Goal: Task Accomplishment & Management: Complete application form

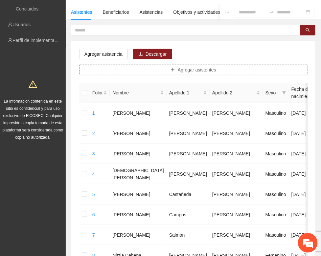
click at [154, 73] on button "Agregar asistentes" at bounding box center [193, 70] width 228 height 11
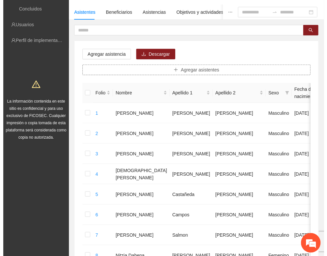
scroll to position [46, 0]
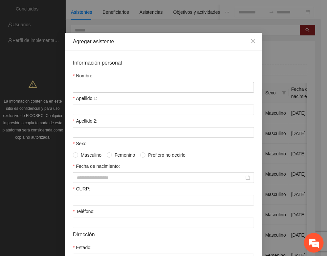
click at [101, 88] on input "Nombre:" at bounding box center [163, 87] width 181 height 11
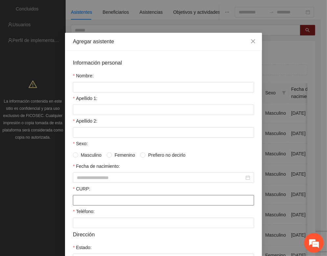
click at [81, 200] on input "CURP:" at bounding box center [163, 200] width 181 height 11
paste input "**********"
type input "**********"
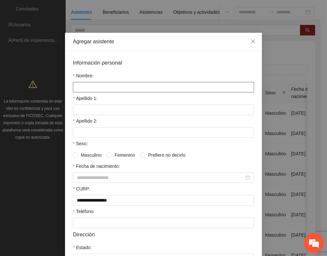
click at [73, 88] on input "Nombre:" at bounding box center [163, 87] width 181 height 11
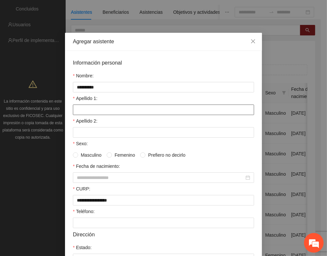
click at [75, 108] on input "Apellido 1:" at bounding box center [163, 110] width 181 height 11
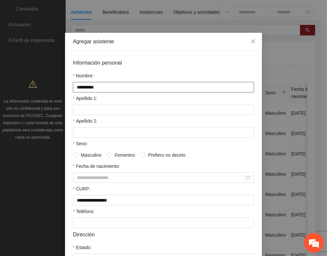
click at [102, 88] on input "**********" at bounding box center [163, 87] width 181 height 11
type input "**********"
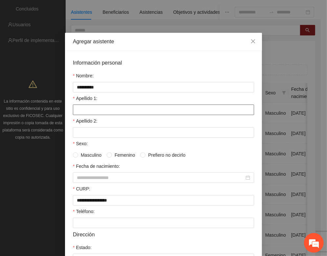
click at [80, 111] on input "Apellido 1:" at bounding box center [163, 110] width 181 height 11
type input "*********"
click at [78, 138] on input "Apellido 2:" at bounding box center [163, 132] width 181 height 11
type input "********"
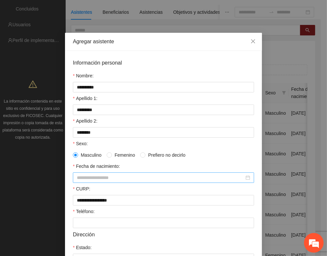
click at [77, 181] on input "Fecha de nacimiento:" at bounding box center [160, 177] width 167 height 7
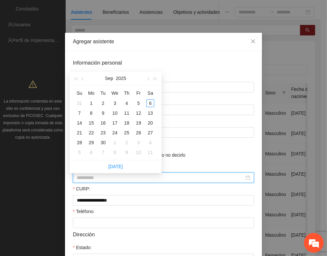
type input "**********"
click at [77, 80] on button "button" at bounding box center [75, 78] width 7 height 13
click at [77, 80] on span "button" at bounding box center [75, 78] width 3 height 3
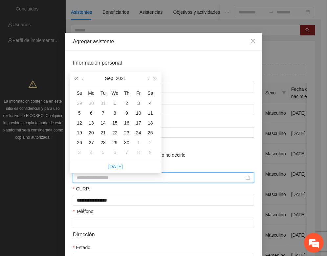
click at [77, 80] on span "button" at bounding box center [75, 78] width 3 height 3
click at [77, 79] on span "button" at bounding box center [75, 78] width 3 height 3
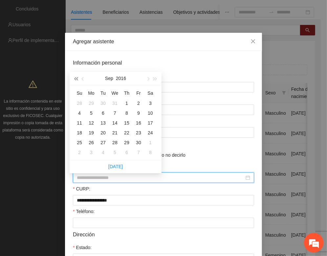
click at [77, 79] on span "button" at bounding box center [75, 78] width 3 height 3
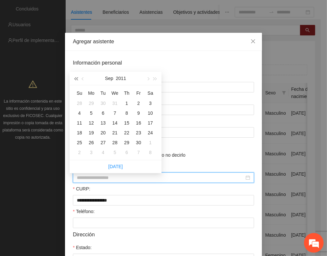
click at [77, 79] on span "button" at bounding box center [75, 78] width 3 height 3
click at [148, 77] on button "button" at bounding box center [147, 78] width 7 height 13
drag, startPoint x: 152, startPoint y: 104, endPoint x: 115, endPoint y: 161, distance: 67.7
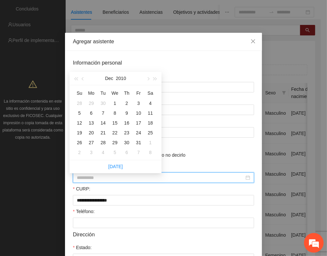
click at [151, 104] on div "4" at bounding box center [150, 103] width 8 height 8
type input "**********"
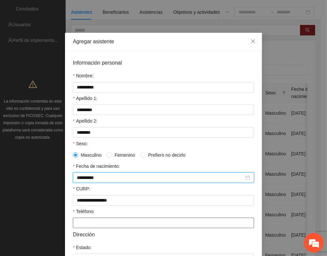
click at [78, 227] on input "Teléfono:" at bounding box center [163, 223] width 181 height 11
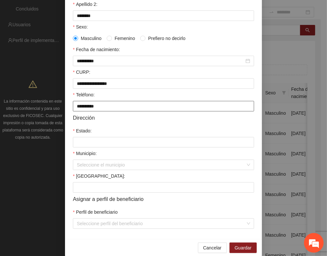
scroll to position [123, 0]
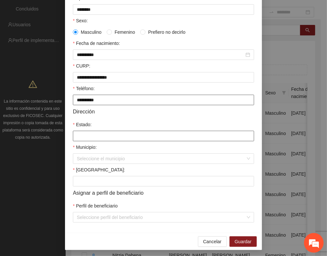
type input "**********"
click at [80, 138] on input "Estado:" at bounding box center [163, 136] width 181 height 11
type input "*********"
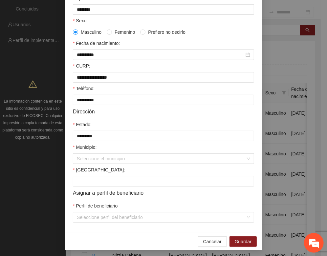
click at [86, 151] on label "Municipio:" at bounding box center [85, 147] width 24 height 7
click at [86, 155] on input "Municipio:" at bounding box center [161, 159] width 169 height 10
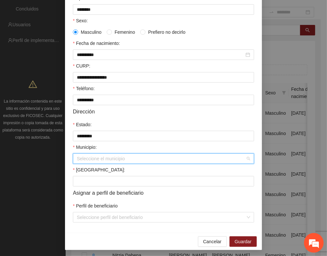
click at [84, 164] on input "Municipio:" at bounding box center [161, 159] width 169 height 10
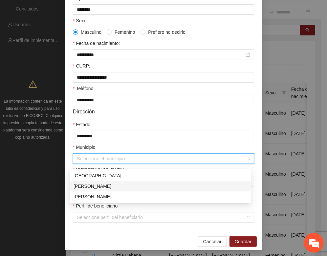
click at [91, 186] on div "[PERSON_NAME]" at bounding box center [160, 186] width 173 height 7
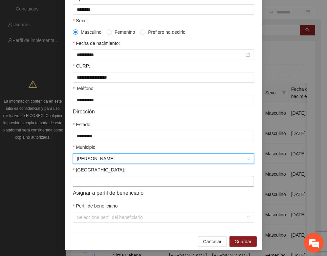
click at [85, 185] on input "[GEOGRAPHIC_DATA]:" at bounding box center [163, 181] width 181 height 11
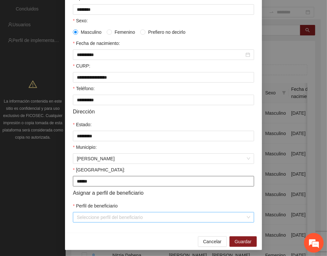
type input "******"
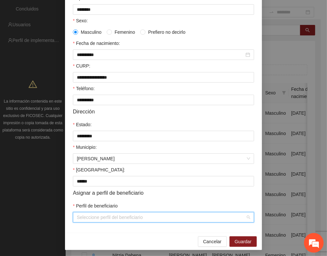
click at [83, 222] on input "Perfil de beneficiario" at bounding box center [161, 218] width 169 height 10
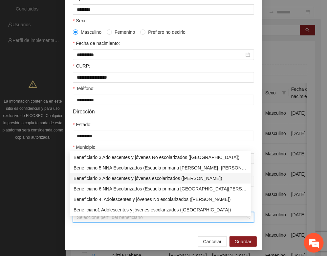
click at [95, 177] on div "Beneficiario 2 Adolescentes y jóvenes escolarizados ([PERSON_NAME])" at bounding box center [160, 178] width 173 height 7
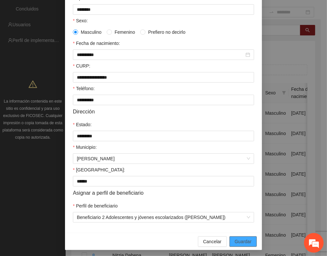
click at [242, 243] on span "Guardar" at bounding box center [243, 241] width 17 height 7
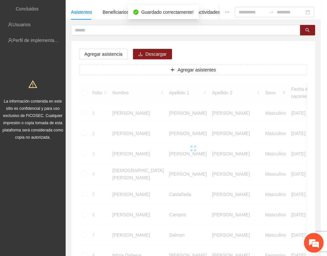
scroll to position [97, 0]
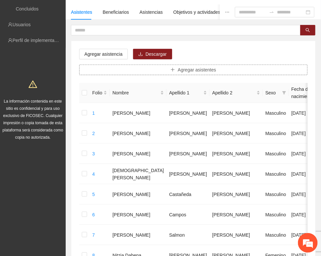
click at [181, 72] on span "Agregar asistentes" at bounding box center [197, 69] width 38 height 7
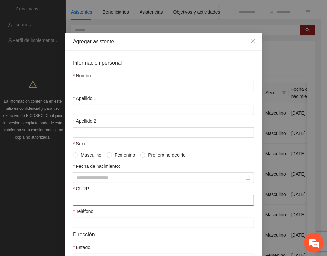
click at [76, 206] on input "CURP:" at bounding box center [163, 200] width 181 height 11
paste input "**********"
type input "**********"
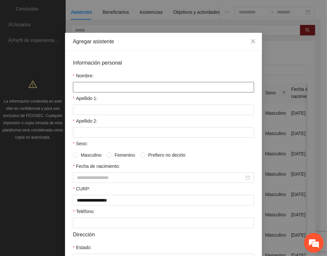
click at [80, 86] on input "Nombre:" at bounding box center [163, 87] width 181 height 11
type input "**********"
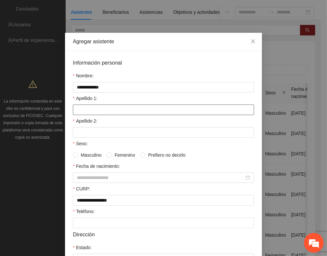
click at [83, 113] on input "Apellido 1:" at bounding box center [163, 110] width 181 height 11
type input "**********"
click at [83, 134] on input "Apellido 2:" at bounding box center [163, 132] width 181 height 11
type input "*******"
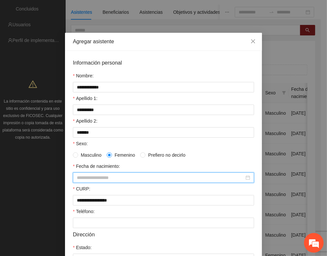
click at [80, 177] on input "Fecha de nacimiento:" at bounding box center [160, 177] width 167 height 7
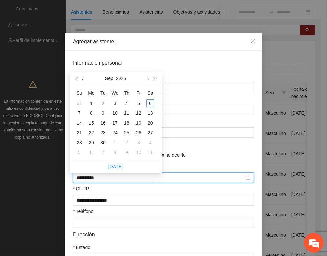
type input "**********"
click at [75, 79] on span "button" at bounding box center [75, 78] width 3 height 3
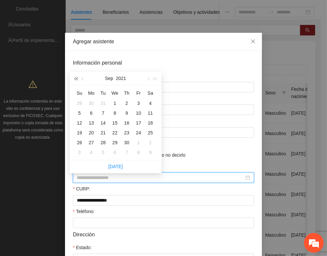
click at [75, 79] on span "button" at bounding box center [75, 78] width 3 height 3
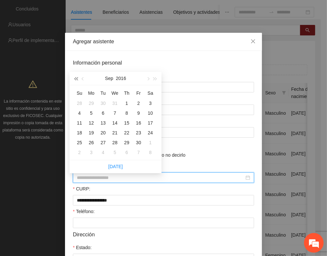
click at [75, 79] on span "button" at bounding box center [75, 78] width 3 height 3
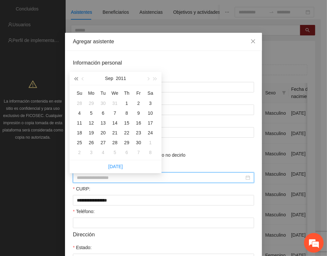
click at [75, 79] on span "button" at bounding box center [75, 78] width 3 height 3
click at [147, 79] on span "button" at bounding box center [147, 78] width 3 height 3
drag, startPoint x: 139, startPoint y: 103, endPoint x: 107, endPoint y: 159, distance: 64.1
click at [135, 108] on tbody "26 27 28 29 30 1 2 3 4 5 6 7 8 9 10 11 12 13 14 15 16 17 18 19 20 21 22 23 24 2…" at bounding box center [115, 127] width 83 height 59
type input "**********"
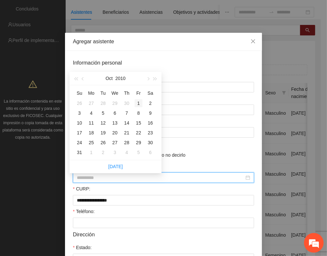
type input "**********"
click at [139, 102] on div "1" at bounding box center [139, 103] width 8 height 8
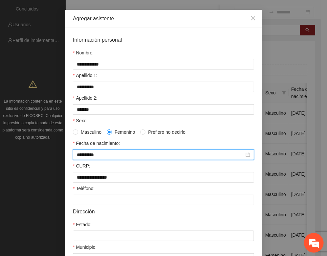
scroll to position [82, 0]
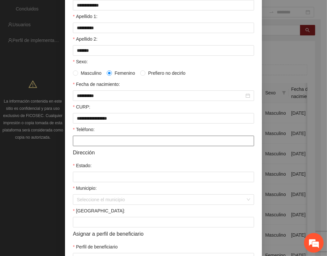
click at [75, 144] on input "Teléfono:" at bounding box center [163, 141] width 181 height 11
type input "**********"
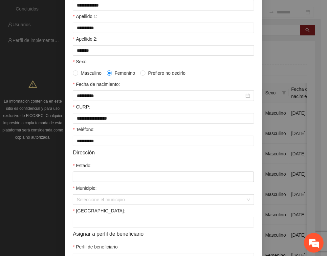
click at [82, 182] on input "Estado:" at bounding box center [163, 177] width 181 height 11
type input "*********"
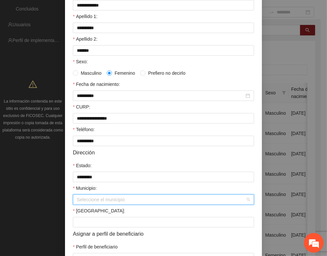
click at [104, 204] on input "Municipio:" at bounding box center [161, 200] width 169 height 10
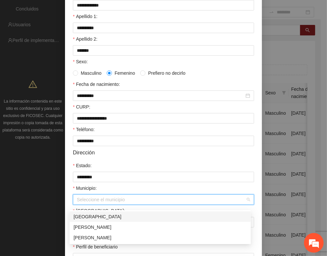
click at [95, 205] on input "Municipio:" at bounding box center [161, 200] width 169 height 10
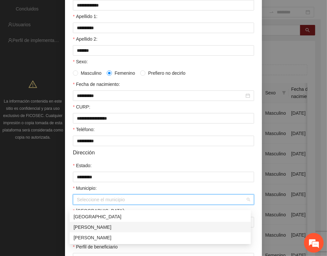
click at [86, 228] on div "[PERSON_NAME]" at bounding box center [160, 227] width 173 height 7
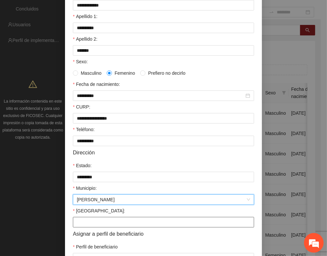
click at [86, 228] on input "[GEOGRAPHIC_DATA]:" at bounding box center [163, 222] width 181 height 11
type input "**********"
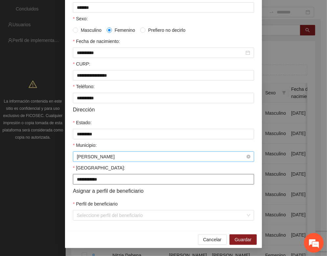
scroll to position [130, 0]
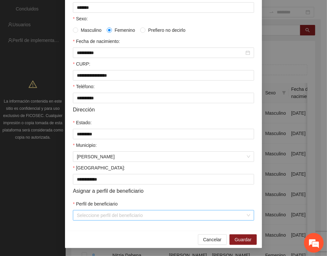
click at [77, 218] on input "Perfil de beneficiario" at bounding box center [161, 216] width 169 height 10
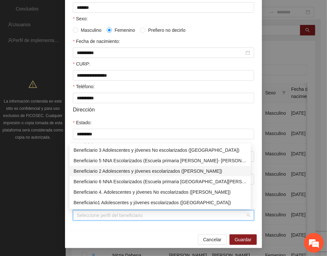
click at [90, 173] on div "Beneficiario 2 Adolescentes y jóvenes escolarizados ([PERSON_NAME])" at bounding box center [160, 171] width 173 height 7
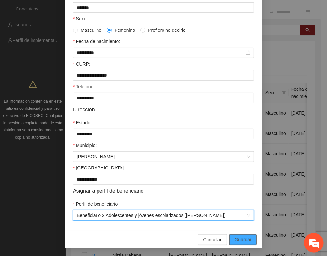
click at [235, 240] on span "Guardar" at bounding box center [243, 239] width 17 height 7
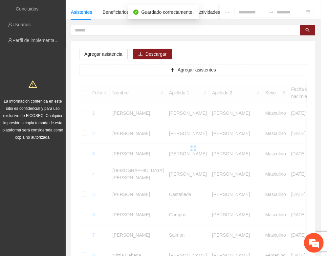
scroll to position [97, 0]
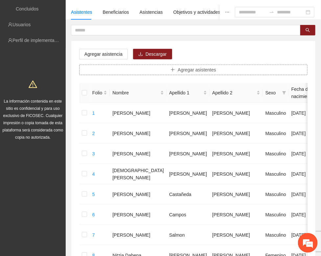
click at [155, 66] on button "Agregar asistentes" at bounding box center [193, 70] width 228 height 11
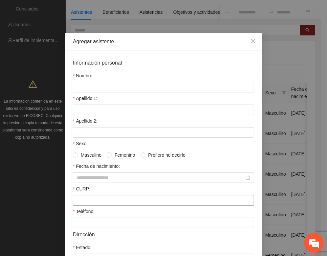
click at [74, 206] on input "CURP:" at bounding box center [163, 200] width 181 height 11
paste input "**********"
type input "**********"
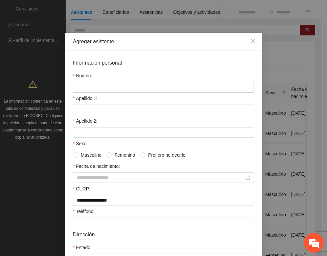
click at [82, 86] on input "Nombre:" at bounding box center [163, 87] width 181 height 11
type input "**********"
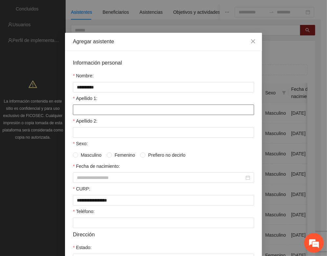
click at [84, 112] on input "Apellido 1:" at bounding box center [163, 110] width 181 height 11
type input "*******"
click at [84, 134] on input "Apellido 2:" at bounding box center [163, 132] width 181 height 11
type input "*****"
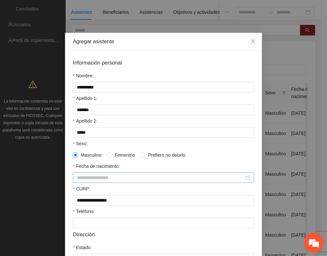
click at [80, 178] on input "Fecha de nacimiento:" at bounding box center [160, 177] width 167 height 7
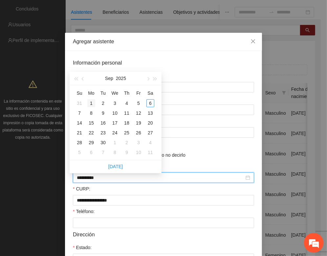
type input "**********"
click at [76, 79] on span "button" at bounding box center [75, 78] width 3 height 3
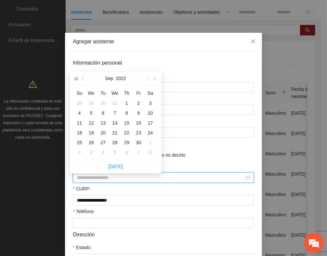
click at [76, 79] on span "button" at bounding box center [75, 78] width 3 height 3
click at [76, 80] on button "button" at bounding box center [75, 78] width 7 height 13
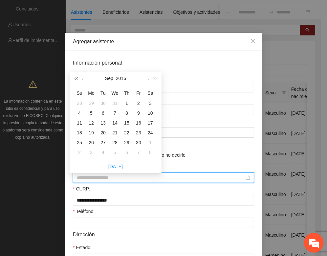
click at [76, 80] on button "button" at bounding box center [75, 78] width 7 height 13
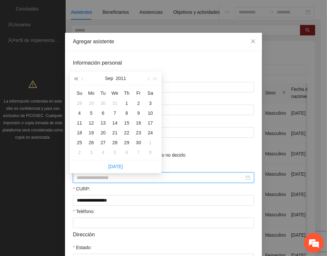
click at [76, 80] on button "button" at bounding box center [75, 78] width 7 height 13
click at [148, 78] on span "button" at bounding box center [147, 78] width 3 height 3
type input "**********"
drag, startPoint x: 151, startPoint y: 123, endPoint x: 138, endPoint y: 129, distance: 14.6
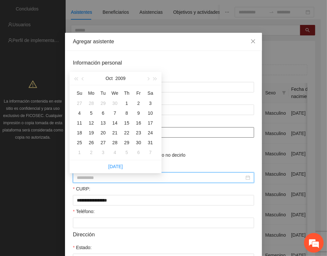
click at [151, 123] on div "17" at bounding box center [150, 123] width 8 height 8
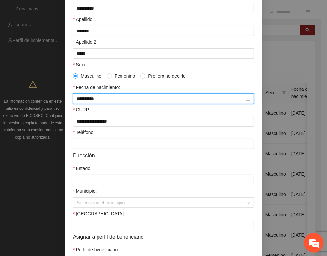
scroll to position [82, 0]
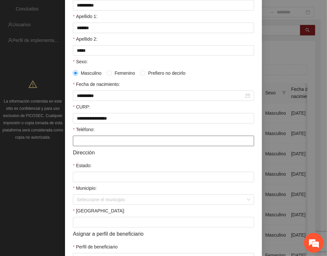
click at [89, 146] on input "Teléfono:" at bounding box center [163, 141] width 181 height 11
type input "**********"
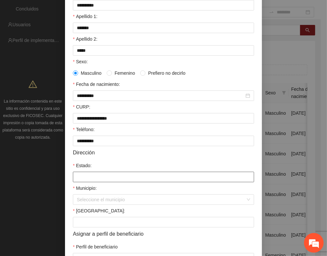
click at [85, 182] on input "Estado:" at bounding box center [163, 177] width 181 height 11
type input "*********"
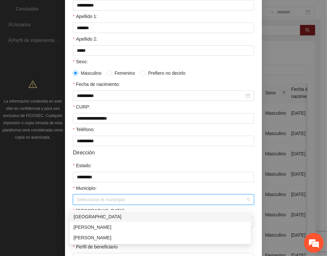
click at [90, 203] on input "Municipio:" at bounding box center [161, 200] width 169 height 10
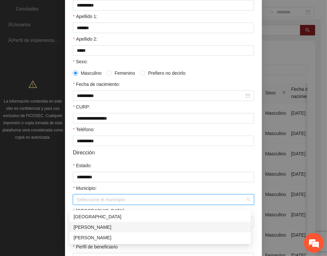
click at [88, 227] on div "[PERSON_NAME]" at bounding box center [160, 227] width 173 height 7
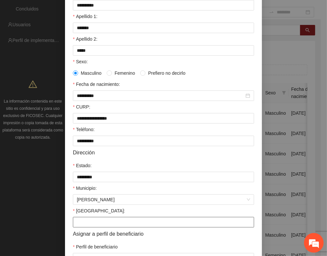
click at [88, 223] on input "[GEOGRAPHIC_DATA]:" at bounding box center [163, 222] width 181 height 11
type input "**********"
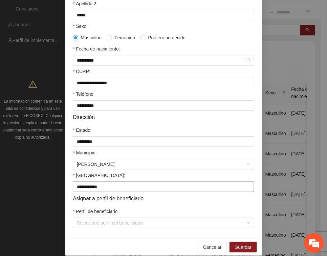
scroll to position [130, 0]
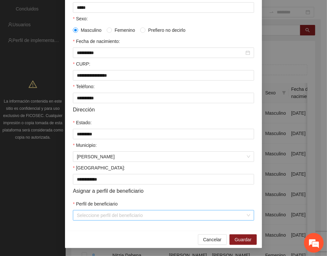
click at [81, 218] on input "Perfil de beneficiario" at bounding box center [161, 216] width 169 height 10
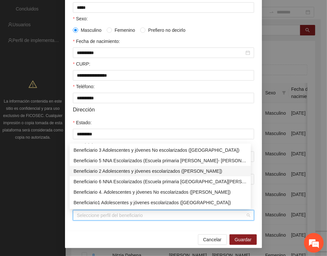
click at [91, 169] on div "Beneficiario 2 Adolescentes y jóvenes escolarizados ([PERSON_NAME])" at bounding box center [160, 171] width 173 height 7
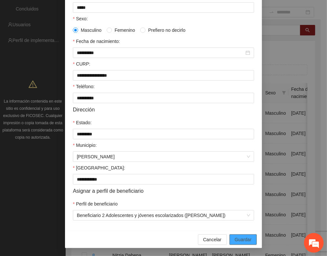
click at [238, 237] on span "Guardar" at bounding box center [243, 239] width 17 height 7
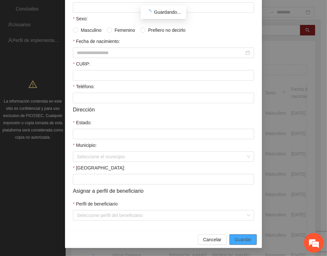
scroll to position [97, 0]
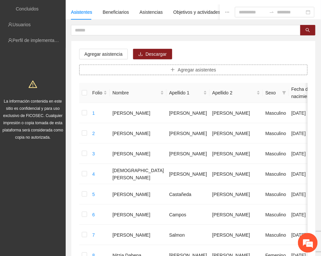
click at [165, 71] on button "Agregar asistentes" at bounding box center [193, 70] width 228 height 11
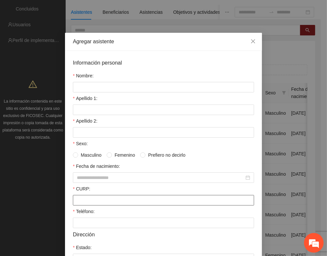
click at [74, 206] on input "CURP:" at bounding box center [163, 200] width 181 height 11
paste input "**********"
type input "**********"
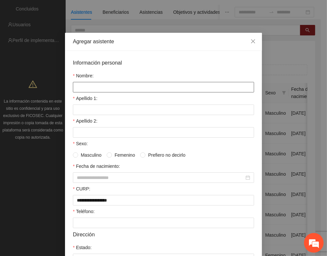
click at [80, 85] on input "Nombre:" at bounding box center [163, 87] width 181 height 11
type input "**********"
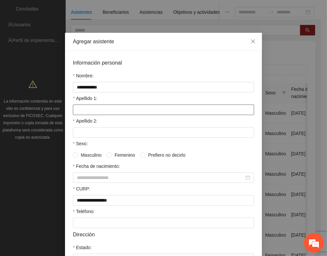
click at [79, 112] on input "Apellido 1:" at bounding box center [163, 110] width 181 height 11
type input "********"
click at [80, 133] on input "Apellido 2:" at bounding box center [163, 132] width 181 height 11
type input "*******"
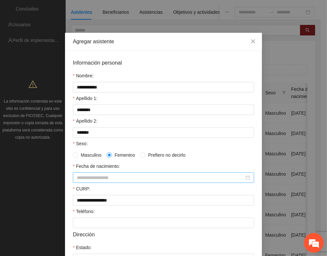
click at [91, 180] on input "Fecha de nacimiento:" at bounding box center [160, 177] width 167 height 7
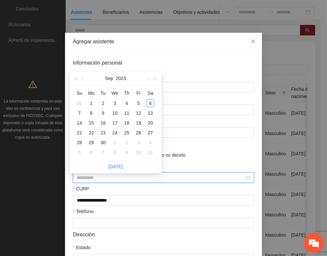
type input "**********"
click at [74, 78] on span "button" at bounding box center [75, 78] width 3 height 3
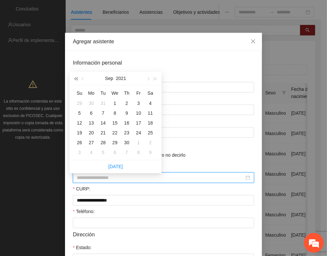
click at [74, 78] on span "button" at bounding box center [75, 78] width 3 height 3
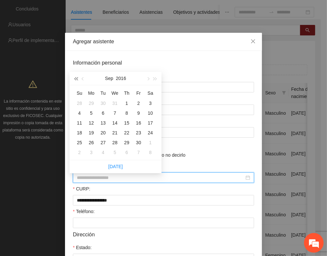
click at [74, 78] on span "button" at bounding box center [75, 78] width 3 height 3
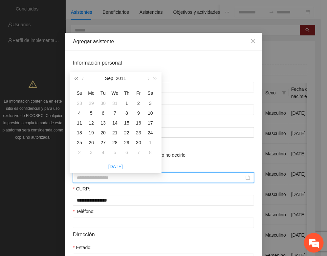
click at [74, 78] on span "button" at bounding box center [75, 78] width 3 height 3
click at [82, 79] on span "button" at bounding box center [83, 78] width 3 height 3
type input "**********"
click at [138, 124] on div "16" at bounding box center [139, 123] width 8 height 8
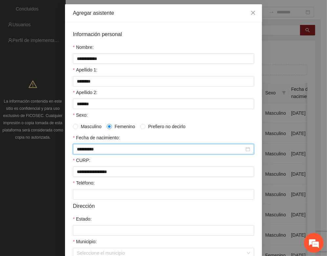
scroll to position [123, 0]
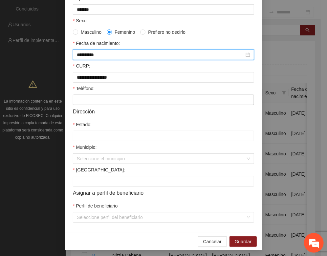
click at [78, 105] on input "Teléfono:" at bounding box center [163, 100] width 181 height 11
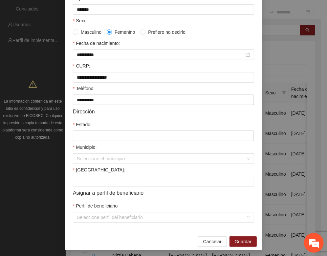
type input "**********"
click at [85, 141] on input "Estado:" at bounding box center [163, 136] width 181 height 11
type input "*********"
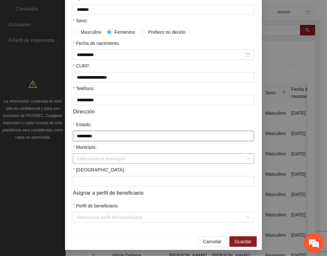
click at [91, 158] on div "Seleccione el municipio" at bounding box center [163, 159] width 181 height 11
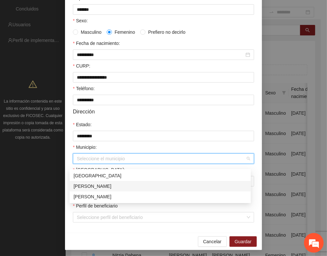
click at [74, 184] on div "[PERSON_NAME]" at bounding box center [160, 186] width 173 height 7
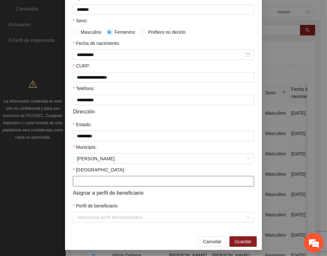
click at [73, 187] on input "[GEOGRAPHIC_DATA]:" at bounding box center [163, 181] width 181 height 11
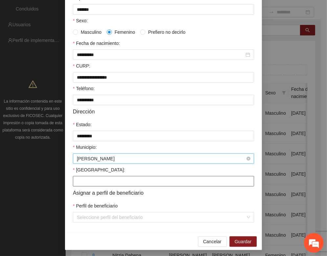
type input "**********"
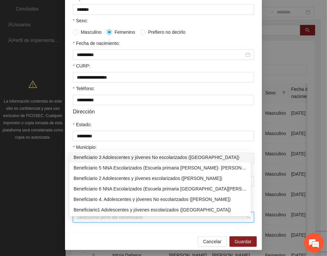
click at [82, 222] on input "Perfil de beneficiario" at bounding box center [161, 218] width 169 height 10
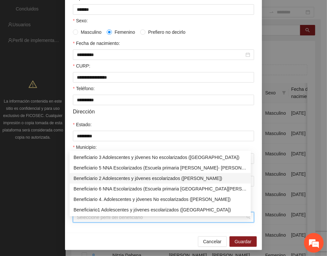
click at [95, 179] on div "Beneficiario 2 Adolescentes y jóvenes escolarizados ([PERSON_NAME])" at bounding box center [160, 178] width 173 height 7
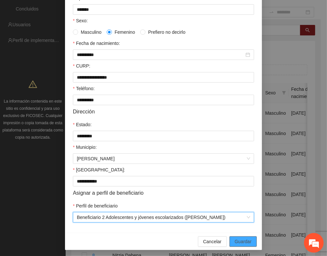
click at [231, 245] on button "Guardar" at bounding box center [242, 242] width 27 height 11
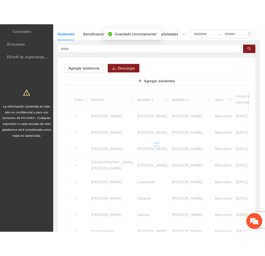
scroll to position [97, 0]
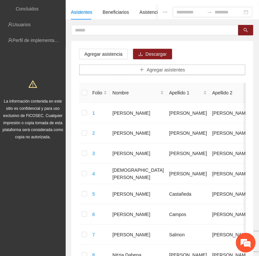
click at [145, 72] on button "Agregar asistentes" at bounding box center [162, 70] width 166 height 11
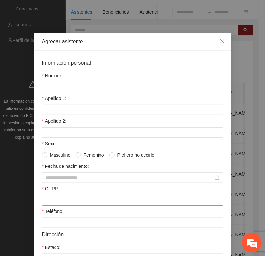
click at [59, 200] on input "CURP:" at bounding box center [132, 200] width 181 height 11
paste input "**********"
type input "**********"
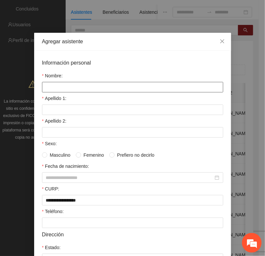
click at [52, 89] on input "Nombre:" at bounding box center [132, 87] width 181 height 11
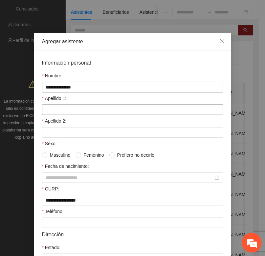
type input "**********"
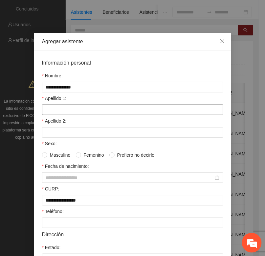
click at [50, 112] on input "Apellido 1:" at bounding box center [132, 110] width 181 height 11
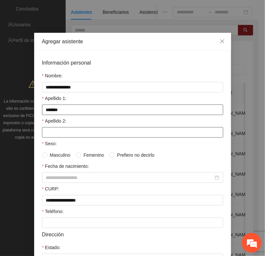
type input "******"
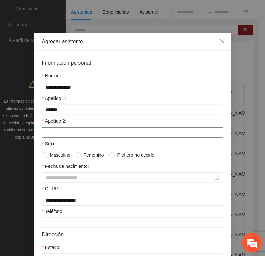
click at [44, 134] on input "Apellido 2:" at bounding box center [132, 132] width 181 height 11
type input "******"
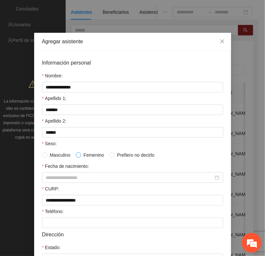
click at [76, 158] on span at bounding box center [78, 155] width 5 height 5
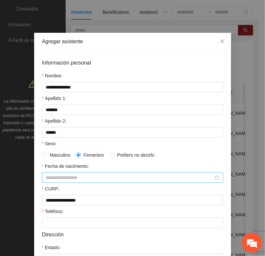
click at [42, 179] on div at bounding box center [132, 178] width 181 height 11
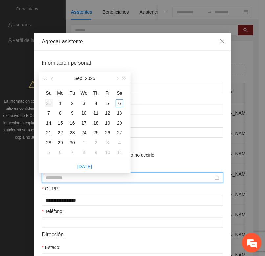
type input "**********"
click at [46, 80] on span "button" at bounding box center [44, 78] width 3 height 3
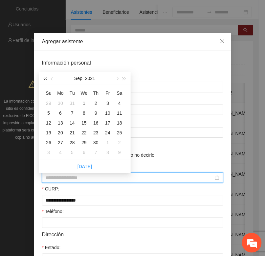
click at [46, 80] on span "button" at bounding box center [44, 78] width 3 height 3
click at [46, 79] on span "button" at bounding box center [44, 78] width 3 height 3
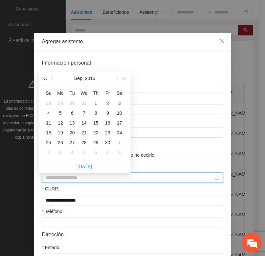
click at [46, 79] on span "button" at bounding box center [44, 78] width 3 height 3
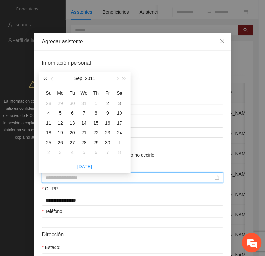
click at [46, 79] on span "button" at bounding box center [44, 78] width 3 height 3
click at [117, 80] on button "button" at bounding box center [116, 78] width 7 height 13
type input "**********"
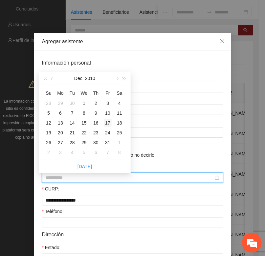
click at [109, 124] on div "17" at bounding box center [108, 123] width 8 height 8
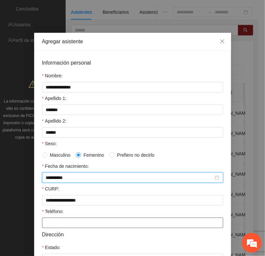
click at [45, 222] on input "Teléfono:" at bounding box center [132, 223] width 181 height 11
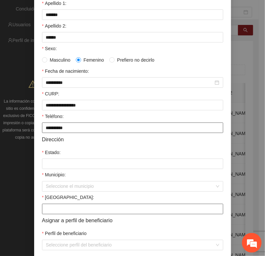
scroll to position [123, 0]
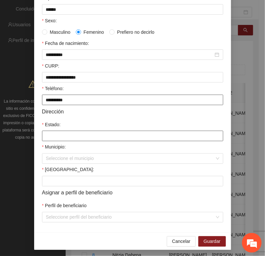
type input "**********"
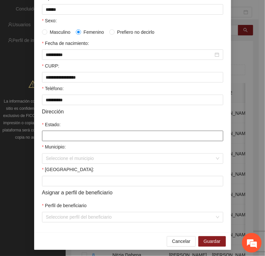
click at [53, 140] on input "Estado:" at bounding box center [132, 136] width 181 height 11
type input "*********"
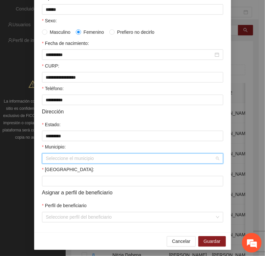
click at [59, 162] on input "Municipio:" at bounding box center [130, 159] width 169 height 10
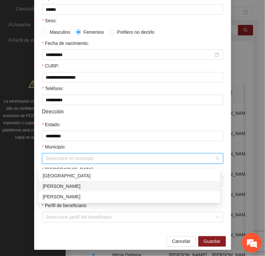
click at [57, 187] on div "[PERSON_NAME]" at bounding box center [129, 186] width 173 height 7
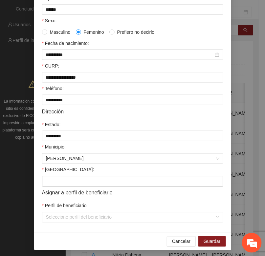
click at [51, 186] on input "[GEOGRAPHIC_DATA]:" at bounding box center [132, 181] width 181 height 11
type input "******"
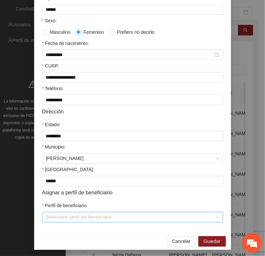
click at [75, 219] on input "Perfil de beneficiario" at bounding box center [130, 218] width 169 height 10
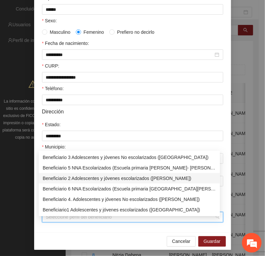
click at [76, 179] on div "Beneficiario 2 Adolescentes y jóvenes escolarizados ([PERSON_NAME])" at bounding box center [129, 178] width 173 height 7
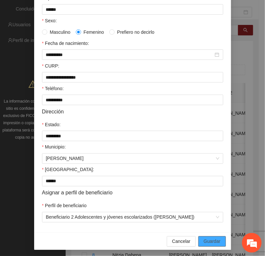
click at [202, 242] on button "Guardar" at bounding box center [211, 242] width 27 height 11
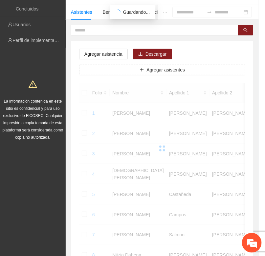
scroll to position [97, 0]
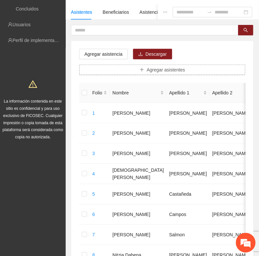
click at [152, 72] on span "Agregar asistentes" at bounding box center [166, 69] width 38 height 7
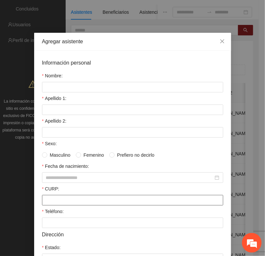
click at [43, 202] on input "CURP:" at bounding box center [132, 200] width 181 height 11
paste input "**********"
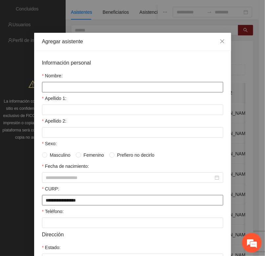
type input "**********"
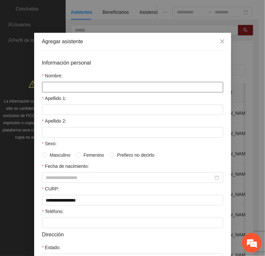
click at [48, 83] on input "Nombre:" at bounding box center [132, 87] width 181 height 11
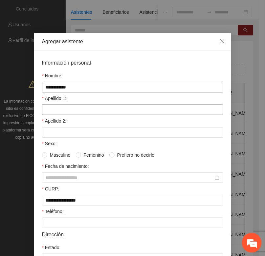
type input "**********"
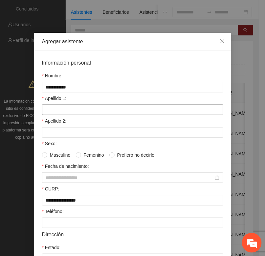
click at [50, 109] on input "Apellido 1:" at bounding box center [132, 110] width 181 height 11
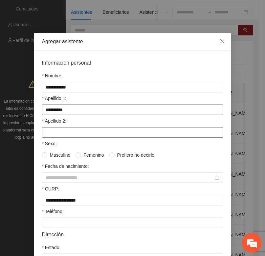
type input "**********"
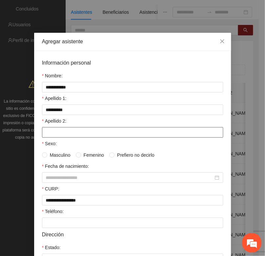
click at [47, 134] on input "Apellido 2:" at bounding box center [132, 132] width 181 height 11
type input "*****"
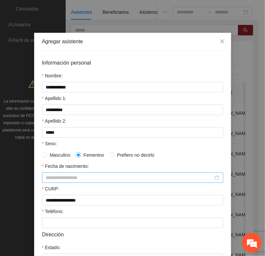
click at [48, 176] on div at bounding box center [132, 178] width 181 height 11
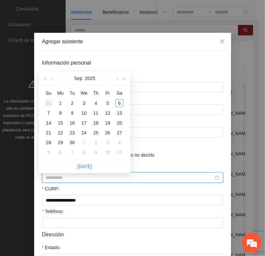
type input "**********"
click at [45, 78] on span "button" at bounding box center [44, 78] width 3 height 3
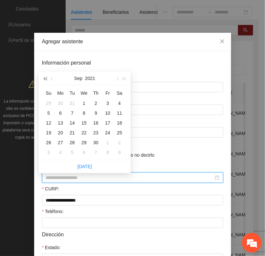
click at [45, 78] on span "button" at bounding box center [44, 78] width 3 height 3
click at [45, 77] on span "button" at bounding box center [44, 78] width 3 height 3
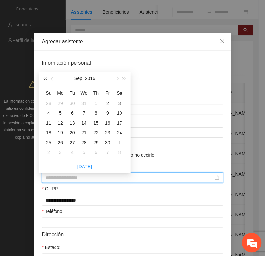
click at [45, 77] on span "button" at bounding box center [44, 78] width 3 height 3
click at [45, 78] on span "button" at bounding box center [44, 78] width 3 height 3
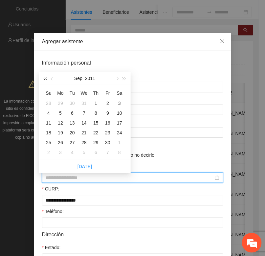
click at [45, 78] on span "button" at bounding box center [44, 78] width 3 height 3
click at [53, 77] on span "button" at bounding box center [52, 78] width 3 height 3
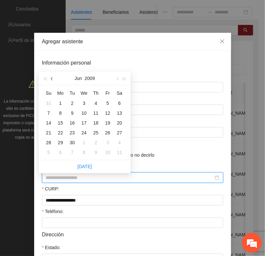
click at [53, 77] on span "button" at bounding box center [52, 78] width 3 height 3
type input "**********"
click at [96, 140] on div "28" at bounding box center [96, 143] width 8 height 8
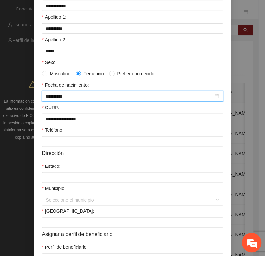
scroll to position [82, 0]
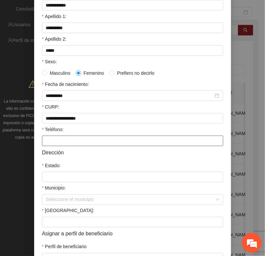
click at [48, 144] on input "Teléfono:" at bounding box center [132, 141] width 181 height 11
type input "**********"
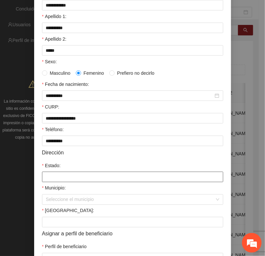
click at [51, 182] on input "Estado:" at bounding box center [132, 177] width 181 height 11
type input "*********"
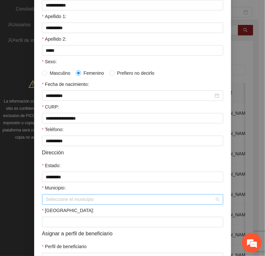
click at [47, 205] on input "Municipio:" at bounding box center [130, 200] width 169 height 10
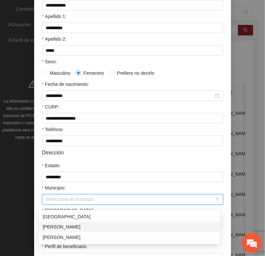
click at [46, 228] on div "[PERSON_NAME]" at bounding box center [129, 227] width 173 height 7
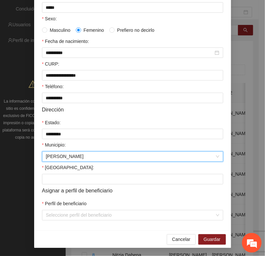
scroll to position [130, 0]
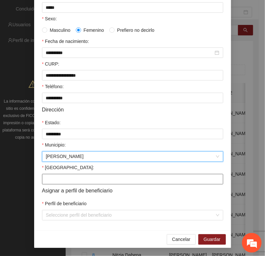
click at [42, 181] on input "[GEOGRAPHIC_DATA]:" at bounding box center [132, 179] width 181 height 11
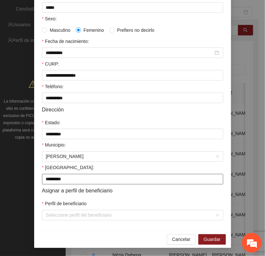
type input "*********"
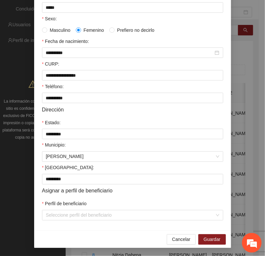
click at [59, 221] on div "**********" at bounding box center [132, 78] width 197 height 305
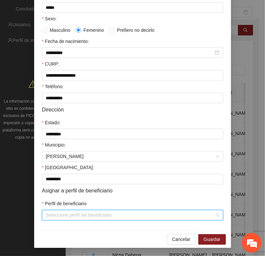
click at [56, 216] on input "Perfil de beneficiario" at bounding box center [130, 216] width 169 height 10
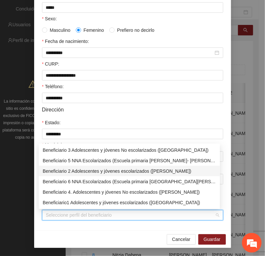
click at [61, 171] on div "Beneficiario 2 Adolescentes y jóvenes escolarizados ([PERSON_NAME])" at bounding box center [129, 171] width 173 height 7
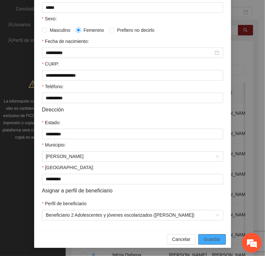
click at [203, 237] on span "Guardar" at bounding box center [211, 239] width 17 height 7
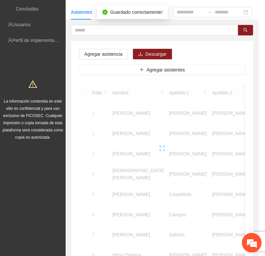
scroll to position [97, 0]
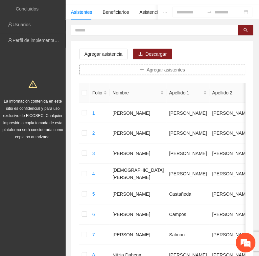
click at [140, 71] on icon "plus" at bounding box center [141, 70] width 5 height 5
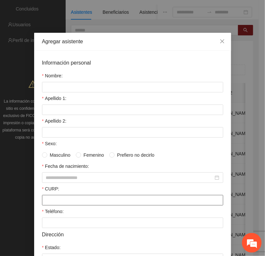
click at [44, 205] on input "CURP:" at bounding box center [132, 200] width 181 height 11
paste input "**********"
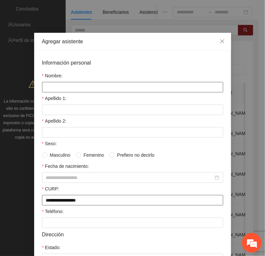
type input "**********"
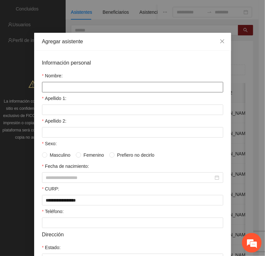
click at [43, 87] on input "Nombre:" at bounding box center [132, 87] width 181 height 11
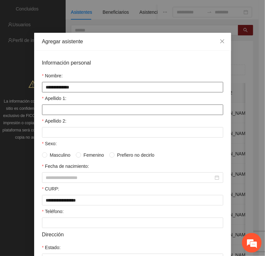
type input "**********"
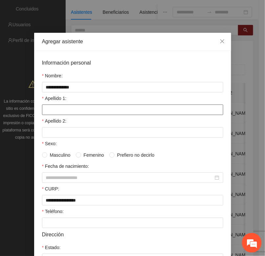
click at [45, 112] on input "Apellido 1:" at bounding box center [132, 110] width 181 height 11
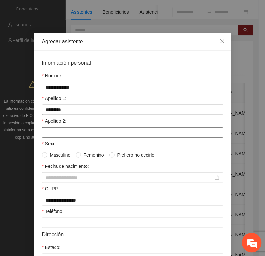
type input "*********"
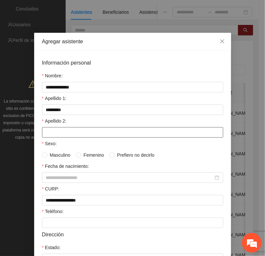
click at [44, 136] on input "Apellido 2:" at bounding box center [132, 132] width 181 height 11
type input "*********"
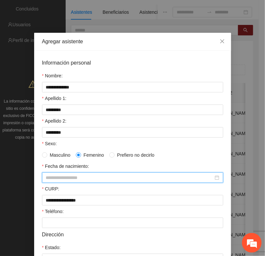
click at [54, 181] on input "Fecha de nacimiento:" at bounding box center [129, 177] width 167 height 7
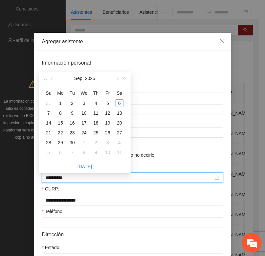
type input "**********"
click at [43, 79] on span "button" at bounding box center [44, 78] width 3 height 3
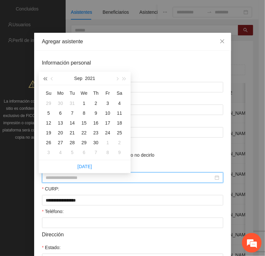
click at [43, 79] on span "button" at bounding box center [44, 78] width 3 height 3
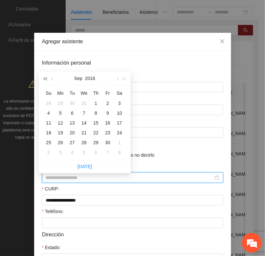
click at [43, 79] on span "button" at bounding box center [44, 78] width 3 height 3
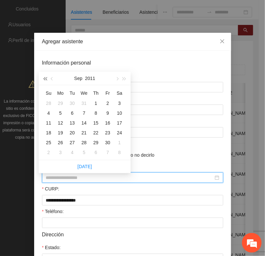
click at [43, 79] on span "button" at bounding box center [44, 78] width 3 height 3
click at [53, 78] on span "button" at bounding box center [52, 78] width 3 height 3
type input "**********"
click at [107, 104] on div "6" at bounding box center [108, 103] width 8 height 8
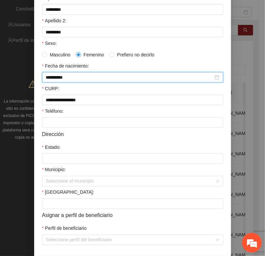
scroll to position [123, 0]
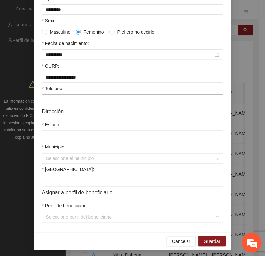
click at [61, 103] on input "Teléfono:" at bounding box center [132, 100] width 181 height 11
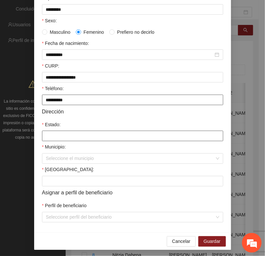
type input "**********"
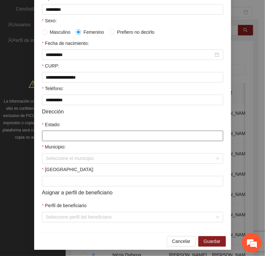
click at [49, 137] on input "Estado:" at bounding box center [132, 136] width 181 height 11
type input "*********"
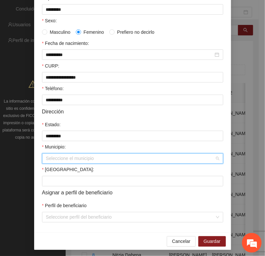
click at [56, 163] on input "Municipio:" at bounding box center [130, 159] width 169 height 10
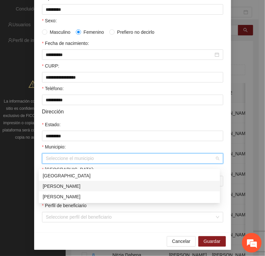
click at [56, 184] on div "[PERSON_NAME]" at bounding box center [129, 186] width 173 height 7
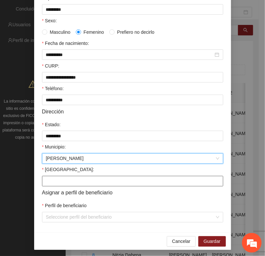
click at [53, 186] on input "[GEOGRAPHIC_DATA]:" at bounding box center [132, 181] width 181 height 11
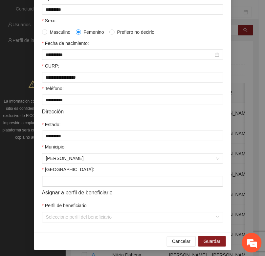
type input "**********"
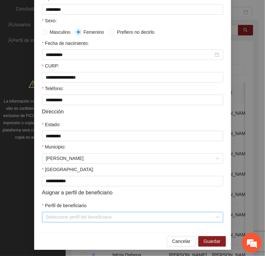
click at [47, 222] on input "Perfil de beneficiario" at bounding box center [130, 218] width 169 height 10
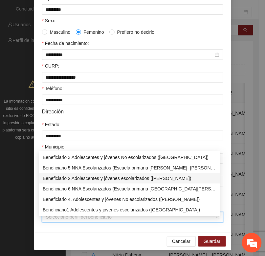
click at [66, 177] on div "Beneficiario 2 Adolescentes y jóvenes escolarizados ([PERSON_NAME])" at bounding box center [129, 178] width 173 height 7
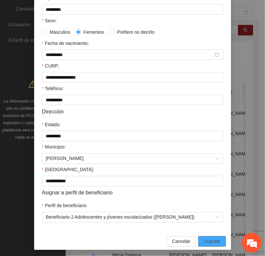
click at [204, 245] on span "Guardar" at bounding box center [211, 241] width 17 height 7
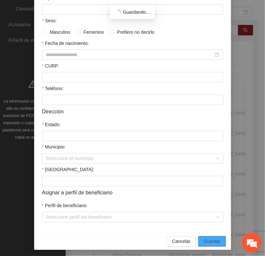
scroll to position [97, 0]
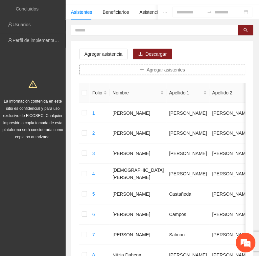
click at [139, 70] on button "Agregar asistentes" at bounding box center [162, 70] width 166 height 11
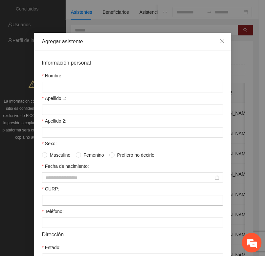
click at [42, 202] on input "CURP:" at bounding box center [132, 200] width 181 height 11
paste input "**********"
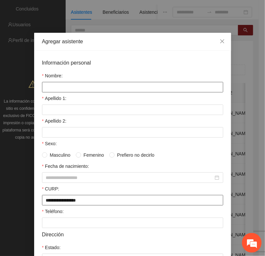
type input "**********"
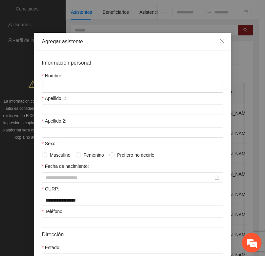
click at [43, 88] on input "Nombre:" at bounding box center [132, 87] width 181 height 11
click at [50, 89] on input "**********" at bounding box center [132, 87] width 181 height 11
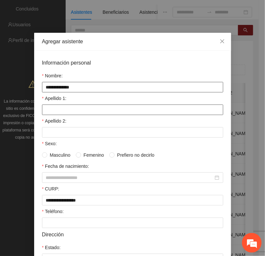
type input "**********"
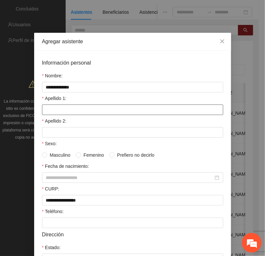
click at [44, 115] on input "Apellido 1:" at bounding box center [132, 110] width 181 height 11
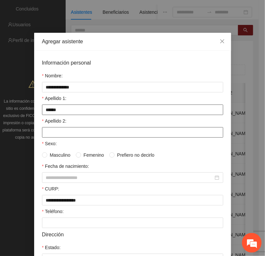
type input "******"
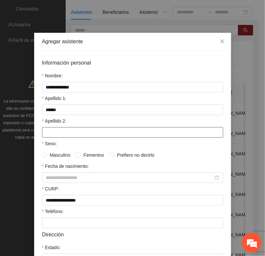
click at [50, 134] on input "Apellido 2:" at bounding box center [132, 132] width 181 height 11
type input "*********"
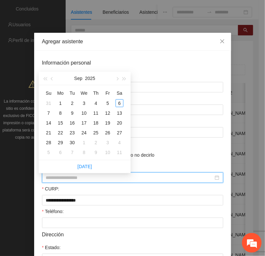
click at [46, 180] on input "Fecha de nacimiento:" at bounding box center [129, 177] width 167 height 7
type input "**********"
click at [44, 76] on button "button" at bounding box center [44, 78] width 7 height 13
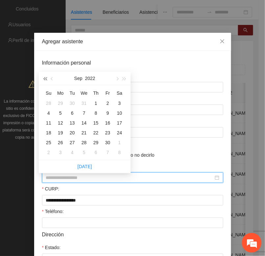
click at [44, 76] on button "button" at bounding box center [44, 78] width 7 height 13
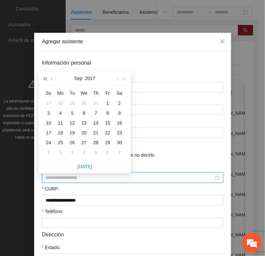
click at [44, 76] on button "button" at bounding box center [44, 78] width 7 height 13
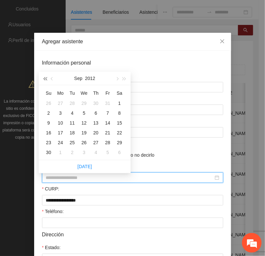
click at [44, 76] on button "button" at bounding box center [44, 78] width 7 height 13
click at [53, 79] on span "button" at bounding box center [52, 78] width 3 height 3
type input "**********"
click at [106, 123] on div "20" at bounding box center [108, 123] width 8 height 8
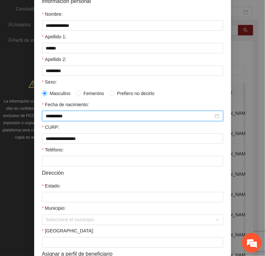
scroll to position [82, 0]
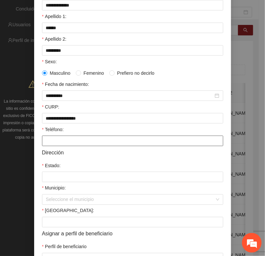
click at [44, 146] on input "Teléfono:" at bounding box center [132, 141] width 181 height 11
type input "**********"
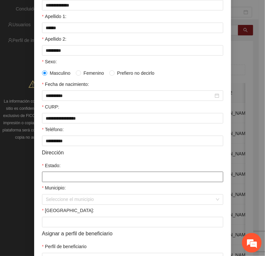
click at [49, 182] on input "Estado:" at bounding box center [132, 177] width 181 height 11
type input "*********"
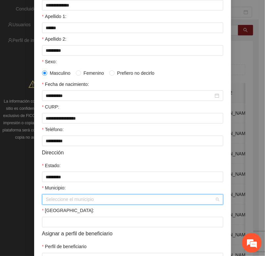
click at [55, 204] on input "Municipio:" at bounding box center [130, 200] width 169 height 10
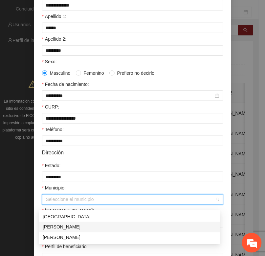
click at [55, 226] on div "[PERSON_NAME]" at bounding box center [129, 227] width 173 height 7
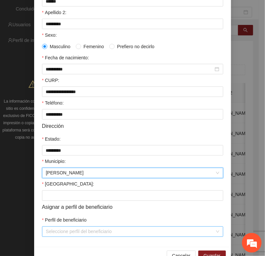
scroll to position [123, 0]
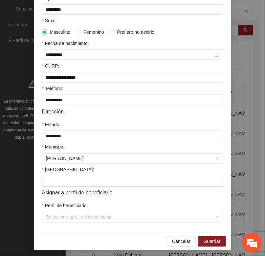
click at [47, 187] on input "[GEOGRAPHIC_DATA]:" at bounding box center [132, 181] width 181 height 11
type input "*********"
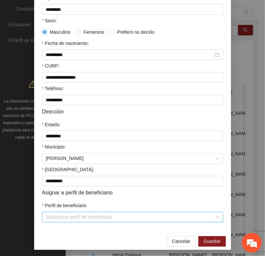
click at [59, 221] on input "Perfil de beneficiario" at bounding box center [130, 218] width 169 height 10
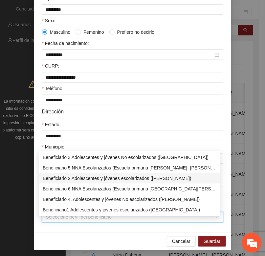
click at [73, 179] on div "Beneficiario 2 Adolescentes y jóvenes escolarizados ([PERSON_NAME])" at bounding box center [129, 178] width 173 height 7
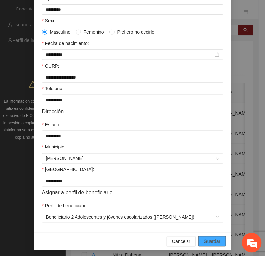
click at [209, 245] on span "Guardar" at bounding box center [211, 241] width 17 height 7
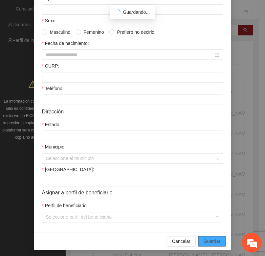
scroll to position [97, 0]
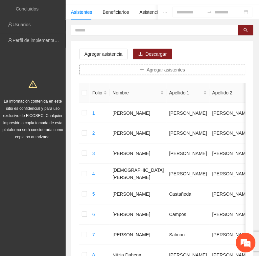
click at [143, 70] on icon "plus" at bounding box center [141, 70] width 5 height 5
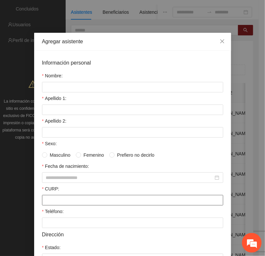
click at [42, 206] on input "CURP:" at bounding box center [132, 200] width 181 height 11
paste input "**********"
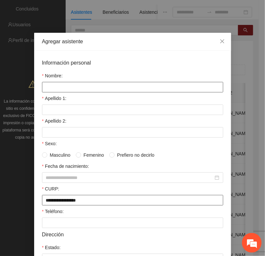
type input "**********"
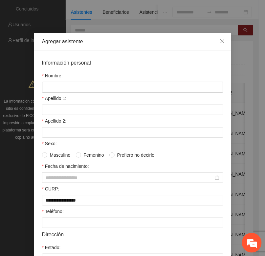
click at [47, 88] on input "Nombre:" at bounding box center [132, 87] width 181 height 11
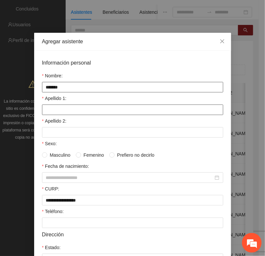
type input "*******"
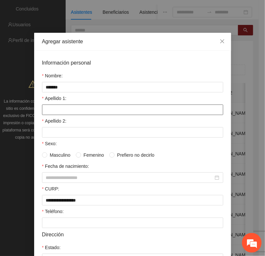
click at [43, 111] on input "Apellido 1:" at bounding box center [132, 110] width 181 height 11
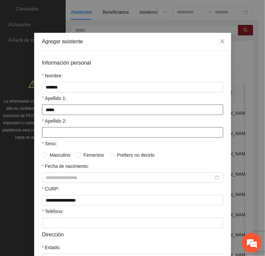
type input "*****"
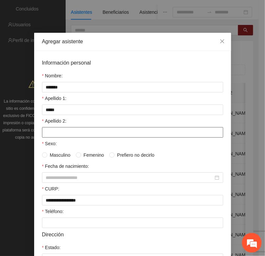
click at [48, 134] on input "Apellido 2:" at bounding box center [132, 132] width 181 height 11
type input "*****"
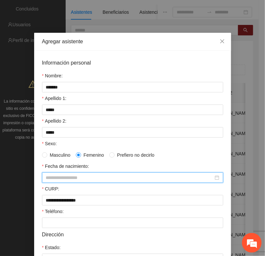
click at [54, 181] on input "Fecha de nacimiento:" at bounding box center [129, 177] width 167 height 7
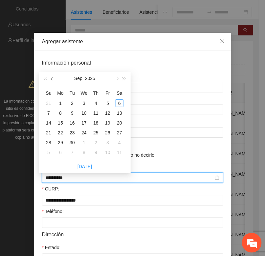
type input "**********"
click at [45, 79] on span "button" at bounding box center [44, 78] width 3 height 3
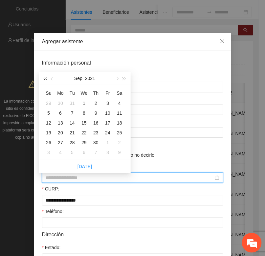
click at [45, 79] on span "button" at bounding box center [44, 78] width 3 height 3
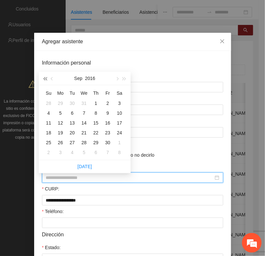
click at [45, 79] on span "button" at bounding box center [44, 78] width 3 height 3
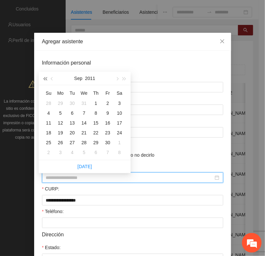
click at [45, 79] on span "button" at bounding box center [44, 78] width 3 height 3
click at [117, 79] on span "button" at bounding box center [116, 78] width 3 height 3
type input "**********"
click at [85, 140] on div "28" at bounding box center [84, 143] width 8 height 8
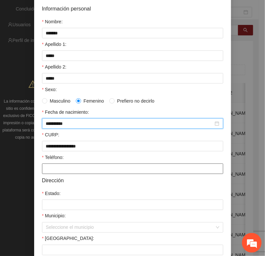
scroll to position [82, 0]
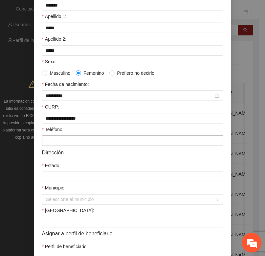
drag, startPoint x: 53, startPoint y: 147, endPoint x: 50, endPoint y: 144, distance: 4.0
click at [53, 146] on input "Teléfono:" at bounding box center [132, 141] width 181 height 11
type input "**********"
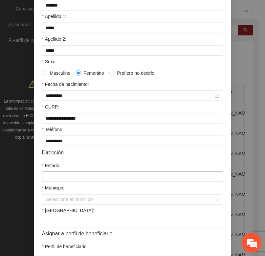
click at [52, 181] on input "Estado:" at bounding box center [132, 177] width 181 height 11
type input "*********"
click at [66, 209] on form "**********" at bounding box center [132, 120] width 181 height 287
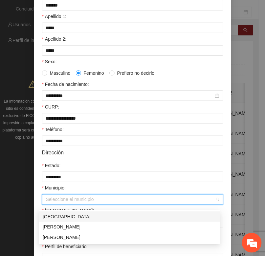
click at [65, 203] on input "Municipio:" at bounding box center [130, 200] width 169 height 10
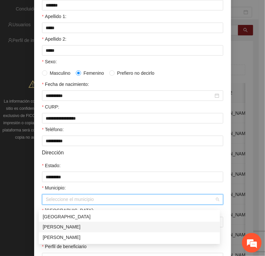
click at [58, 229] on div "[PERSON_NAME]" at bounding box center [129, 227] width 173 height 7
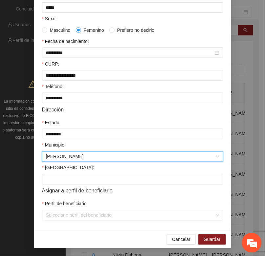
scroll to position [130, 0]
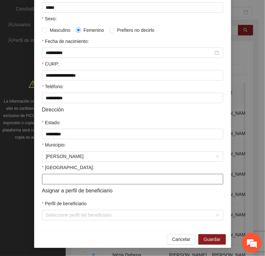
click at [43, 179] on input "[GEOGRAPHIC_DATA]:" at bounding box center [132, 179] width 181 height 11
type input "**********"
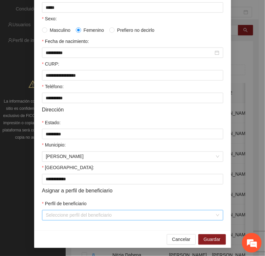
click at [48, 216] on input "Perfil de beneficiario" at bounding box center [130, 216] width 169 height 10
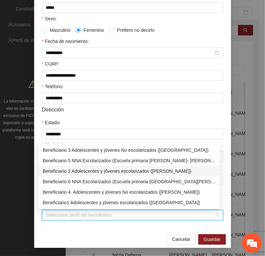
click at [58, 168] on div "Beneficiario 2 Adolescentes y jóvenes escolarizados ([PERSON_NAME])" at bounding box center [129, 171] width 173 height 7
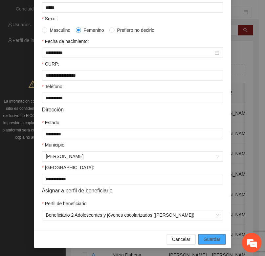
click at [203, 236] on span "Guardar" at bounding box center [211, 239] width 17 height 7
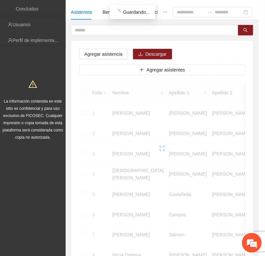
scroll to position [97, 0]
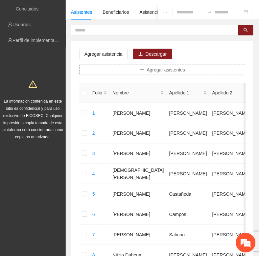
click at [152, 69] on span "Agregar asistentes" at bounding box center [166, 69] width 38 height 7
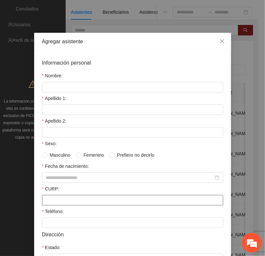
click at [43, 202] on input "CURP:" at bounding box center [132, 200] width 181 height 11
paste input "**********"
type input "**********"
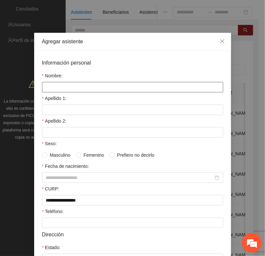
click at [50, 85] on input "Nombre:" at bounding box center [132, 87] width 181 height 11
type input "**********"
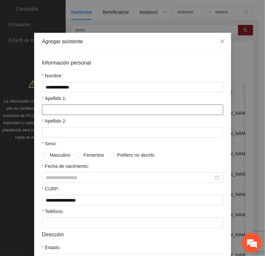
click at [66, 111] on input "Apellido 1:" at bounding box center [132, 110] width 181 height 11
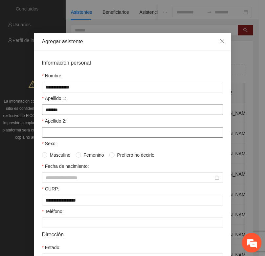
type input "*******"
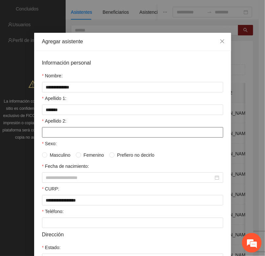
click at [53, 132] on input "Apellido 2:" at bounding box center [132, 132] width 181 height 11
type input "********"
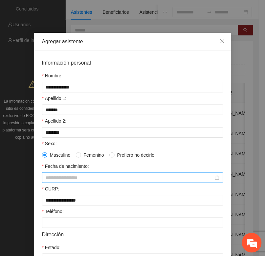
click at [46, 180] on input "Fecha de nacimiento:" at bounding box center [129, 177] width 167 height 7
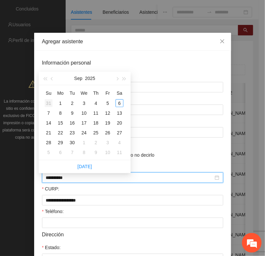
type input "**********"
click at [45, 79] on span "button" at bounding box center [44, 78] width 3 height 3
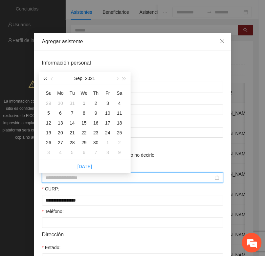
click at [45, 79] on span "button" at bounding box center [44, 78] width 3 height 3
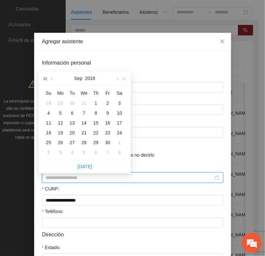
click at [45, 79] on span "button" at bounding box center [44, 78] width 3 height 3
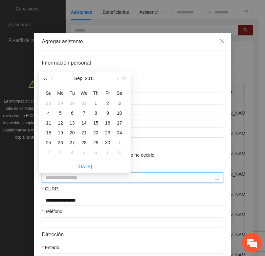
click at [45, 79] on span "button" at bounding box center [44, 78] width 3 height 3
click at [117, 80] on button "button" at bounding box center [116, 78] width 7 height 13
type input "**********"
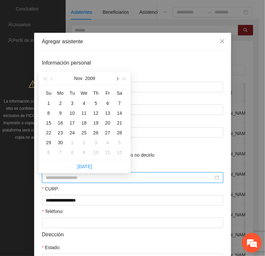
click at [118, 78] on button "button" at bounding box center [116, 78] width 7 height 13
type input "**********"
click at [116, 113] on div "12" at bounding box center [120, 113] width 8 height 8
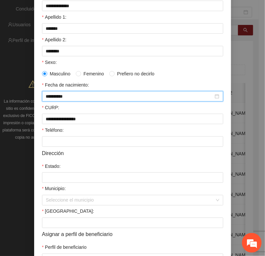
scroll to position [82, 0]
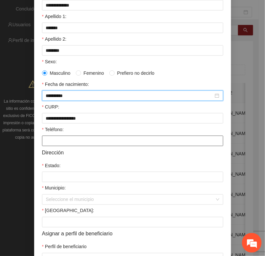
click at [44, 146] on input "Teléfono:" at bounding box center [132, 141] width 181 height 11
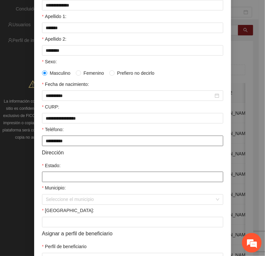
type input "**********"
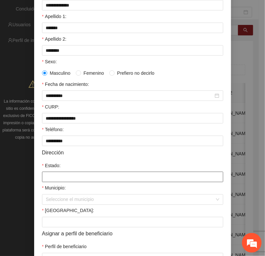
click at [52, 182] on input "Estado:" at bounding box center [132, 177] width 181 height 11
type input "*********"
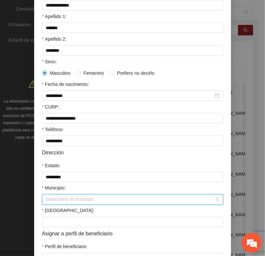
click at [55, 205] on input "Municipio:" at bounding box center [130, 200] width 169 height 10
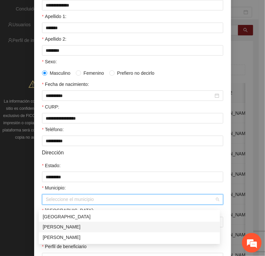
click at [53, 224] on div "[PERSON_NAME]" at bounding box center [129, 227] width 173 height 7
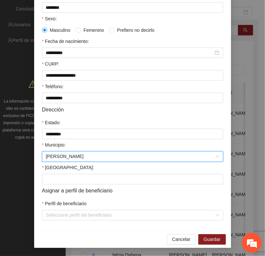
scroll to position [130, 0]
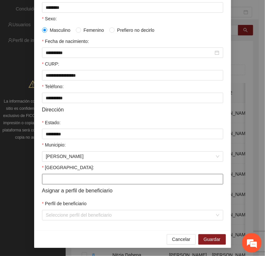
click at [49, 180] on input "[GEOGRAPHIC_DATA]:" at bounding box center [132, 179] width 181 height 11
type input "*********"
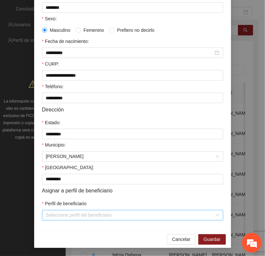
click at [68, 214] on input "Perfil de beneficiario" at bounding box center [130, 216] width 169 height 10
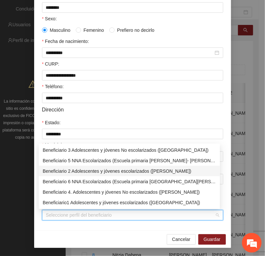
click at [68, 170] on div "Beneficiario 2 Adolescentes y jóvenes escolarizados ([PERSON_NAME])" at bounding box center [129, 171] width 173 height 7
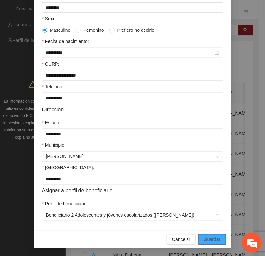
click at [203, 240] on span "Guardar" at bounding box center [211, 239] width 17 height 7
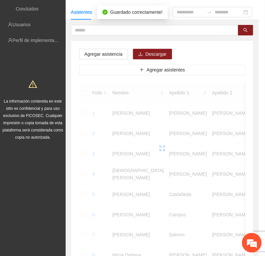
scroll to position [97, 0]
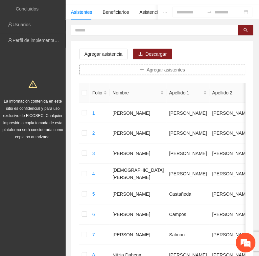
click at [137, 73] on button "Agregar asistentes" at bounding box center [162, 70] width 166 height 11
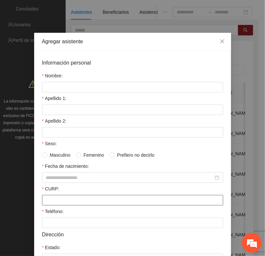
click at [43, 206] on input "CURP:" at bounding box center [132, 200] width 181 height 11
paste input "**********"
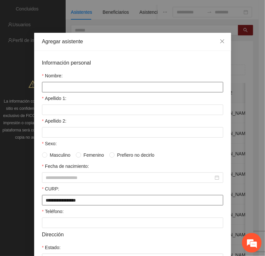
type input "**********"
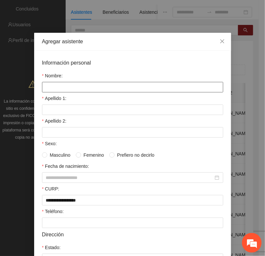
click at [52, 84] on input "Nombre:" at bounding box center [132, 87] width 181 height 11
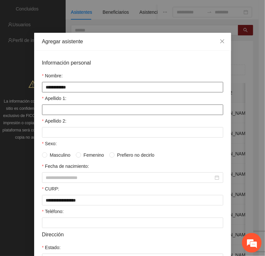
type input "**********"
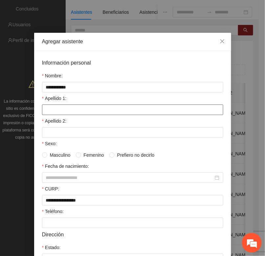
click at [54, 112] on input "Apellido 1:" at bounding box center [132, 110] width 181 height 11
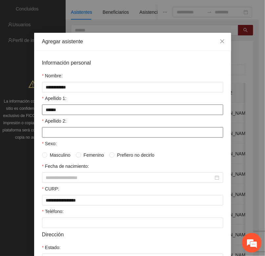
type input "******"
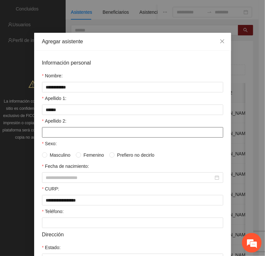
click at [46, 136] on input "Apellido 2:" at bounding box center [132, 132] width 181 height 11
type input "*"
type input "*******"
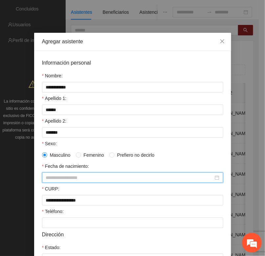
click at [47, 176] on input "Fecha de nacimiento:" at bounding box center [129, 177] width 167 height 7
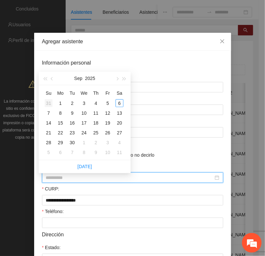
type input "**********"
click at [45, 79] on span "button" at bounding box center [44, 78] width 3 height 3
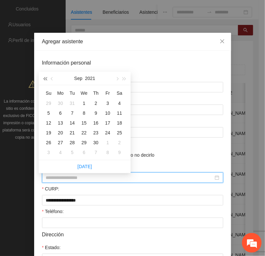
click at [45, 79] on span "button" at bounding box center [44, 78] width 3 height 3
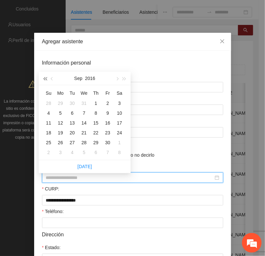
click at [45, 79] on span "button" at bounding box center [44, 78] width 3 height 3
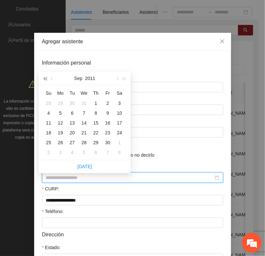
click at [45, 79] on span "button" at bounding box center [44, 78] width 3 height 3
click at [125, 78] on span "button" at bounding box center [124, 78] width 3 height 3
click at [51, 80] on button "button" at bounding box center [52, 78] width 7 height 13
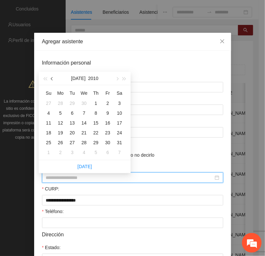
click at [51, 80] on button "button" at bounding box center [52, 78] width 7 height 13
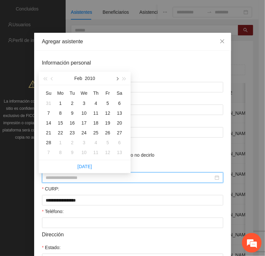
click at [118, 78] on span "button" at bounding box center [116, 78] width 3 height 3
type input "**********"
click at [73, 145] on div "30" at bounding box center [72, 143] width 8 height 8
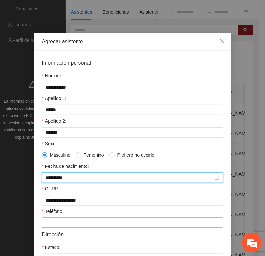
click at [47, 222] on input "Teléfono:" at bounding box center [132, 223] width 181 height 11
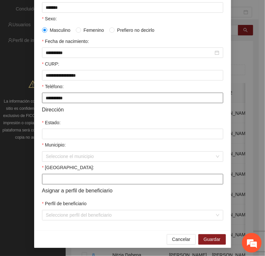
scroll to position [130, 0]
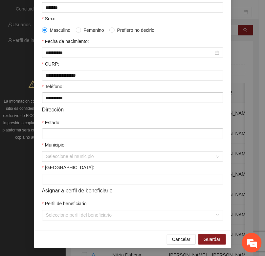
type input "**********"
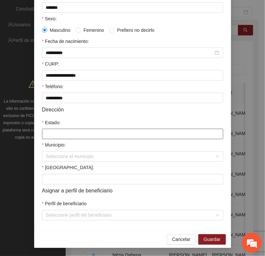
click at [47, 132] on input "Estado:" at bounding box center [132, 134] width 181 height 11
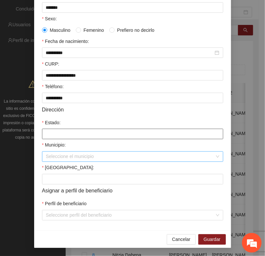
type input "*********"
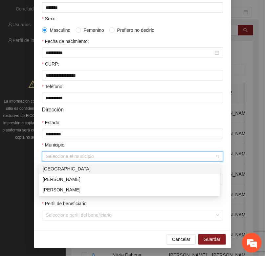
click at [57, 158] on input "Municipio:" at bounding box center [130, 157] width 169 height 10
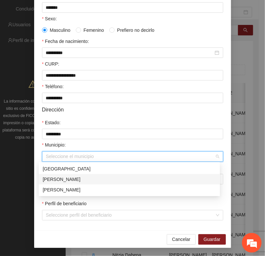
click at [48, 178] on div "[PERSON_NAME]" at bounding box center [129, 179] width 173 height 7
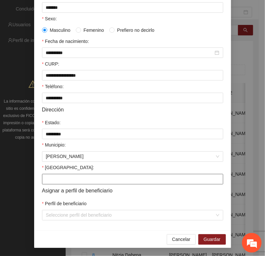
click at [53, 178] on input "[GEOGRAPHIC_DATA]:" at bounding box center [132, 179] width 181 height 11
type input "*******"
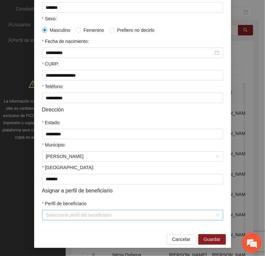
click at [53, 217] on input "Perfil de beneficiario" at bounding box center [130, 216] width 169 height 10
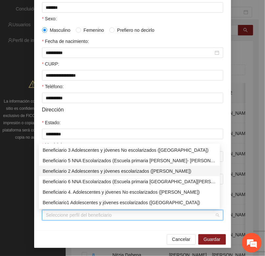
click at [55, 173] on div "Beneficiario 2 Adolescentes y jóvenes escolarizados ([PERSON_NAME])" at bounding box center [129, 171] width 173 height 7
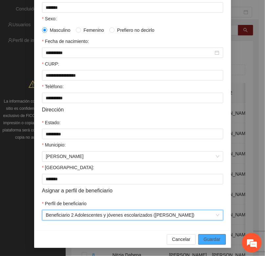
click at [206, 240] on span "Guardar" at bounding box center [211, 239] width 17 height 7
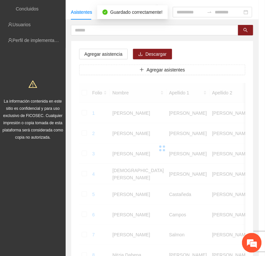
scroll to position [97, 0]
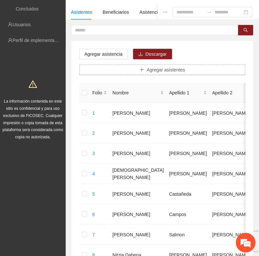
click at [139, 70] on button "Agregar asistentes" at bounding box center [162, 70] width 166 height 11
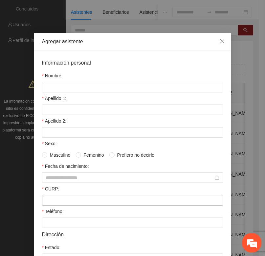
click at [42, 204] on input "CURP:" at bounding box center [132, 200] width 181 height 11
paste input "**********"
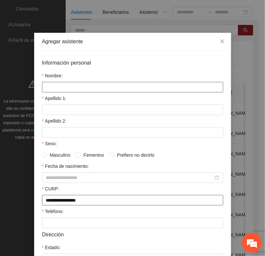
type input "**********"
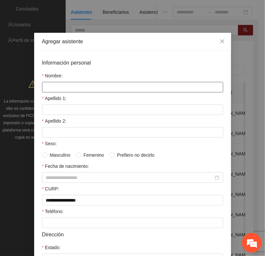
click at [45, 84] on input "Nombre:" at bounding box center [132, 87] width 181 height 11
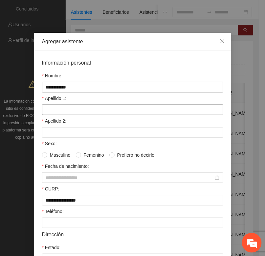
type input "**********"
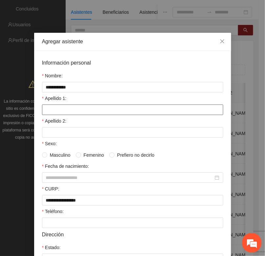
click at [52, 111] on input "Apellido 1:" at bounding box center [132, 110] width 181 height 11
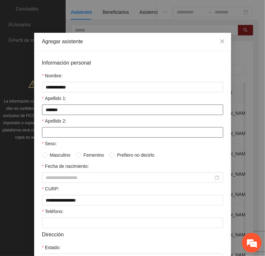
type input "*******"
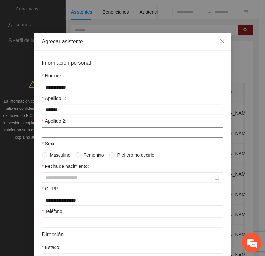
click at [61, 137] on input "Apellido 2:" at bounding box center [132, 132] width 181 height 11
type input "******"
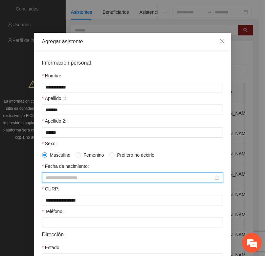
click at [47, 181] on input "Fecha de nacimiento:" at bounding box center [129, 177] width 167 height 7
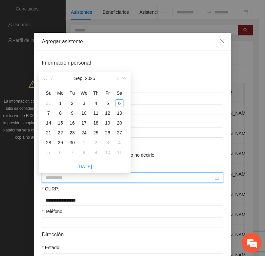
type input "**********"
click at [45, 79] on span "button" at bounding box center [44, 78] width 3 height 3
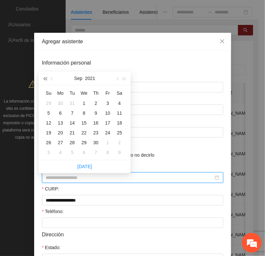
click at [45, 79] on span "button" at bounding box center [44, 78] width 3 height 3
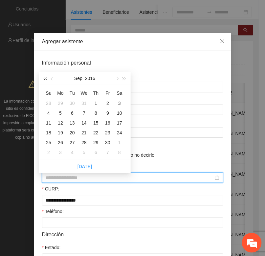
click at [45, 79] on span "button" at bounding box center [44, 78] width 3 height 3
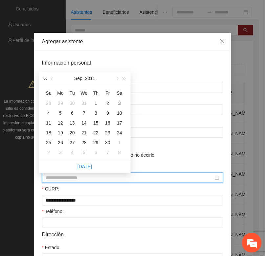
click at [45, 79] on span "button" at bounding box center [44, 78] width 3 height 3
click at [53, 80] on button "button" at bounding box center [52, 78] width 7 height 13
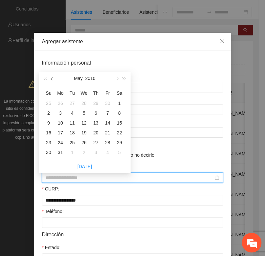
click at [53, 80] on button "button" at bounding box center [52, 78] width 7 height 13
click at [53, 79] on button "button" at bounding box center [52, 78] width 7 height 13
click at [53, 79] on span "button" at bounding box center [52, 78] width 3 height 3
type input "**********"
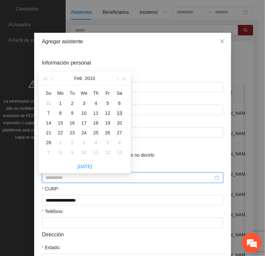
click at [121, 112] on div "13" at bounding box center [120, 113] width 8 height 8
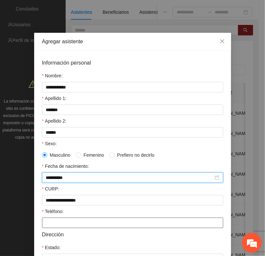
click at [50, 221] on input "Teléfono:" at bounding box center [132, 223] width 181 height 11
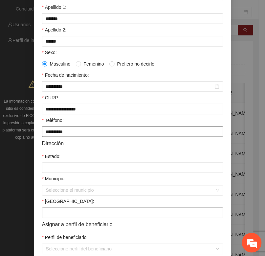
scroll to position [123, 0]
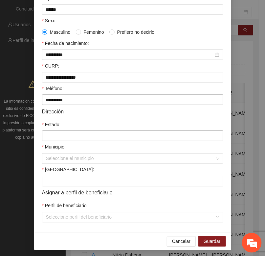
type input "**********"
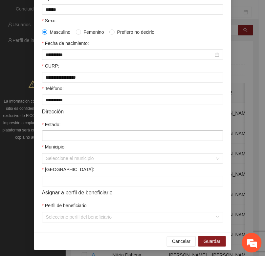
click at [47, 141] on input "Estado:" at bounding box center [132, 136] width 181 height 11
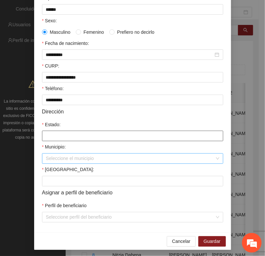
type input "*********"
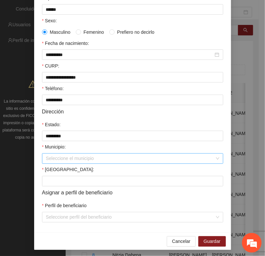
click at [58, 161] on input "Municipio:" at bounding box center [130, 159] width 169 height 10
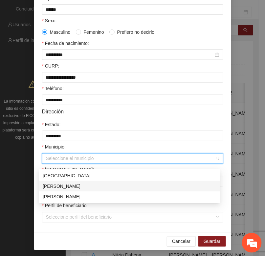
click at [57, 186] on div "[PERSON_NAME]" at bounding box center [129, 186] width 173 height 7
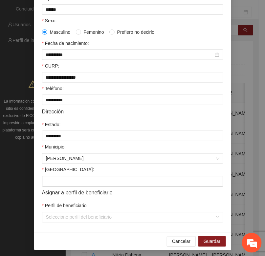
click at [53, 187] on input "[GEOGRAPHIC_DATA]:" at bounding box center [132, 181] width 181 height 11
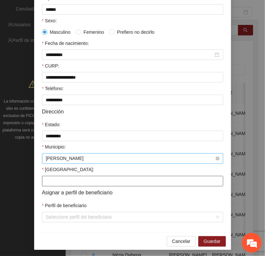
type input "**********"
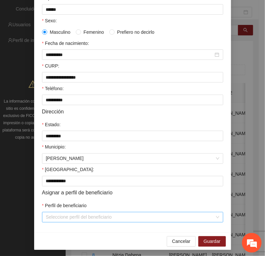
click at [47, 222] on input "Perfil de beneficiario" at bounding box center [130, 218] width 169 height 10
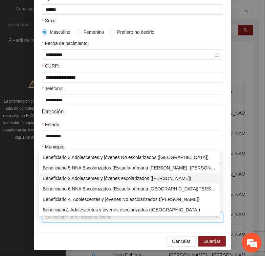
click at [56, 177] on div "Beneficiario 2 Adolescentes y jóvenes escolarizados ([PERSON_NAME])" at bounding box center [129, 178] width 173 height 7
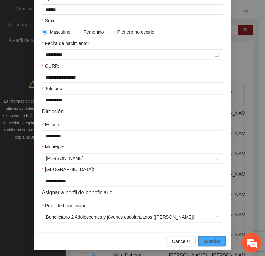
click at [206, 245] on span "Guardar" at bounding box center [211, 241] width 17 height 7
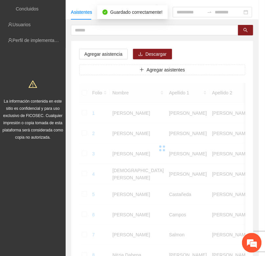
scroll to position [97, 0]
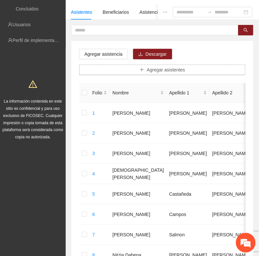
click at [137, 73] on button "Agregar asistentes" at bounding box center [162, 70] width 166 height 11
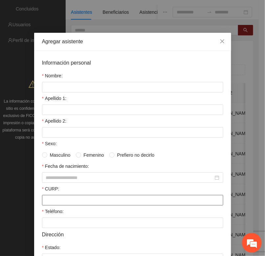
click at [43, 204] on input "CURP:" at bounding box center [132, 200] width 181 height 11
paste input "**********"
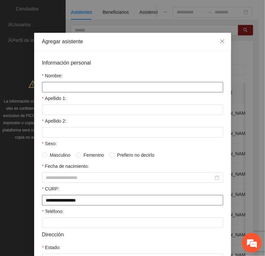
type input "**********"
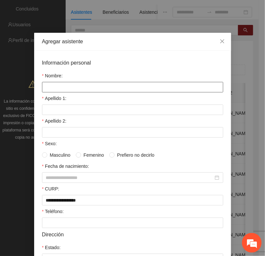
click at [45, 90] on input "Nombre:" at bounding box center [132, 87] width 181 height 11
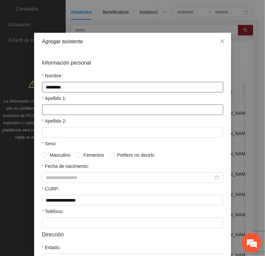
type input "*********"
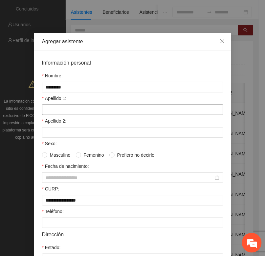
click at [45, 115] on input "Apellido 1:" at bounding box center [132, 110] width 181 height 11
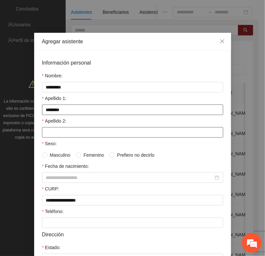
type input "********"
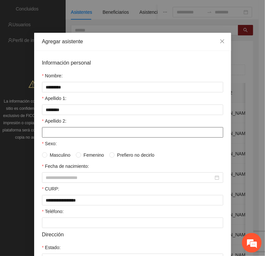
click at [46, 135] on input "Apellido 2:" at bounding box center [132, 132] width 181 height 11
type input "******"
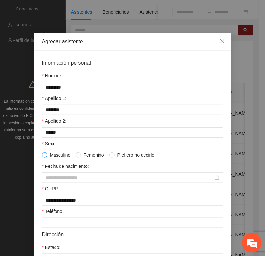
click at [42, 158] on span at bounding box center [44, 155] width 5 height 5
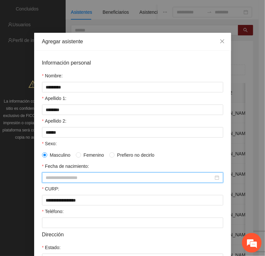
click at [46, 178] on input "Fecha de nacimiento:" at bounding box center [129, 177] width 167 height 7
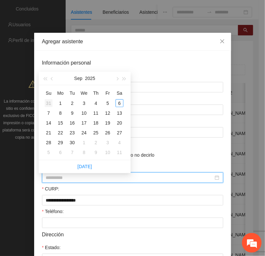
type input "**********"
click at [43, 80] on button "button" at bounding box center [44, 78] width 7 height 13
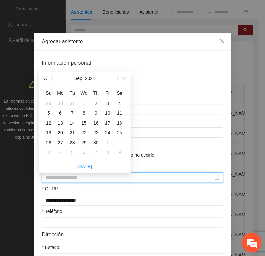
click at [43, 80] on button "button" at bounding box center [44, 78] width 7 height 13
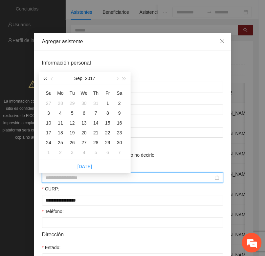
click at [43, 80] on button "button" at bounding box center [44, 78] width 7 height 13
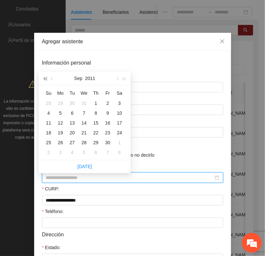
click at [43, 80] on button "button" at bounding box center [44, 78] width 7 height 13
click at [117, 79] on button "button" at bounding box center [116, 78] width 7 height 13
type input "**********"
click at [61, 102] on div "1" at bounding box center [60, 103] width 8 height 8
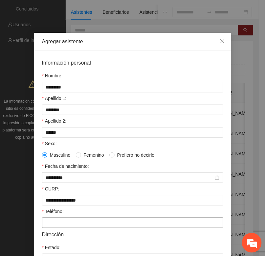
click at [53, 228] on input "Teléfono:" at bounding box center [132, 223] width 181 height 11
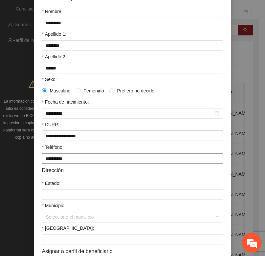
scroll to position [123, 0]
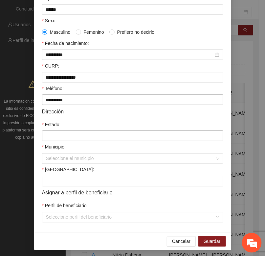
type input "**********"
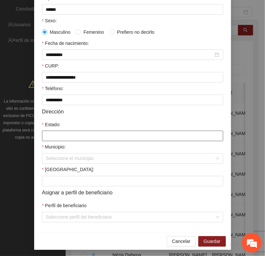
click at [51, 141] on input "Estado:" at bounding box center [132, 136] width 181 height 11
type input "*********"
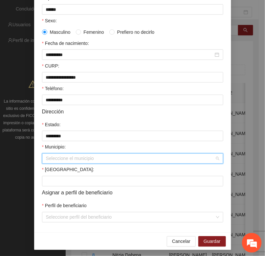
click at [56, 158] on input "Municipio:" at bounding box center [130, 159] width 169 height 10
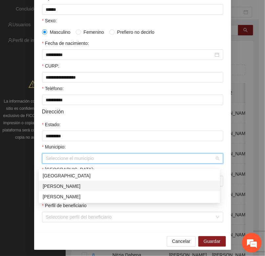
click at [53, 185] on div "[PERSON_NAME]" at bounding box center [129, 186] width 173 height 7
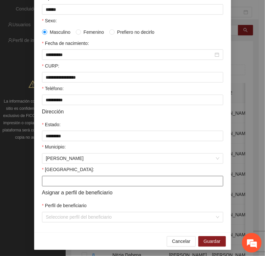
click at [50, 187] on input "[GEOGRAPHIC_DATA]:" at bounding box center [132, 181] width 181 height 11
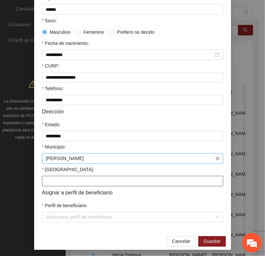
type input "**********"
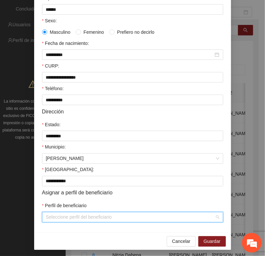
click at [49, 221] on input "Perfil de beneficiario" at bounding box center [130, 218] width 169 height 10
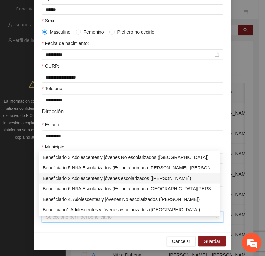
click at [69, 177] on div "Beneficiario 2 Adolescentes y jóvenes escolarizados ([PERSON_NAME])" at bounding box center [129, 178] width 173 height 7
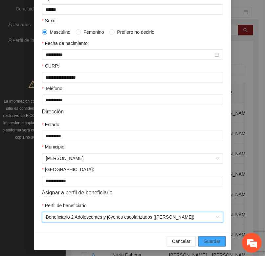
click at [213, 245] on span "Guardar" at bounding box center [211, 241] width 17 height 7
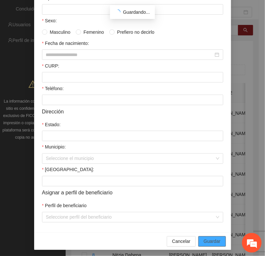
scroll to position [97, 0]
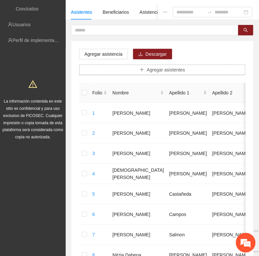
click at [134, 68] on button "Agregar asistentes" at bounding box center [162, 70] width 166 height 11
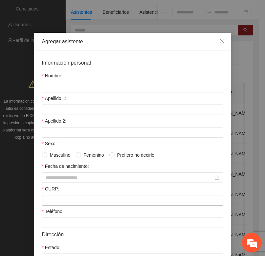
click at [42, 202] on input "CURP:" at bounding box center [132, 200] width 181 height 11
paste input "**********"
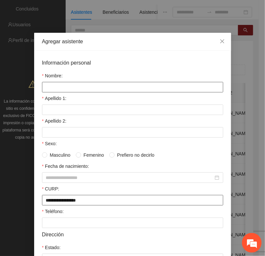
type input "**********"
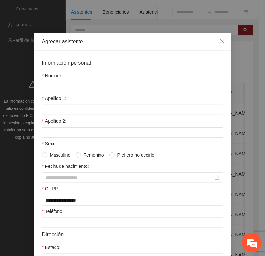
click at [45, 87] on input "Nombre:" at bounding box center [132, 87] width 181 height 11
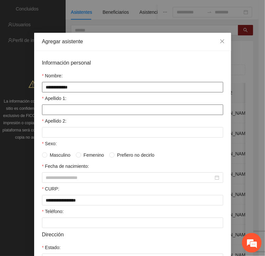
type input "**********"
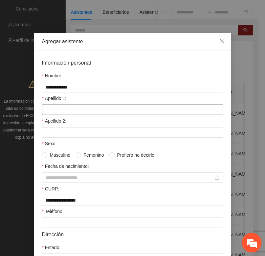
click at [45, 113] on input "Apellido 1:" at bounding box center [132, 110] width 181 height 11
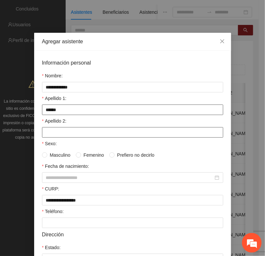
type input "******"
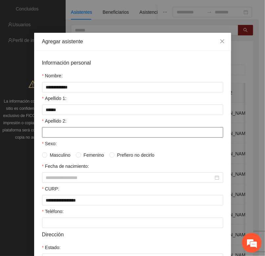
click at [48, 136] on input "Apellido 2:" at bounding box center [132, 132] width 181 height 11
type input "****"
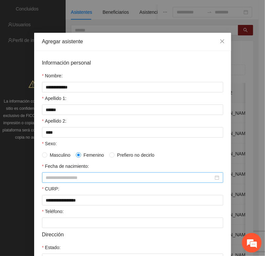
click at [55, 177] on input "Fecha de nacimiento:" at bounding box center [129, 177] width 167 height 7
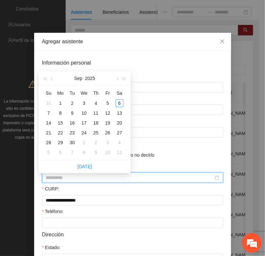
type input "**********"
click at [45, 78] on span "button" at bounding box center [44, 78] width 3 height 3
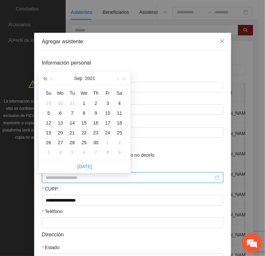
click at [45, 78] on span "button" at bounding box center [44, 78] width 3 height 3
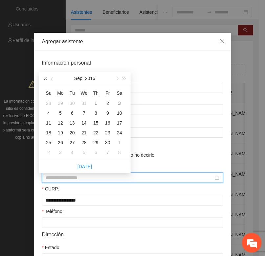
click at [45, 78] on span "button" at bounding box center [44, 78] width 3 height 3
click at [45, 77] on span "button" at bounding box center [44, 78] width 3 height 3
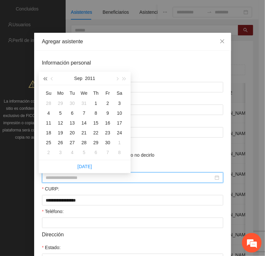
click at [45, 77] on span "button" at bounding box center [44, 78] width 3 height 3
click at [52, 80] on button "button" at bounding box center [52, 78] width 7 height 13
type input "**********"
click at [84, 113] on div "11" at bounding box center [84, 113] width 8 height 8
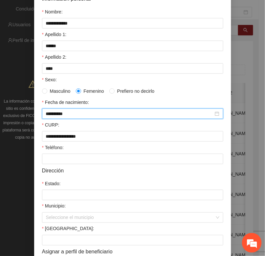
scroll to position [82, 0]
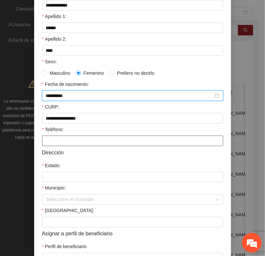
drag, startPoint x: 48, startPoint y: 143, endPoint x: 45, endPoint y: 143, distance: 3.3
click at [47, 143] on input "Teléfono:" at bounding box center [132, 141] width 181 height 11
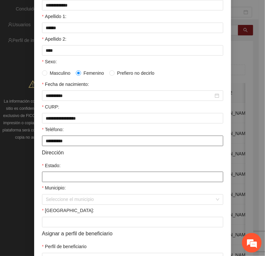
type input "**********"
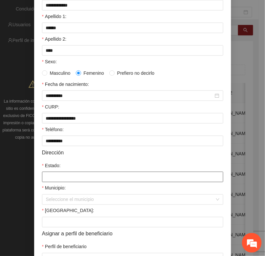
click at [58, 178] on input "Estado:" at bounding box center [132, 177] width 181 height 11
type input "*********"
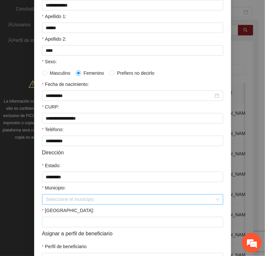
click at [58, 205] on input "Municipio:" at bounding box center [130, 200] width 169 height 10
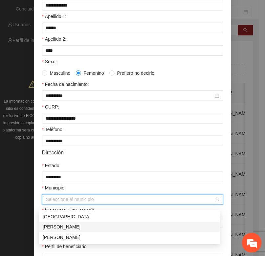
click at [56, 225] on div "[PERSON_NAME]" at bounding box center [129, 227] width 173 height 7
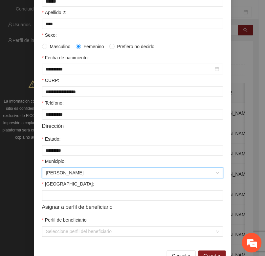
scroll to position [130, 0]
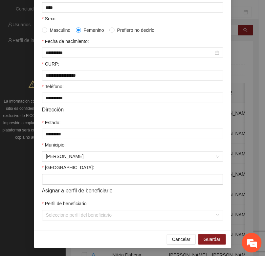
click at [51, 178] on input "[GEOGRAPHIC_DATA]:" at bounding box center [132, 179] width 181 height 11
type input "**********"
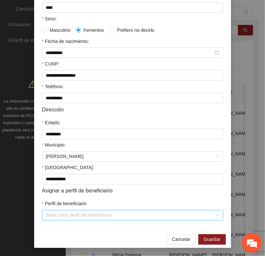
click at [57, 216] on input "Perfil de beneficiario" at bounding box center [130, 216] width 169 height 10
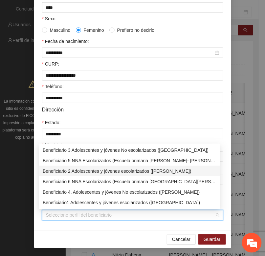
click at [72, 169] on div "Beneficiario 2 Adolescentes y jóvenes escolarizados ([PERSON_NAME])" at bounding box center [129, 171] width 173 height 7
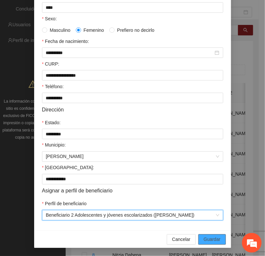
click at [204, 240] on span "Guardar" at bounding box center [211, 239] width 17 height 7
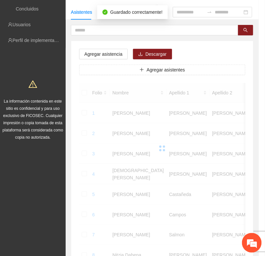
scroll to position [97, 0]
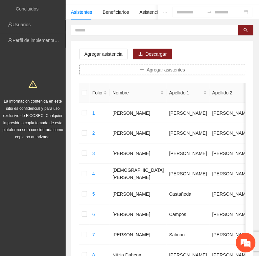
click at [138, 68] on button "Agregar asistentes" at bounding box center [162, 70] width 166 height 11
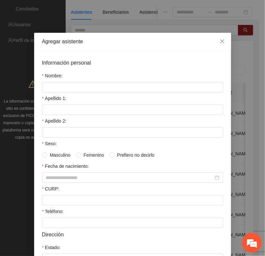
click at [42, 209] on form "Información personal Nombre: Apellido 1: Apellido 2: Sexo: Masculino Femenino P…" at bounding box center [132, 202] width 181 height 287
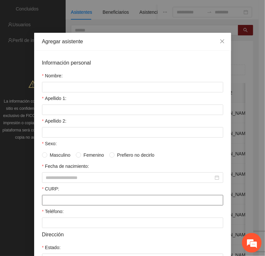
click at [42, 205] on input "CURP:" at bounding box center [132, 200] width 181 height 11
paste input "**********"
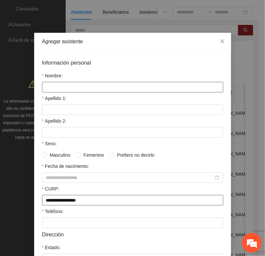
type input "**********"
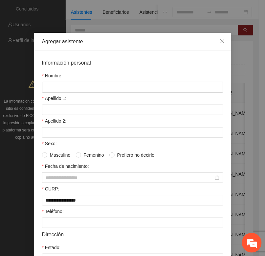
click at [44, 83] on input "Nombre:" at bounding box center [132, 87] width 181 height 11
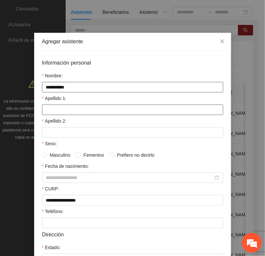
type input "**********"
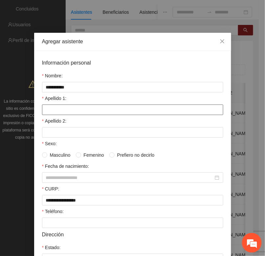
click at [49, 111] on input "Apellido 1:" at bounding box center [132, 110] width 181 height 11
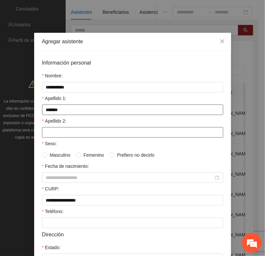
type input "*******"
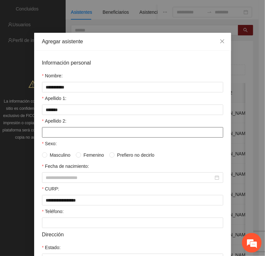
click at [48, 138] on input "Apellido 2:" at bounding box center [132, 132] width 181 height 11
type input "*****"
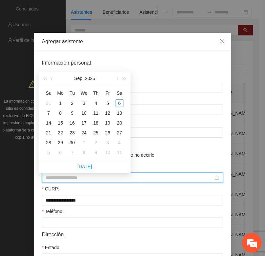
click at [47, 181] on input "Fecha de nacimiento:" at bounding box center [129, 177] width 167 height 7
type input "**********"
click at [43, 79] on button "button" at bounding box center [44, 78] width 7 height 13
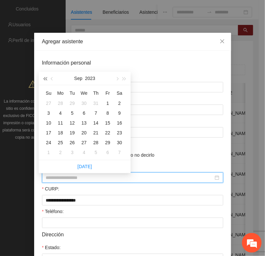
click at [43, 79] on button "button" at bounding box center [44, 78] width 7 height 13
click at [43, 79] on span "button" at bounding box center [44, 78] width 3 height 3
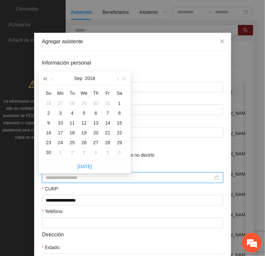
click at [43, 79] on span "button" at bounding box center [44, 78] width 3 height 3
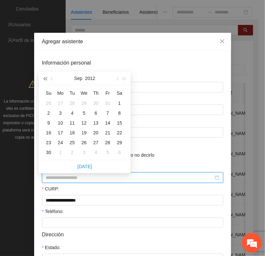
click at [43, 79] on span "button" at bounding box center [44, 78] width 3 height 3
click at [52, 78] on span "button" at bounding box center [52, 78] width 3 height 3
type input "**********"
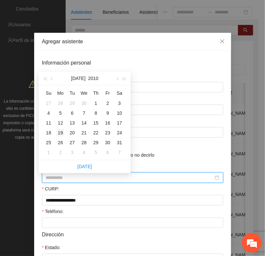
click at [60, 134] on div "19" at bounding box center [60, 133] width 8 height 8
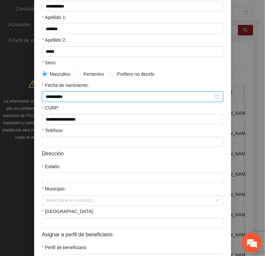
scroll to position [82, 0]
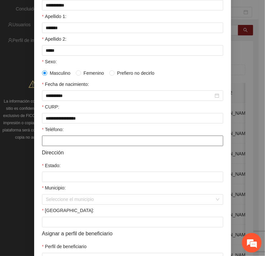
click at [61, 146] on input "Teléfono:" at bounding box center [132, 141] width 181 height 11
type input "**********"
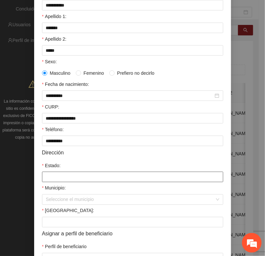
click at [48, 180] on input "Estado:" at bounding box center [132, 177] width 181 height 11
type input "*********"
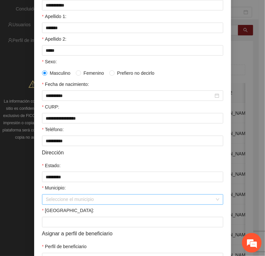
click at [46, 205] on input "Municipio:" at bounding box center [130, 200] width 169 height 10
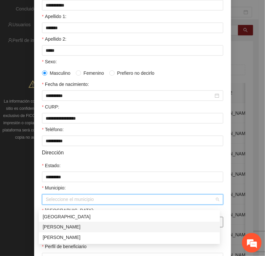
click at [48, 228] on div "[PERSON_NAME]" at bounding box center [129, 227] width 173 height 7
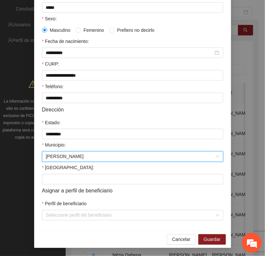
scroll to position [130, 0]
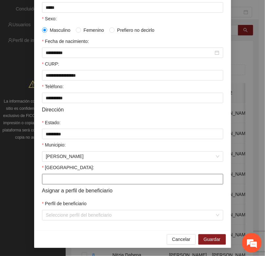
click at [49, 179] on input "[GEOGRAPHIC_DATA]:" at bounding box center [132, 179] width 181 height 11
type input "**********"
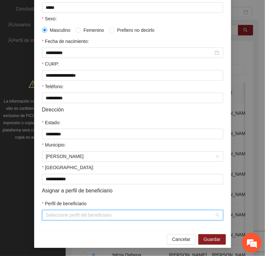
click at [50, 219] on input "Perfil de beneficiario" at bounding box center [130, 216] width 169 height 10
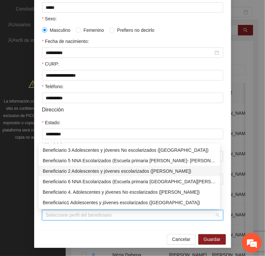
click at [63, 172] on div "Beneficiario 2 Adolescentes y jóvenes escolarizados ([PERSON_NAME])" at bounding box center [129, 171] width 173 height 7
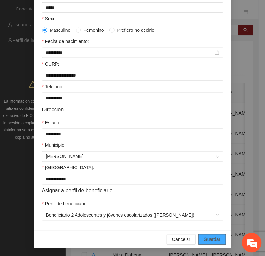
click at [204, 239] on span "Guardar" at bounding box center [211, 239] width 17 height 7
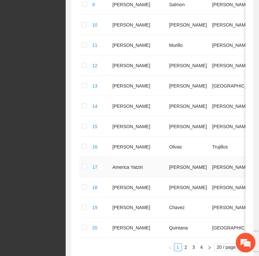
scroll to position [370, 0]
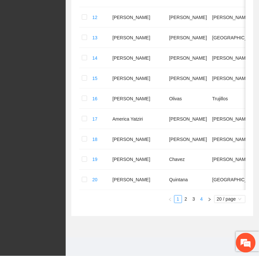
click at [199, 199] on link "4" at bounding box center [201, 199] width 7 height 7
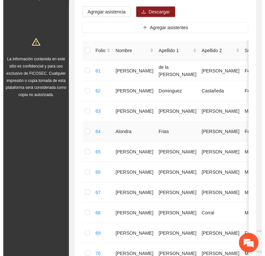
scroll to position [0, 0]
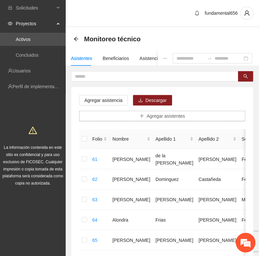
click at [148, 117] on span "Agregar asistentes" at bounding box center [166, 116] width 38 height 7
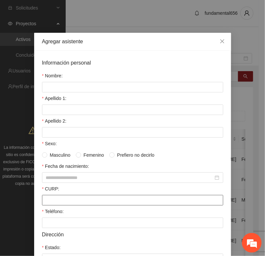
click at [45, 206] on input "CURP:" at bounding box center [132, 200] width 181 height 11
paste input "**********"
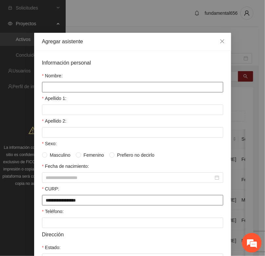
type input "**********"
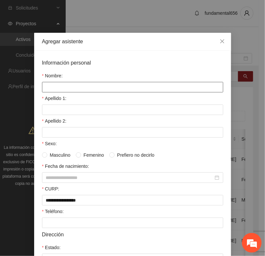
click at [50, 88] on input "Nombre:" at bounding box center [132, 87] width 181 height 11
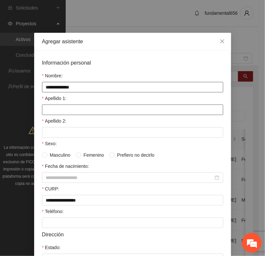
type input "**********"
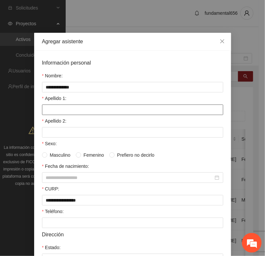
click at [59, 110] on input "Apellido 1:" at bounding box center [132, 110] width 181 height 11
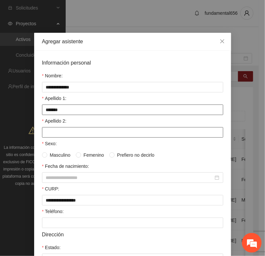
type input "*******"
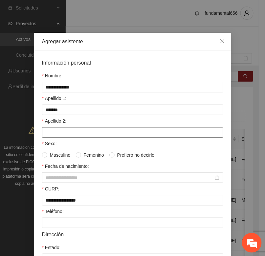
click at [53, 135] on input "Apellido 2:" at bounding box center [132, 132] width 181 height 11
type input "*****"
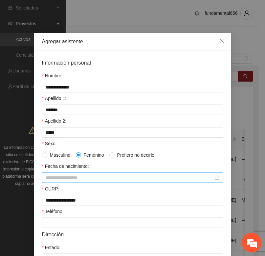
click at [49, 178] on input "Fecha de nacimiento:" at bounding box center [129, 177] width 167 height 7
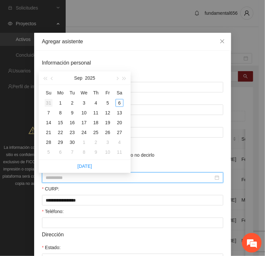
type input "**********"
click at [43, 77] on button "button" at bounding box center [44, 78] width 7 height 13
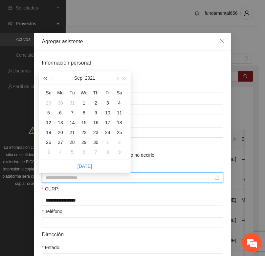
click at [43, 77] on button "button" at bounding box center [44, 78] width 7 height 13
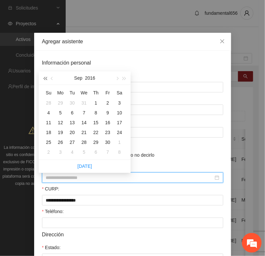
click at [43, 77] on button "button" at bounding box center [44, 78] width 7 height 13
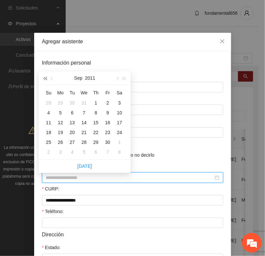
click at [43, 77] on button "button" at bounding box center [44, 78] width 7 height 13
click at [116, 79] on button "button" at bounding box center [116, 78] width 7 height 13
click at [116, 79] on span "button" at bounding box center [116, 78] width 3 height 3
type input "**********"
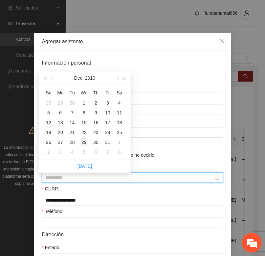
click at [83, 144] on div "29" at bounding box center [84, 142] width 8 height 8
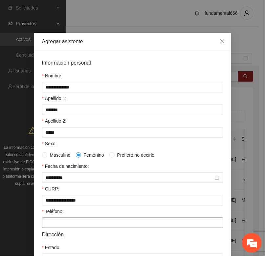
click at [50, 223] on input "Teléfono:" at bounding box center [132, 223] width 181 height 11
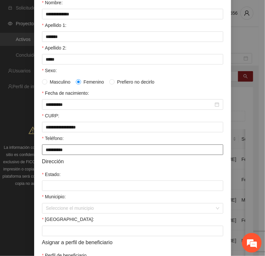
scroll to position [123, 0]
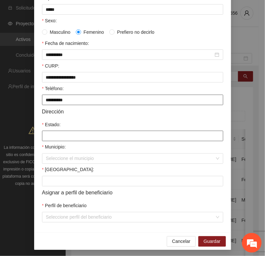
type input "**********"
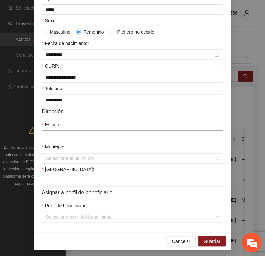
click at [53, 139] on input "Estado:" at bounding box center [132, 136] width 181 height 11
type input "*********"
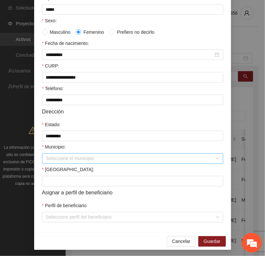
click at [51, 164] on input "Municipio:" at bounding box center [130, 159] width 169 height 10
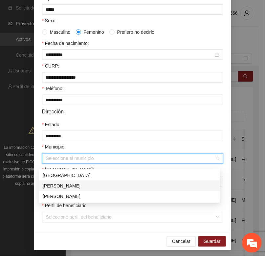
click at [58, 186] on div "[PERSON_NAME]" at bounding box center [129, 185] width 173 height 7
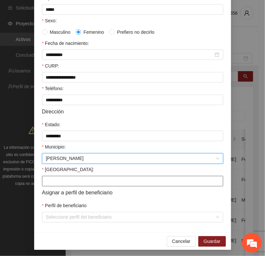
click at [54, 187] on input "[GEOGRAPHIC_DATA]:" at bounding box center [132, 181] width 181 height 11
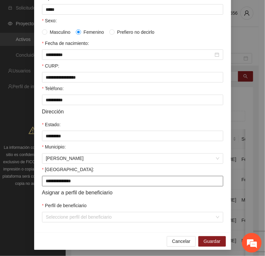
type input "**********"
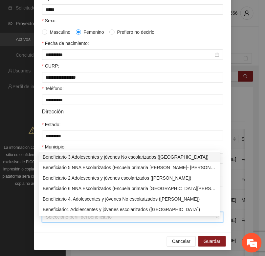
click at [64, 222] on input "Perfil de beneficiario" at bounding box center [130, 218] width 169 height 10
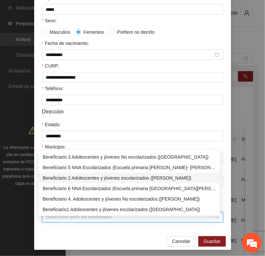
click at [60, 180] on div "Beneficiario 2 Adolescentes y jóvenes escolarizados ([PERSON_NAME])" at bounding box center [129, 178] width 173 height 7
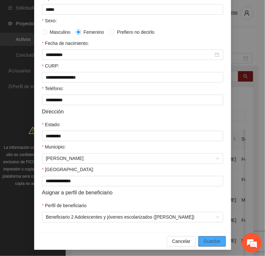
click at [203, 244] on span "Guardar" at bounding box center [211, 241] width 17 height 7
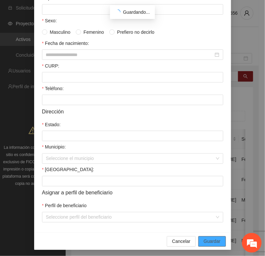
scroll to position [97, 0]
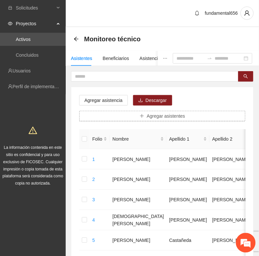
click at [139, 115] on button "Agregar asistentes" at bounding box center [162, 116] width 166 height 11
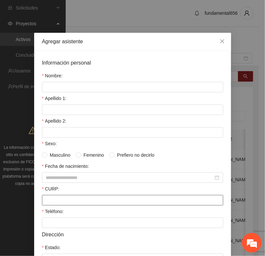
click at [43, 202] on input "CURP:" at bounding box center [132, 200] width 181 height 11
paste input "**********"
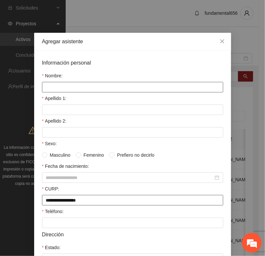
type input "**********"
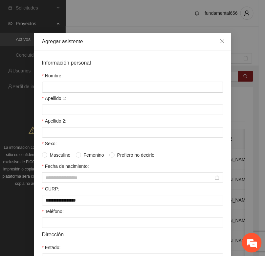
click at [54, 83] on input "Nombre:" at bounding box center [132, 87] width 181 height 11
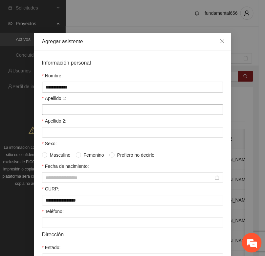
type input "**********"
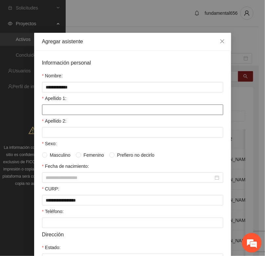
click at [59, 112] on input "Apellido 1:" at bounding box center [132, 110] width 181 height 11
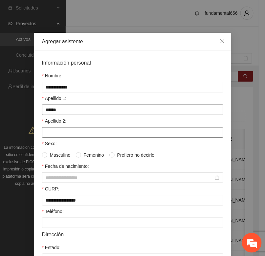
type input "******"
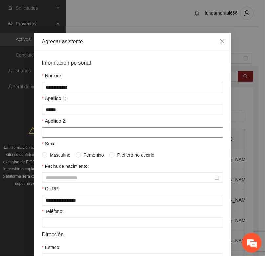
click at [44, 137] on input "Apellido 2:" at bounding box center [132, 132] width 181 height 11
type input "******"
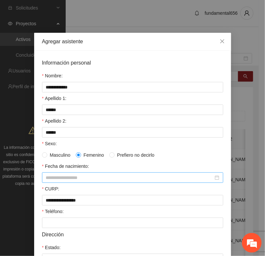
click at [52, 180] on input "Fecha de nacimiento:" at bounding box center [129, 177] width 167 height 7
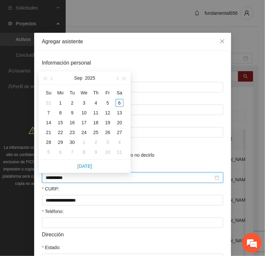
type input "**********"
click at [45, 79] on span "button" at bounding box center [44, 78] width 3 height 3
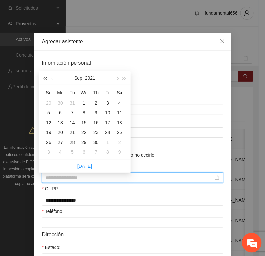
click at [45, 79] on span "button" at bounding box center [44, 78] width 3 height 3
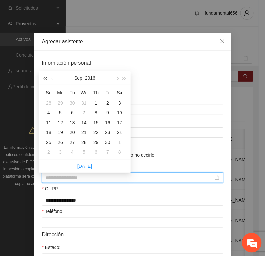
click at [45, 79] on span "button" at bounding box center [44, 78] width 3 height 3
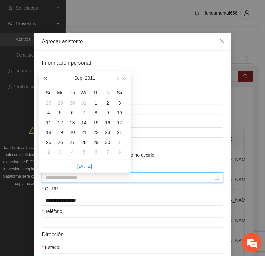
click at [45, 79] on span "button" at bounding box center [44, 78] width 3 height 3
click at [118, 78] on button "button" at bounding box center [116, 78] width 7 height 13
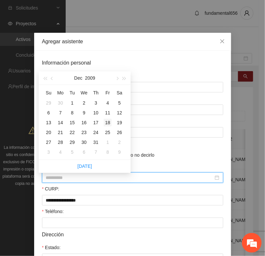
type input "**********"
click at [107, 121] on div "18" at bounding box center [108, 123] width 8 height 8
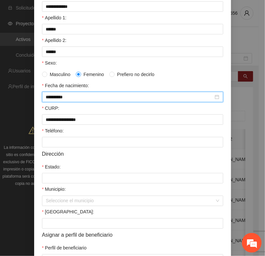
scroll to position [82, 0]
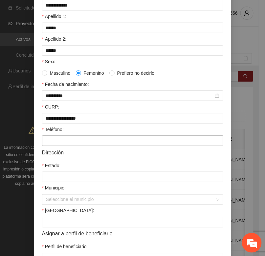
click at [42, 146] on input "Teléfono:" at bounding box center [132, 141] width 181 height 11
type input "**********"
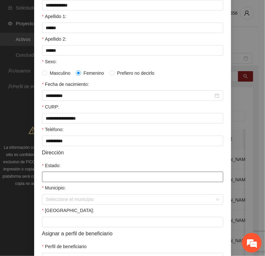
click at [50, 179] on input "Estado:" at bounding box center [132, 177] width 181 height 11
type input "*********"
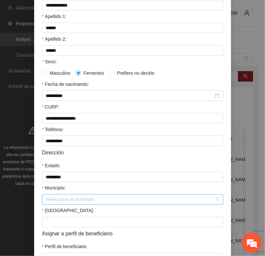
click at [60, 205] on input "Municipio:" at bounding box center [130, 200] width 169 height 10
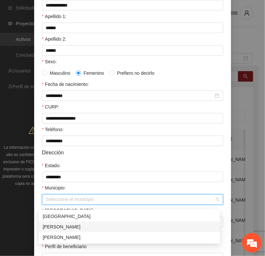
click at [55, 225] on div "[PERSON_NAME]" at bounding box center [129, 226] width 173 height 7
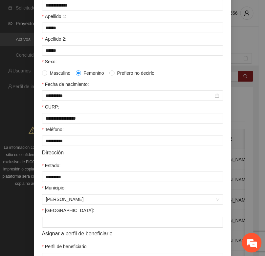
click at [54, 225] on input "[GEOGRAPHIC_DATA]:" at bounding box center [132, 222] width 181 height 11
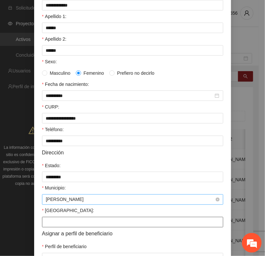
type input "**********"
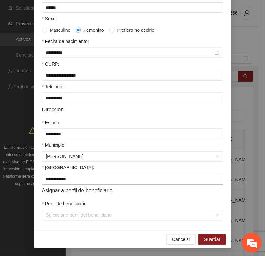
scroll to position [130, 0]
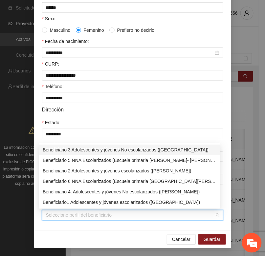
click at [60, 214] on input "Perfil de beneficiario" at bounding box center [130, 216] width 169 height 10
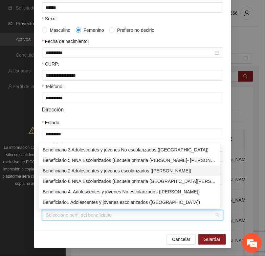
click at [67, 172] on div "Beneficiario 2 Adolescentes y jóvenes escolarizados ([PERSON_NAME])" at bounding box center [129, 170] width 173 height 7
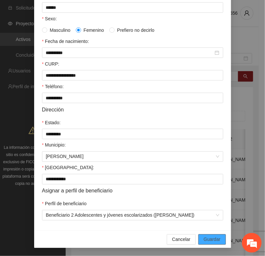
click at [204, 240] on span "Guardar" at bounding box center [211, 239] width 17 height 7
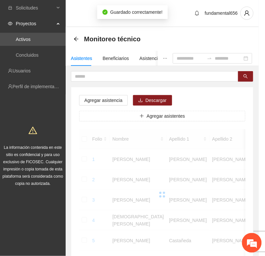
scroll to position [97, 0]
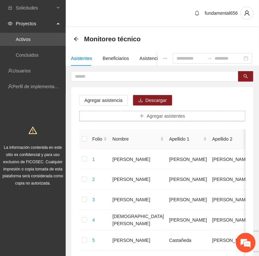
click at [130, 119] on button "Agregar asistentes" at bounding box center [162, 116] width 166 height 11
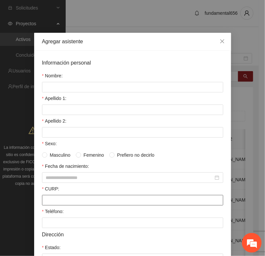
click at [45, 201] on input "CURP:" at bounding box center [132, 200] width 181 height 11
paste input "**********"
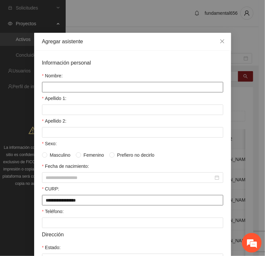
type input "**********"
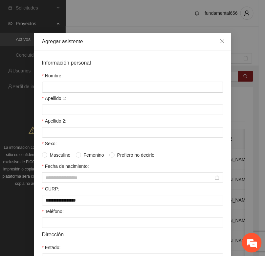
click at [42, 84] on input "Nombre:" at bounding box center [132, 87] width 181 height 11
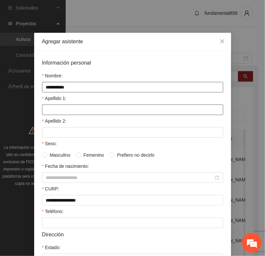
type input "**********"
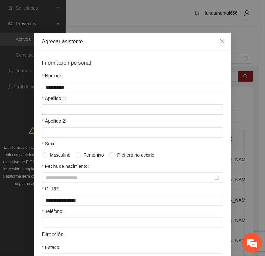
click at [46, 110] on input "Apellido 1:" at bounding box center [132, 110] width 181 height 11
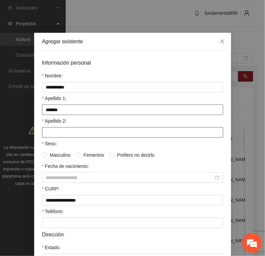
type input "*******"
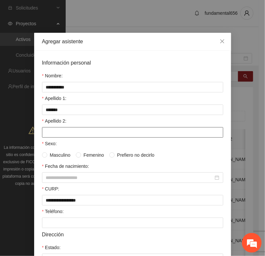
click at [44, 133] on input "Apellido 2:" at bounding box center [132, 132] width 181 height 11
type input "*********"
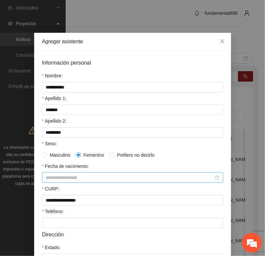
click at [56, 180] on input "Fecha de nacimiento:" at bounding box center [129, 177] width 167 height 7
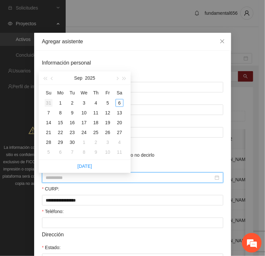
type input "**********"
click at [45, 78] on span "button" at bounding box center [44, 78] width 3 height 3
click at [45, 77] on span "button" at bounding box center [44, 78] width 3 height 3
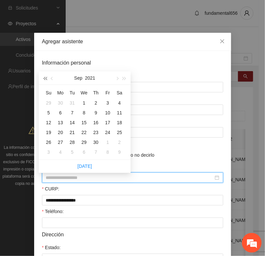
click at [45, 77] on span "button" at bounding box center [44, 78] width 3 height 3
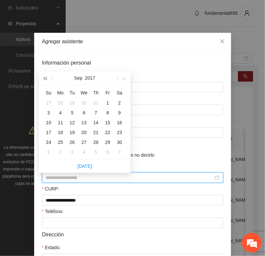
click at [45, 77] on span "button" at bounding box center [44, 78] width 3 height 3
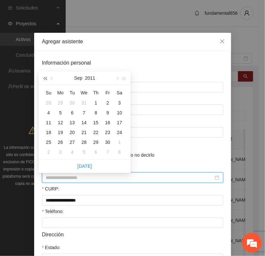
click at [45, 77] on span "button" at bounding box center [44, 78] width 3 height 3
click at [116, 80] on button "button" at bounding box center [116, 78] width 7 height 13
type input "**********"
click at [109, 113] on div "8" at bounding box center [108, 113] width 8 height 8
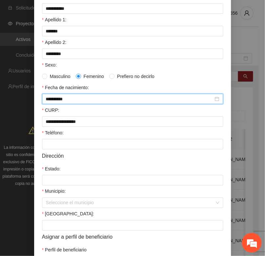
scroll to position [82, 0]
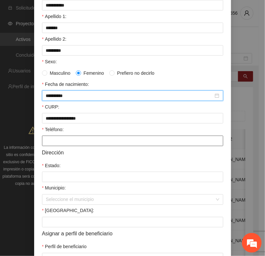
click at [47, 143] on input "Teléfono:" at bounding box center [132, 141] width 181 height 11
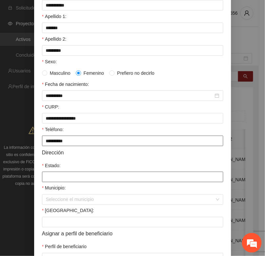
type input "**********"
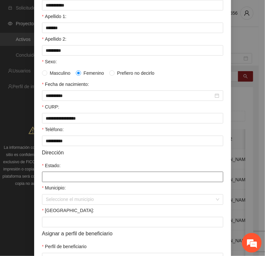
click at [53, 181] on input "Estado:" at bounding box center [132, 177] width 181 height 11
type input "*********"
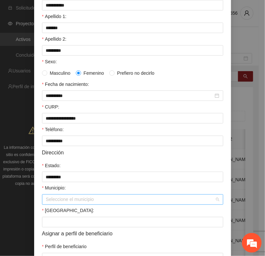
click at [63, 203] on input "Municipio:" at bounding box center [130, 200] width 169 height 10
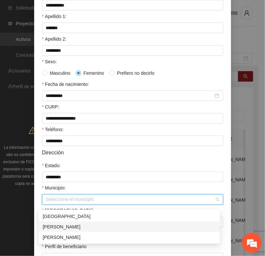
click at [61, 229] on div "[PERSON_NAME]" at bounding box center [129, 226] width 173 height 7
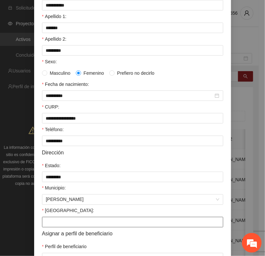
click at [48, 228] on input "[GEOGRAPHIC_DATA]:" at bounding box center [132, 222] width 181 height 11
type input "**********"
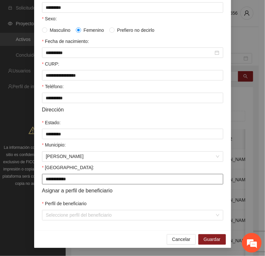
scroll to position [130, 0]
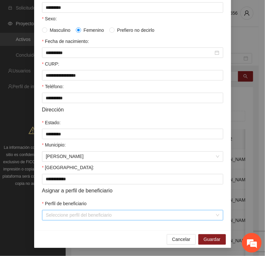
click at [48, 214] on input "Perfil de beneficiario" at bounding box center [130, 216] width 169 height 10
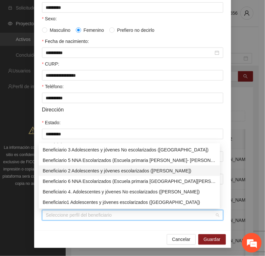
click at [49, 171] on div "Beneficiario 2 Adolescentes y jóvenes escolarizados ([PERSON_NAME])" at bounding box center [129, 170] width 173 height 7
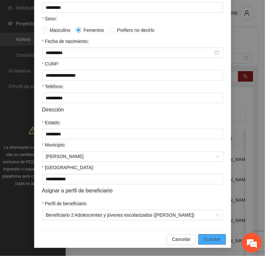
click at [203, 237] on span "Guardar" at bounding box center [211, 239] width 17 height 7
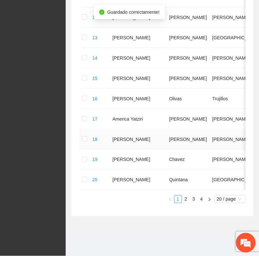
scroll to position [370, 0]
click at [202, 200] on link "4" at bounding box center [201, 199] width 7 height 7
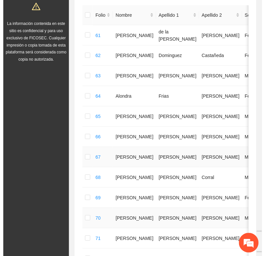
scroll to position [0, 0]
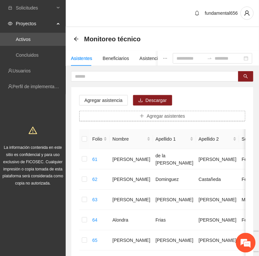
click at [156, 117] on span "Agregar asistentes" at bounding box center [166, 116] width 38 height 7
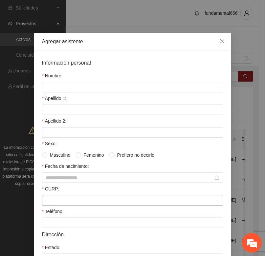
click at [52, 205] on input "CURP:" at bounding box center [132, 200] width 181 height 11
paste input "**********"
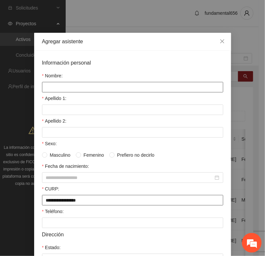
type input "**********"
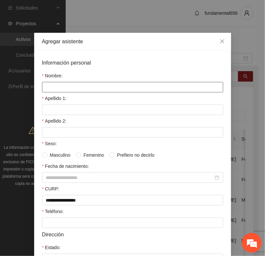
click at [45, 85] on input "Nombre:" at bounding box center [132, 87] width 181 height 11
click at [48, 90] on input "********" at bounding box center [132, 87] width 181 height 11
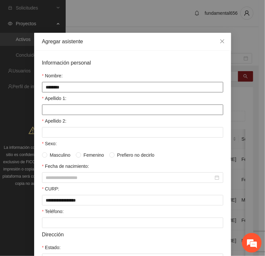
type input "********"
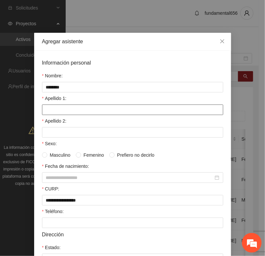
click at [45, 111] on input "Apellido 1:" at bounding box center [132, 110] width 181 height 11
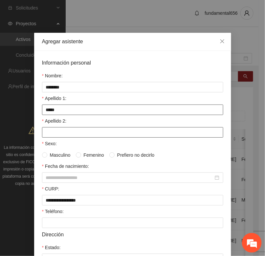
type input "*****"
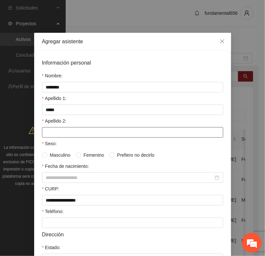
click at [52, 133] on input "Apellido 2:" at bounding box center [132, 132] width 181 height 11
type input "********"
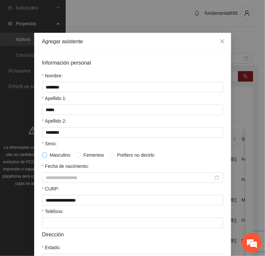
click at [42, 158] on span at bounding box center [44, 155] width 5 height 5
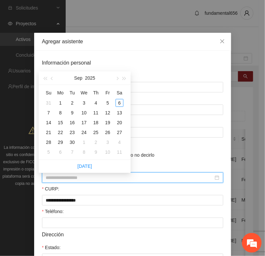
click at [47, 179] on input "Fecha de nacimiento:" at bounding box center [129, 177] width 167 height 7
type input "**********"
click at [44, 77] on span "button" at bounding box center [44, 78] width 3 height 3
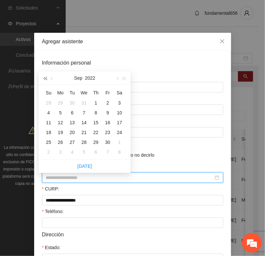
click at [44, 77] on span "button" at bounding box center [44, 78] width 3 height 3
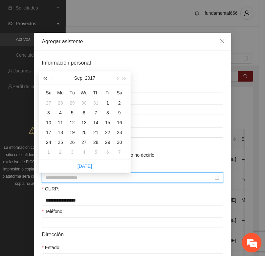
click at [44, 77] on span "button" at bounding box center [44, 78] width 3 height 3
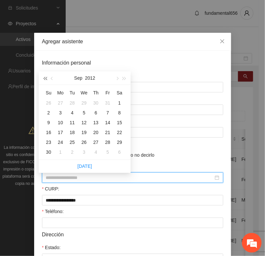
click at [44, 77] on span "button" at bounding box center [44, 78] width 3 height 3
click at [115, 79] on span "button" at bounding box center [116, 78] width 3 height 3
type input "**********"
click at [74, 122] on div "12" at bounding box center [72, 123] width 8 height 8
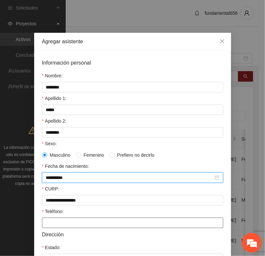
click at [42, 228] on input "Teléfono:" at bounding box center [132, 223] width 181 height 11
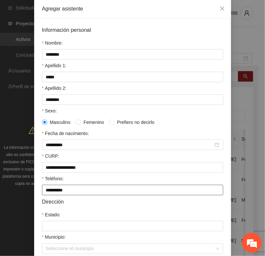
scroll to position [82, 0]
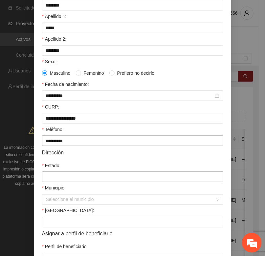
type input "**********"
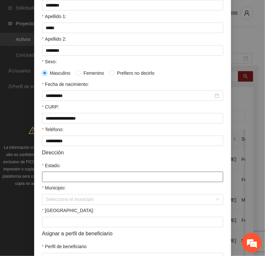
click at [52, 181] on input "Estado:" at bounding box center [132, 177] width 181 height 11
type input "*********"
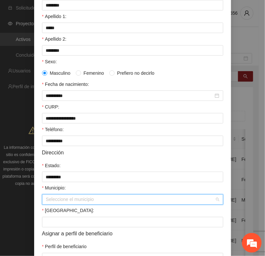
click at [58, 202] on input "Municipio:" at bounding box center [130, 200] width 169 height 10
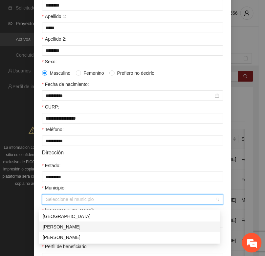
click at [63, 227] on div "[PERSON_NAME]" at bounding box center [129, 226] width 173 height 7
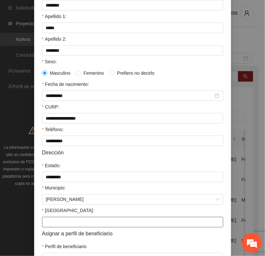
click at [58, 226] on input "[GEOGRAPHIC_DATA]:" at bounding box center [132, 222] width 181 height 11
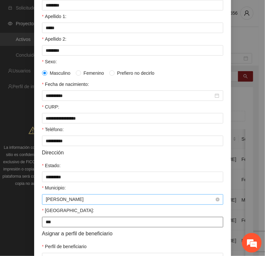
type input "********"
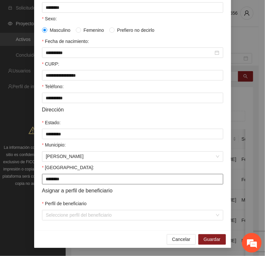
scroll to position [130, 0]
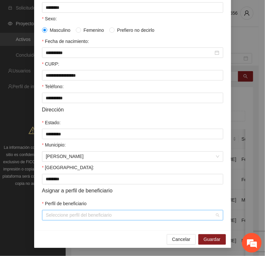
click at [56, 214] on input "Perfil de beneficiario" at bounding box center [130, 216] width 169 height 10
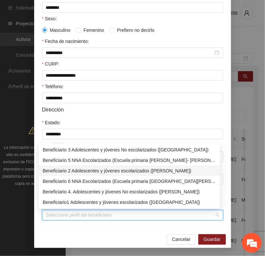
click at [63, 172] on div "Beneficiario 2 Adolescentes y jóvenes escolarizados ([PERSON_NAME])" at bounding box center [129, 170] width 173 height 7
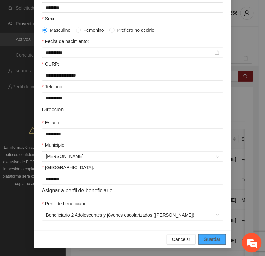
click at [212, 240] on span "Guardar" at bounding box center [211, 239] width 17 height 7
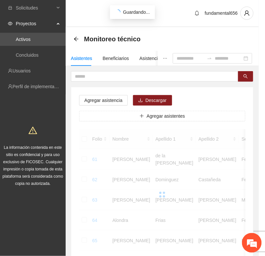
scroll to position [97, 0]
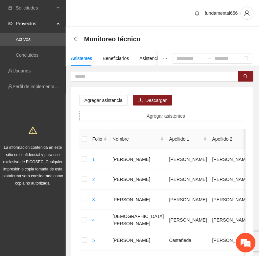
click at [148, 115] on span "Agregar asistentes" at bounding box center [166, 116] width 38 height 7
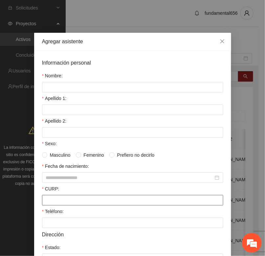
click at [47, 201] on input "CURP:" at bounding box center [132, 200] width 181 height 11
paste input "**********"
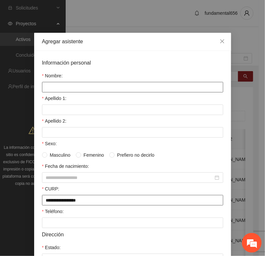
type input "**********"
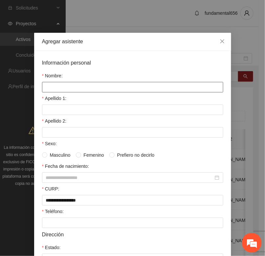
click at [51, 86] on input "Nombre:" at bounding box center [132, 87] width 181 height 11
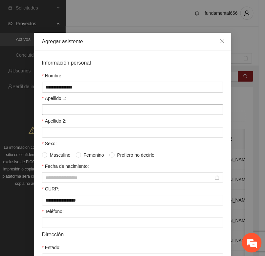
type input "**********"
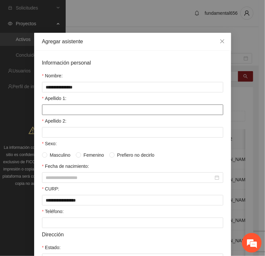
click at [48, 106] on input "Apellido 1:" at bounding box center [132, 110] width 181 height 11
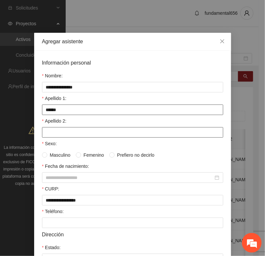
type input "******"
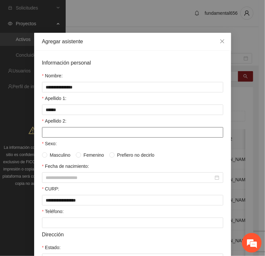
click at [48, 132] on input "Apellido 2:" at bounding box center [132, 132] width 181 height 11
type input "********"
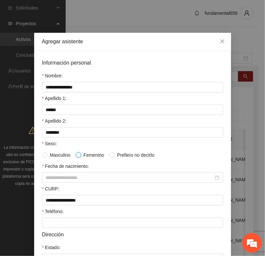
click at [76, 158] on span at bounding box center [78, 155] width 5 height 5
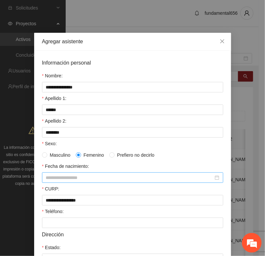
click at [53, 179] on input "Fecha de nacimiento:" at bounding box center [129, 177] width 167 height 7
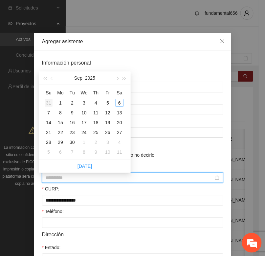
type input "**********"
click at [45, 76] on button "button" at bounding box center [44, 78] width 7 height 13
click at [45, 79] on span "button" at bounding box center [44, 78] width 3 height 3
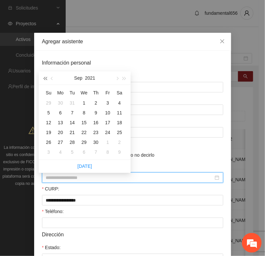
click at [45, 79] on span "button" at bounding box center [44, 78] width 3 height 3
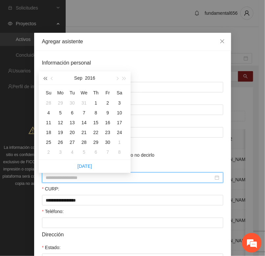
click at [45, 79] on span "button" at bounding box center [44, 78] width 3 height 3
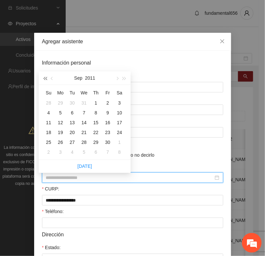
click at [45, 79] on span "button" at bounding box center [44, 78] width 3 height 3
type input "**********"
click at [75, 102] on div "2" at bounding box center [72, 103] width 8 height 8
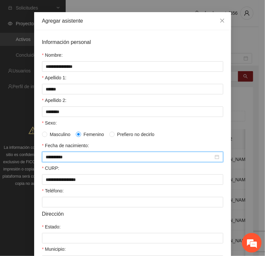
scroll to position [41, 0]
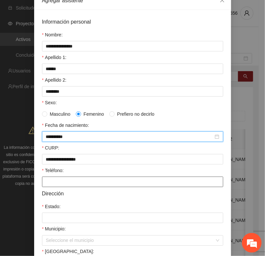
click at [57, 180] on input "Teléfono:" at bounding box center [132, 182] width 181 height 11
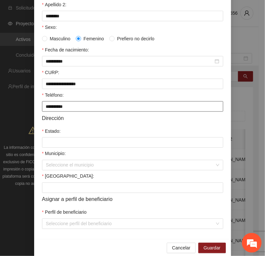
scroll to position [130, 0]
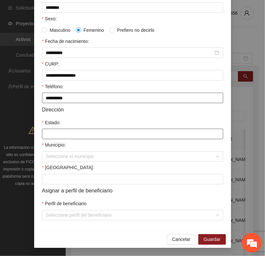
type input "**********"
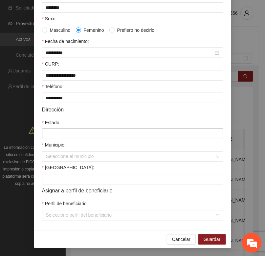
click at [46, 132] on input "Estado:" at bounding box center [132, 134] width 181 height 11
type input "*********"
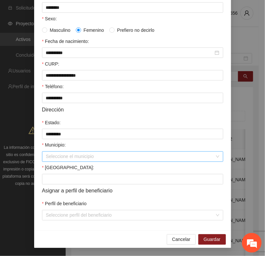
click at [50, 157] on input "Municipio:" at bounding box center [130, 157] width 169 height 10
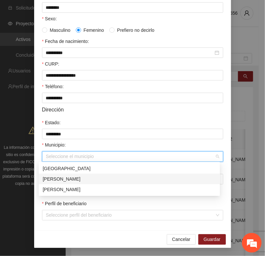
drag, startPoint x: 53, startPoint y: 176, endPoint x: 47, endPoint y: 190, distance: 15.6
click at [53, 177] on div "[PERSON_NAME]" at bounding box center [129, 179] width 173 height 7
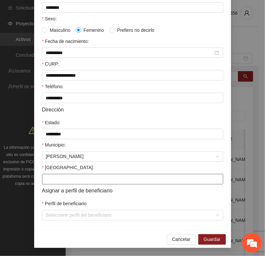
click at [48, 177] on input "[GEOGRAPHIC_DATA]:" at bounding box center [132, 179] width 181 height 11
type input "*******"
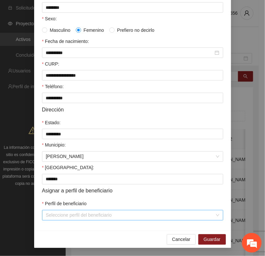
click at [47, 215] on input "Perfil de beneficiario" at bounding box center [130, 216] width 169 height 10
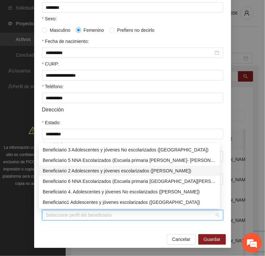
click at [65, 168] on div "Beneficiario 2 Adolescentes y jóvenes escolarizados ([PERSON_NAME])" at bounding box center [129, 170] width 173 height 7
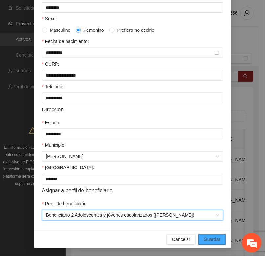
click at [203, 238] on span "Guardar" at bounding box center [211, 239] width 17 height 7
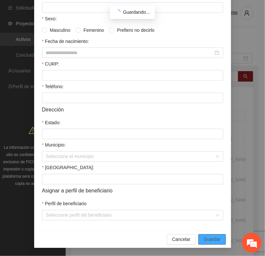
scroll to position [97, 0]
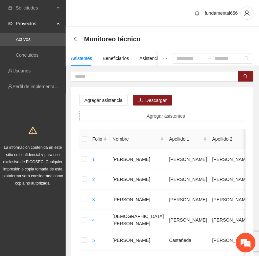
click at [140, 116] on icon "plus" at bounding box center [141, 116] width 5 height 5
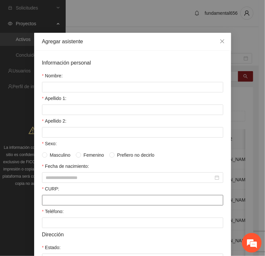
click at [42, 199] on input "CURP:" at bounding box center [132, 200] width 181 height 11
paste input "**********"
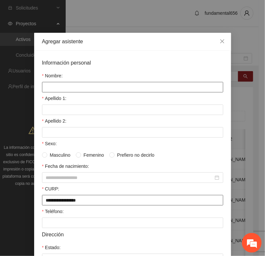
type input "**********"
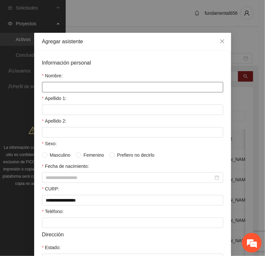
click at [48, 84] on input "Nombre:" at bounding box center [132, 87] width 181 height 11
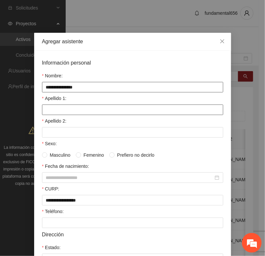
type input "**********"
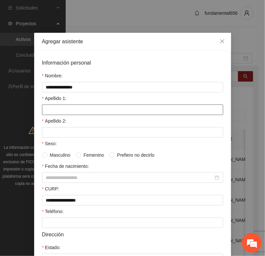
click at [43, 111] on input "Apellido 1:" at bounding box center [132, 110] width 181 height 11
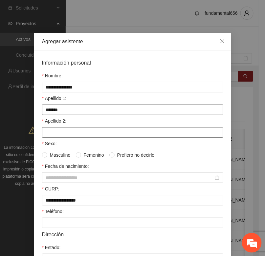
type input "*******"
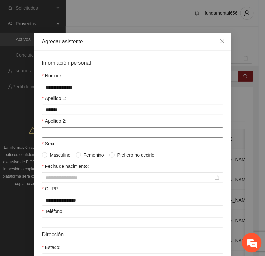
click at [45, 136] on input "Apellido 2:" at bounding box center [132, 132] width 181 height 11
type input "*****"
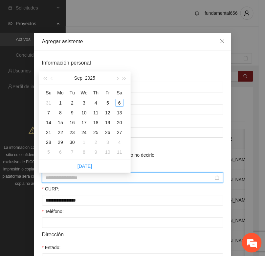
click at [46, 180] on input "Fecha de nacimiento:" at bounding box center [129, 177] width 167 height 7
type input "**********"
click at [46, 79] on span "button" at bounding box center [44, 78] width 3 height 3
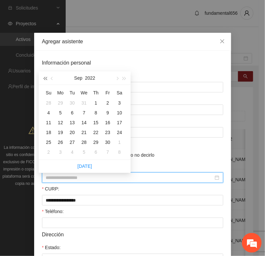
click at [46, 79] on span "button" at bounding box center [44, 78] width 3 height 3
click at [46, 78] on span "button" at bounding box center [44, 78] width 3 height 3
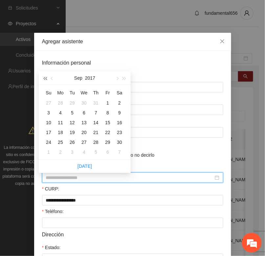
click at [46, 78] on span "button" at bounding box center [44, 78] width 3 height 3
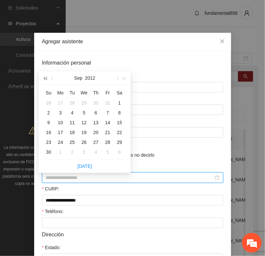
click at [46, 78] on span "button" at bounding box center [44, 78] width 3 height 3
click at [54, 77] on button "button" at bounding box center [52, 78] width 7 height 13
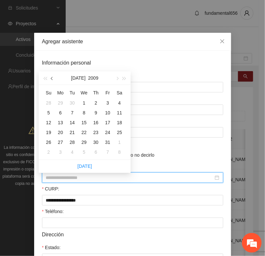
click at [54, 77] on button "button" at bounding box center [52, 78] width 7 height 13
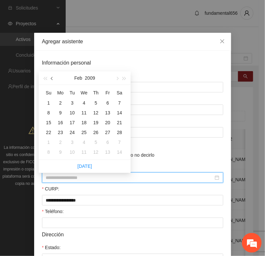
click at [54, 77] on button "button" at bounding box center [52, 78] width 7 height 13
click at [116, 79] on span "button" at bounding box center [116, 78] width 3 height 3
type input "**********"
click at [120, 123] on div "21" at bounding box center [120, 123] width 8 height 8
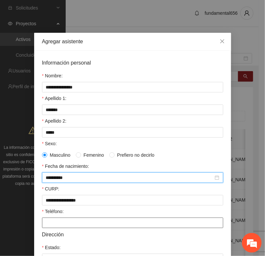
click at [42, 228] on input "Teléfono:" at bounding box center [132, 223] width 181 height 11
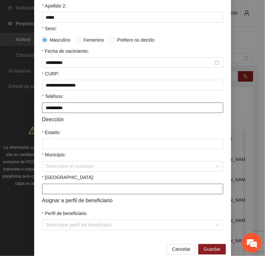
scroll to position [123, 0]
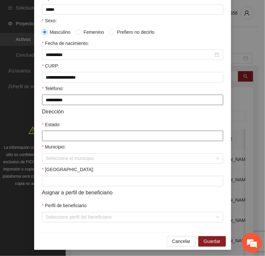
type input "**********"
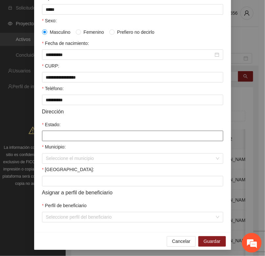
click at [47, 140] on input "Estado:" at bounding box center [132, 136] width 181 height 11
type input "*********"
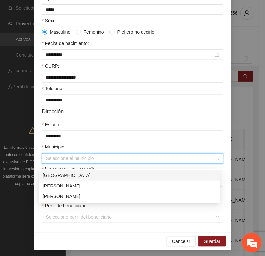
click at [55, 160] on input "Municipio:" at bounding box center [130, 159] width 169 height 10
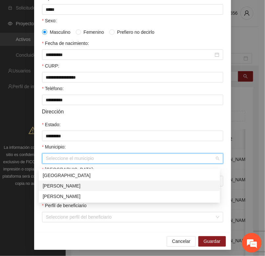
click at [58, 188] on div "[PERSON_NAME]" at bounding box center [129, 185] width 173 height 7
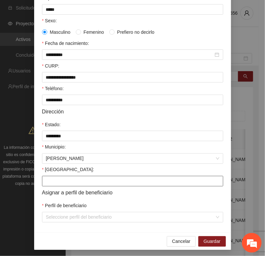
click at [49, 186] on input "[GEOGRAPHIC_DATA]:" at bounding box center [132, 181] width 181 height 11
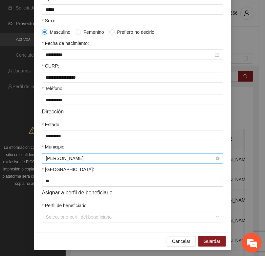
type input "***"
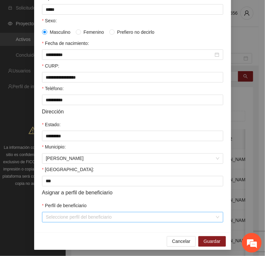
click at [51, 222] on input "Perfil de beneficiario" at bounding box center [130, 218] width 169 height 10
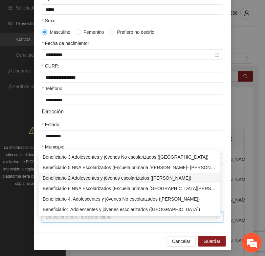
click at [67, 178] on div "Beneficiario 2 Adolescentes y jóvenes escolarizados ([PERSON_NAME])" at bounding box center [129, 178] width 173 height 7
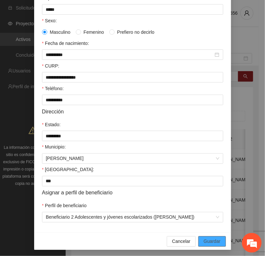
click at [211, 245] on span "Guardar" at bounding box center [211, 241] width 17 height 7
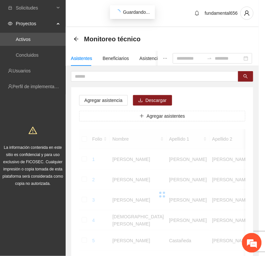
scroll to position [97, 0]
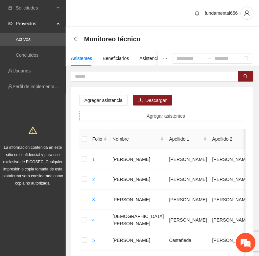
click at [153, 116] on span "Agregar asistentes" at bounding box center [166, 116] width 38 height 7
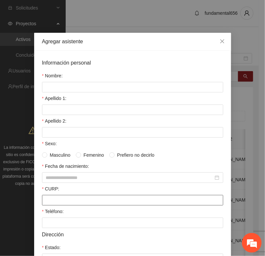
click at [43, 203] on input "CURP:" at bounding box center [132, 200] width 181 height 11
paste input "**********"
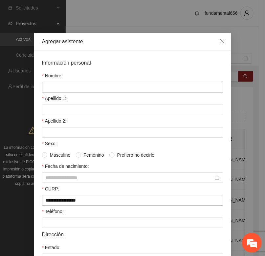
type input "**********"
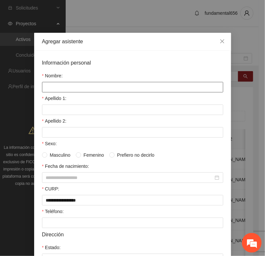
click at [47, 86] on input "Nombre:" at bounding box center [132, 87] width 181 height 11
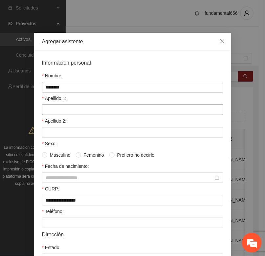
type input "********"
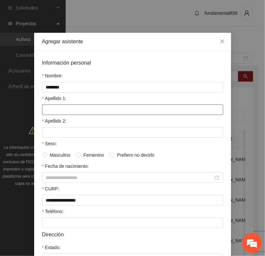
click at [48, 113] on input "Apellido 1:" at bounding box center [132, 110] width 181 height 11
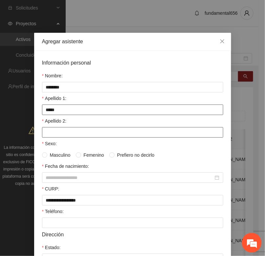
type input "*****"
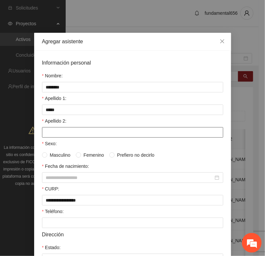
click at [45, 132] on input "Apellido 2:" at bounding box center [132, 132] width 181 height 11
type input "*******"
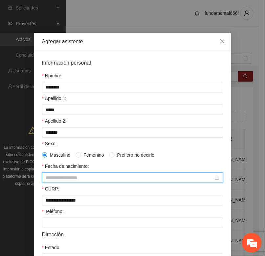
click at [46, 181] on input "Fecha de nacimiento:" at bounding box center [129, 177] width 167 height 7
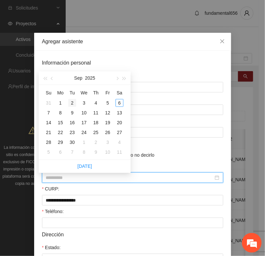
type input "**********"
click at [47, 79] on span "button" at bounding box center [44, 78] width 3 height 3
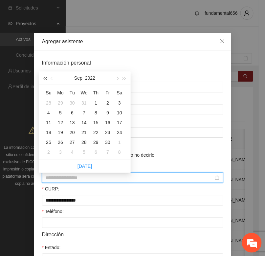
click at [47, 79] on span "button" at bounding box center [44, 78] width 3 height 3
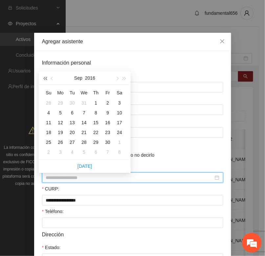
click at [47, 79] on span "button" at bounding box center [44, 78] width 3 height 3
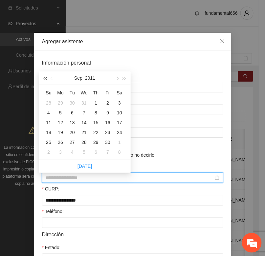
click at [47, 79] on span "button" at bounding box center [44, 78] width 3 height 3
type input "**********"
click at [107, 133] on div "24" at bounding box center [108, 133] width 8 height 8
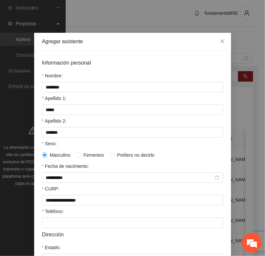
click at [75, 233] on form "**********" at bounding box center [132, 202] width 181 height 287
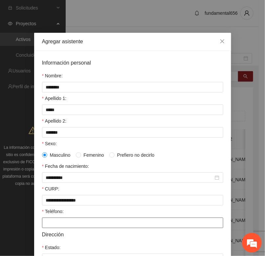
click at [67, 225] on input "Teléfono:" at bounding box center [132, 223] width 181 height 11
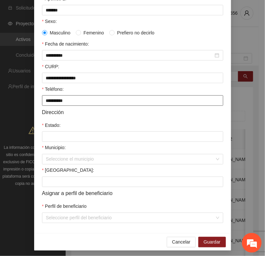
scroll to position [123, 0]
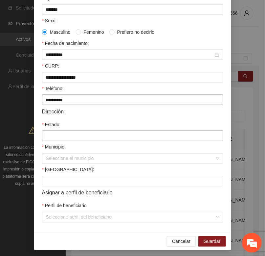
type input "**********"
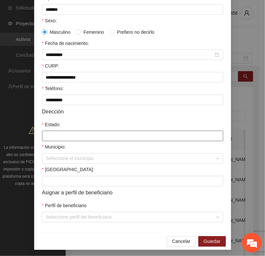
click at [48, 140] on input "Estado:" at bounding box center [132, 136] width 181 height 11
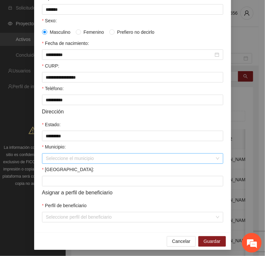
click at [62, 162] on input "Municipio:" at bounding box center [130, 159] width 169 height 10
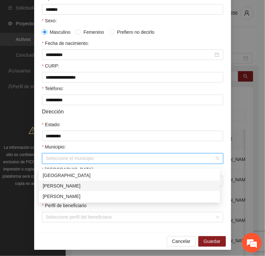
click at [56, 184] on div "[PERSON_NAME]" at bounding box center [129, 185] width 173 height 7
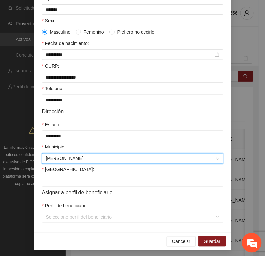
click at [49, 194] on span "Asignar a perfil de beneficiario" at bounding box center [77, 193] width 71 height 8
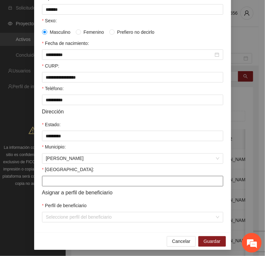
click at [50, 186] on input "[GEOGRAPHIC_DATA]:" at bounding box center [132, 181] width 181 height 11
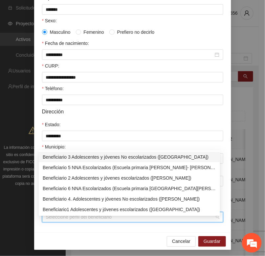
click at [60, 222] on input "Perfil de beneficiario" at bounding box center [130, 218] width 169 height 10
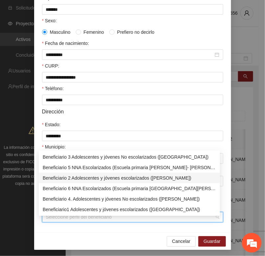
click at [73, 179] on div "Beneficiario 2 Adolescentes y jóvenes escolarizados ([PERSON_NAME])" at bounding box center [129, 178] width 173 height 7
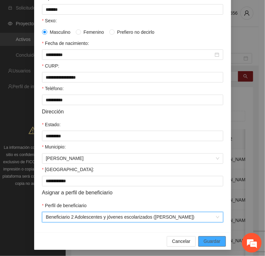
click at [208, 245] on span "Guardar" at bounding box center [211, 241] width 17 height 7
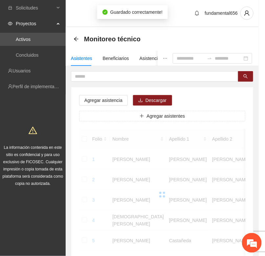
scroll to position [97, 0]
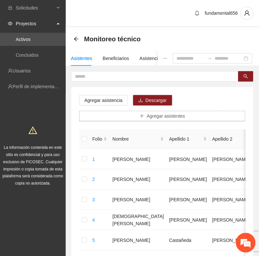
click at [142, 116] on icon "plus" at bounding box center [142, 116] width 4 height 0
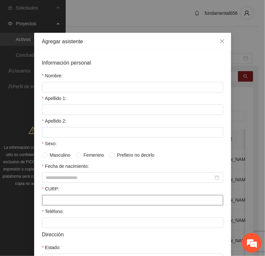
click at [42, 204] on input "CURP:" at bounding box center [132, 200] width 181 height 11
paste input "**********"
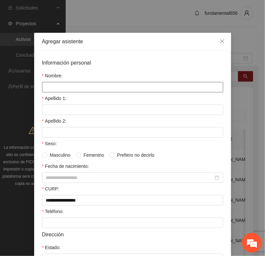
click at [46, 89] on input "Nombre:" at bounding box center [132, 87] width 181 height 11
click at [45, 86] on input "Nombre:" at bounding box center [132, 87] width 181 height 11
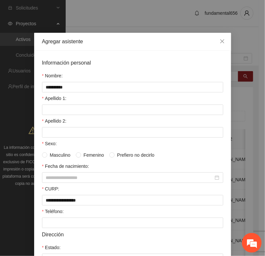
click at [46, 117] on form "**********" at bounding box center [132, 202] width 181 height 287
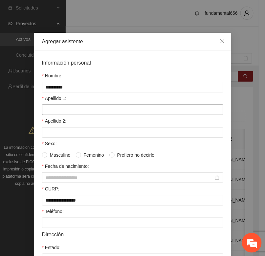
click at [46, 115] on input "Apellido 1:" at bounding box center [132, 110] width 181 height 11
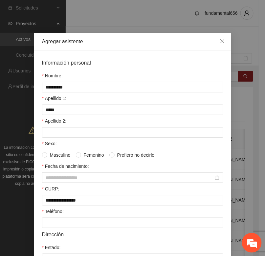
click at [44, 140] on form "**********" at bounding box center [132, 202] width 181 height 287
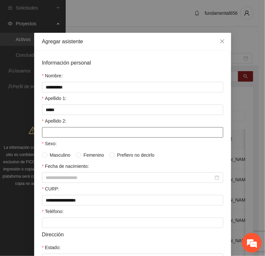
click at [44, 137] on input "Apellido 2:" at bounding box center [132, 132] width 181 height 11
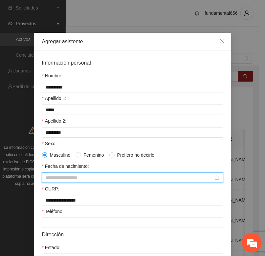
click at [47, 179] on input "Fecha de nacimiento:" at bounding box center [129, 177] width 167 height 7
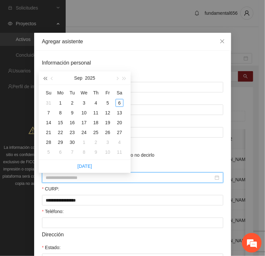
click at [44, 80] on button "button" at bounding box center [44, 78] width 7 height 13
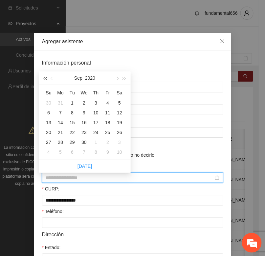
click at [44, 80] on button "button" at bounding box center [44, 78] width 7 height 13
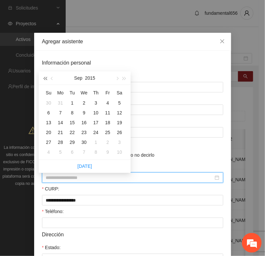
click at [44, 80] on button "button" at bounding box center [44, 78] width 7 height 13
click at [44, 79] on span "button" at bounding box center [44, 78] width 3 height 3
click at [117, 79] on span "button" at bounding box center [116, 78] width 3 height 3
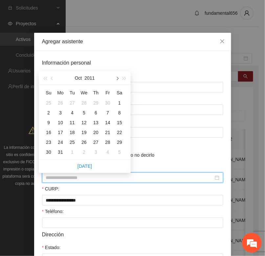
click at [117, 79] on span "button" at bounding box center [116, 78] width 3 height 3
click at [73, 143] on div "29" at bounding box center [72, 142] width 8 height 8
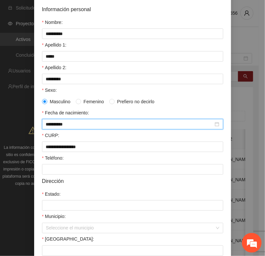
scroll to position [82, 0]
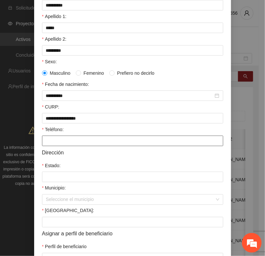
click at [44, 146] on input "Teléfono:" at bounding box center [132, 141] width 181 height 11
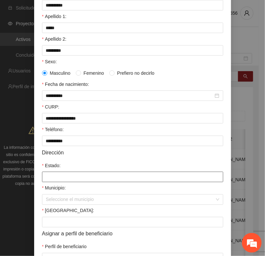
click at [45, 181] on input "Estado:" at bounding box center [132, 177] width 181 height 11
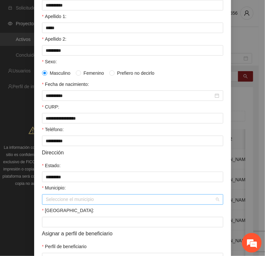
click at [61, 205] on input "Municipio:" at bounding box center [130, 200] width 169 height 10
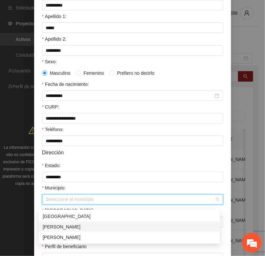
click at [56, 227] on div "[PERSON_NAME]" at bounding box center [129, 226] width 173 height 7
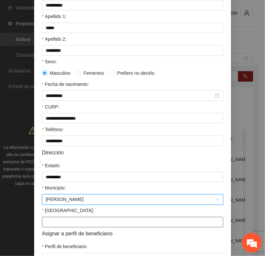
click at [51, 225] on input "[GEOGRAPHIC_DATA]:" at bounding box center [132, 222] width 181 height 11
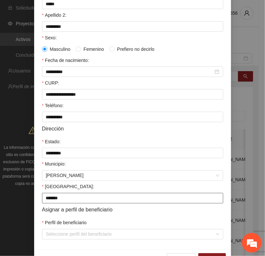
scroll to position [130, 0]
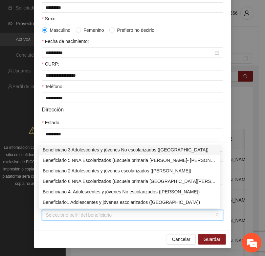
click at [46, 216] on input "Perfil de beneficiario" at bounding box center [130, 216] width 169 height 10
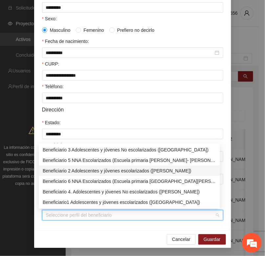
click at [57, 171] on div "Beneficiario 2 Adolescentes y jóvenes escolarizados ([PERSON_NAME])" at bounding box center [129, 170] width 173 height 7
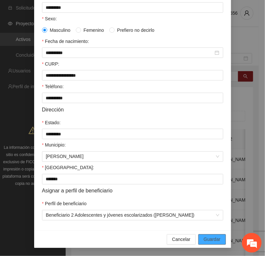
click at [203, 238] on span "Guardar" at bounding box center [211, 239] width 17 height 7
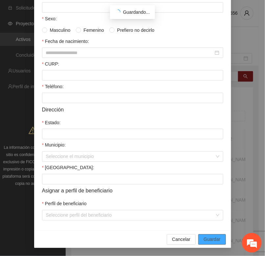
scroll to position [97, 0]
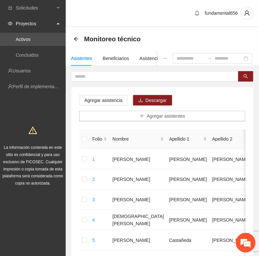
click at [132, 114] on button "Agregar asistentes" at bounding box center [162, 116] width 166 height 11
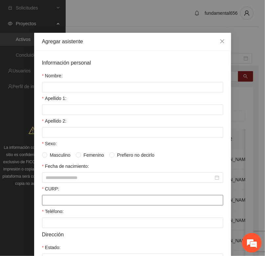
click at [44, 200] on input "CURP:" at bounding box center [132, 200] width 181 height 11
paste input "**********"
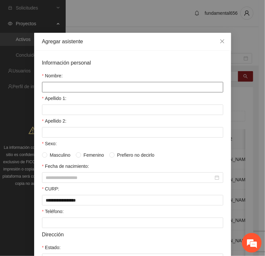
click at [45, 86] on input "Nombre:" at bounding box center [132, 87] width 181 height 11
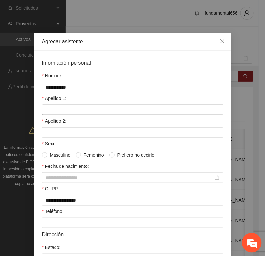
click at [50, 111] on input "Apellido 1:" at bounding box center [132, 110] width 181 height 11
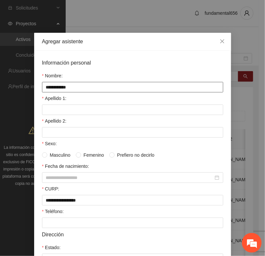
drag, startPoint x: 68, startPoint y: 89, endPoint x: 36, endPoint y: 93, distance: 31.4
click at [36, 93] on div "**********" at bounding box center [132, 203] width 197 height 305
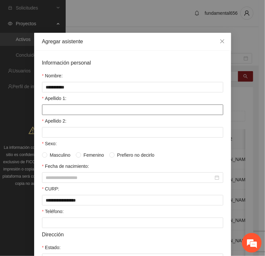
click at [50, 111] on input "Apellido 1:" at bounding box center [132, 110] width 181 height 11
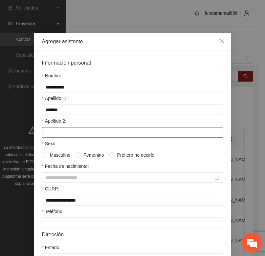
click at [50, 135] on input "Apellido 2:" at bounding box center [132, 132] width 181 height 11
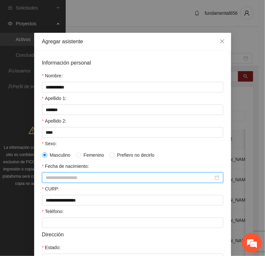
click at [51, 181] on input "Fecha de nacimiento:" at bounding box center [129, 177] width 167 height 7
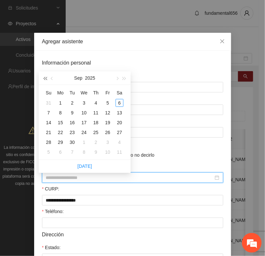
click at [45, 81] on button "button" at bounding box center [44, 78] width 7 height 13
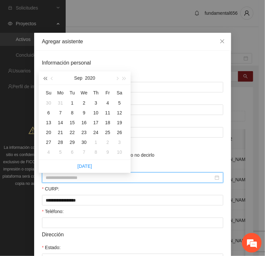
click at [45, 81] on button "button" at bounding box center [44, 78] width 7 height 13
click at [45, 80] on button "button" at bounding box center [44, 78] width 7 height 13
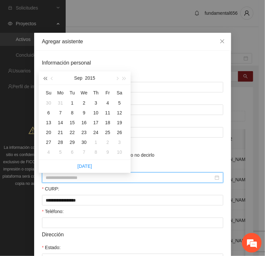
click at [45, 80] on button "button" at bounding box center [44, 78] width 7 height 13
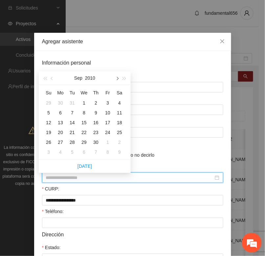
click at [117, 78] on span "button" at bounding box center [116, 78] width 3 height 3
click at [73, 145] on div "30" at bounding box center [72, 142] width 8 height 8
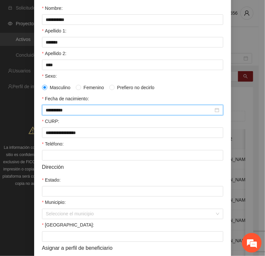
scroll to position [82, 0]
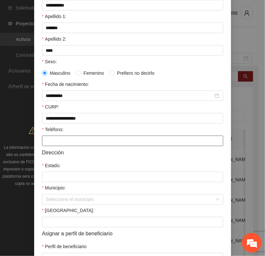
click at [58, 143] on input "Teléfono:" at bounding box center [132, 141] width 181 height 11
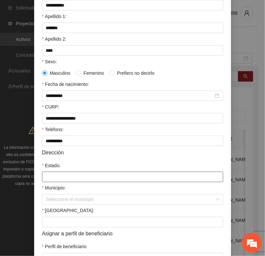
click at [53, 178] on input "Estado:" at bounding box center [132, 177] width 181 height 11
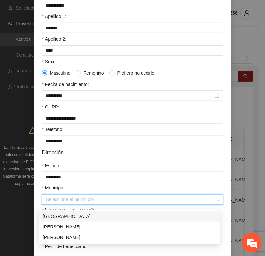
click at [74, 205] on input "Municipio:" at bounding box center [130, 200] width 169 height 10
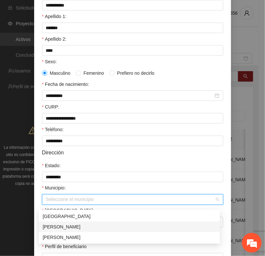
click at [63, 225] on div "[PERSON_NAME]" at bounding box center [129, 226] width 173 height 7
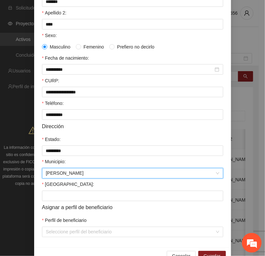
scroll to position [123, 0]
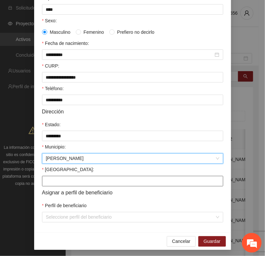
click at [50, 182] on input "[GEOGRAPHIC_DATA]:" at bounding box center [132, 181] width 181 height 11
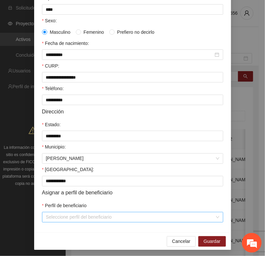
click at [47, 222] on input "Perfil de beneficiario" at bounding box center [130, 218] width 169 height 10
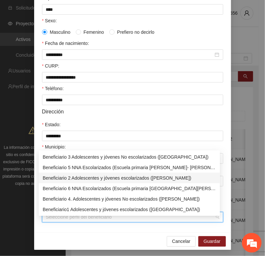
drag, startPoint x: 68, startPoint y: 177, endPoint x: 102, endPoint y: 197, distance: 40.3
click at [68, 178] on div "Beneficiario 2 Adolescentes y jóvenes escolarizados ([PERSON_NAME])" at bounding box center [129, 178] width 173 height 7
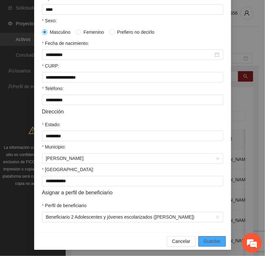
click at [199, 244] on button "Guardar" at bounding box center [211, 242] width 27 height 11
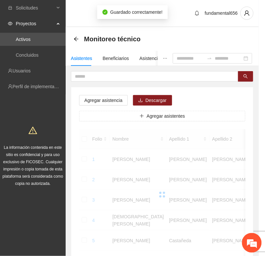
scroll to position [97, 0]
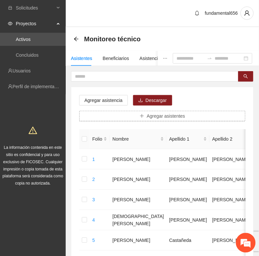
click at [134, 115] on button "Agregar asistentes" at bounding box center [162, 116] width 166 height 11
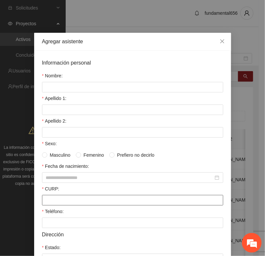
click at [44, 206] on input "CURP:" at bounding box center [132, 200] width 181 height 11
paste input "**********"
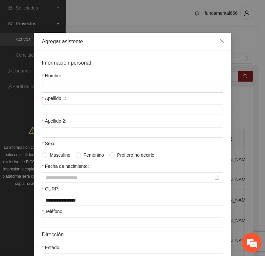
click at [49, 86] on input "Nombre:" at bounding box center [132, 87] width 181 height 11
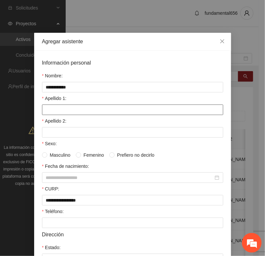
click at [49, 110] on input "Apellido 1:" at bounding box center [132, 110] width 181 height 11
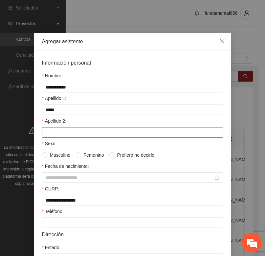
click at [47, 135] on input "Apellido 2:" at bounding box center [132, 132] width 181 height 11
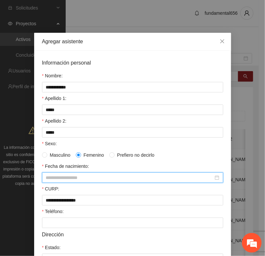
click at [50, 181] on input "Fecha de nacimiento:" at bounding box center [129, 177] width 167 height 7
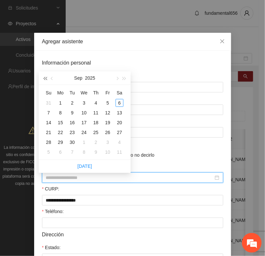
click at [45, 77] on button "button" at bounding box center [44, 78] width 7 height 13
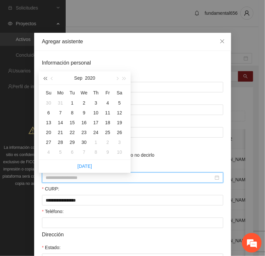
click at [45, 77] on button "button" at bounding box center [44, 78] width 7 height 13
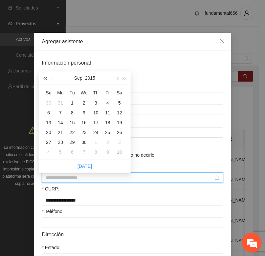
click at [45, 77] on button "button" at bounding box center [44, 78] width 7 height 13
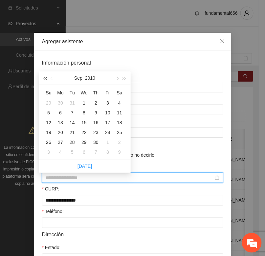
click at [45, 77] on button "button" at bounding box center [44, 78] width 7 height 13
click at [106, 101] on div "5" at bounding box center [108, 103] width 8 height 8
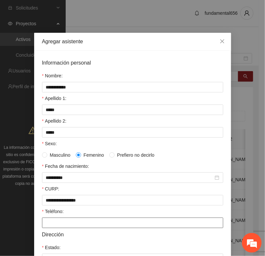
click at [44, 226] on input "Teléfono:" at bounding box center [132, 223] width 181 height 11
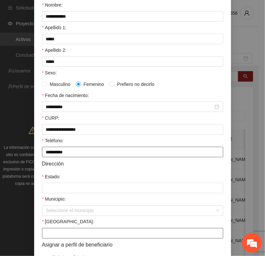
scroll to position [123, 0]
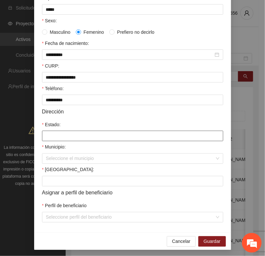
click at [48, 140] on input "Estado:" at bounding box center [132, 136] width 181 height 11
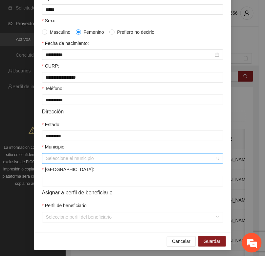
click at [48, 162] on input "Municipio:" at bounding box center [130, 159] width 169 height 10
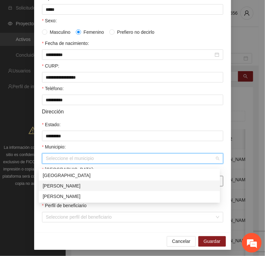
click at [58, 185] on div "[PERSON_NAME]" at bounding box center [129, 185] width 173 height 7
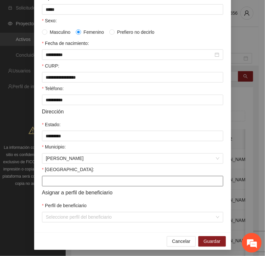
click at [56, 187] on input "[GEOGRAPHIC_DATA]:" at bounding box center [132, 181] width 181 height 11
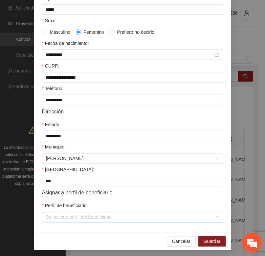
click at [51, 222] on input "Perfil de beneficiario" at bounding box center [130, 218] width 169 height 10
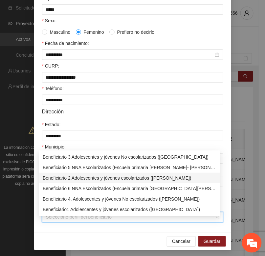
click at [63, 181] on div "Beneficiario 2 Adolescentes y jóvenes escolarizados ([PERSON_NAME])" at bounding box center [129, 178] width 173 height 7
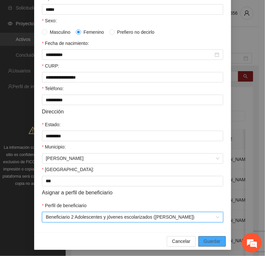
click at [212, 245] on span "Guardar" at bounding box center [211, 241] width 17 height 7
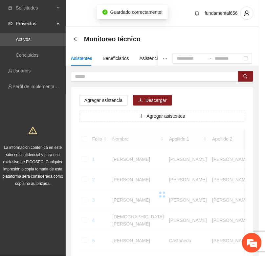
scroll to position [97, 0]
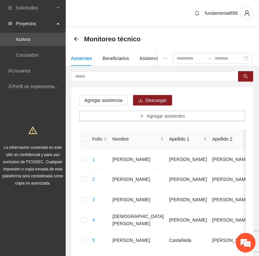
click at [134, 119] on button "Agregar asistentes" at bounding box center [162, 116] width 166 height 11
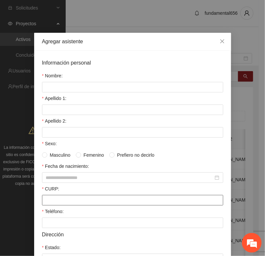
click at [42, 203] on input "CURP:" at bounding box center [132, 200] width 181 height 11
paste input "**********"
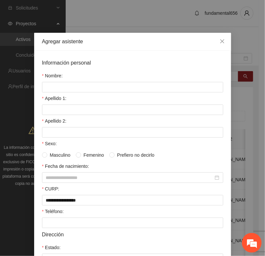
click at [52, 81] on div "Nombre:" at bounding box center [132, 77] width 181 height 10
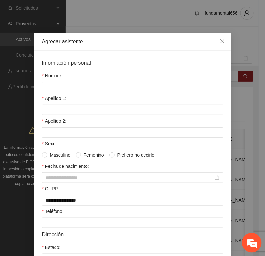
click at [48, 85] on input "Nombre:" at bounding box center [132, 87] width 181 height 11
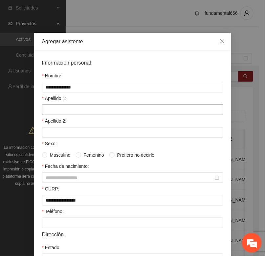
click at [44, 112] on input "Apellido 1:" at bounding box center [132, 110] width 181 height 11
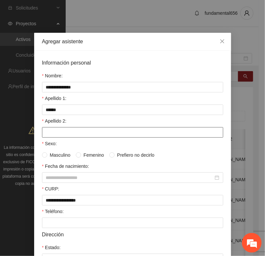
click at [49, 138] on input "Apellido 2:" at bounding box center [132, 132] width 181 height 11
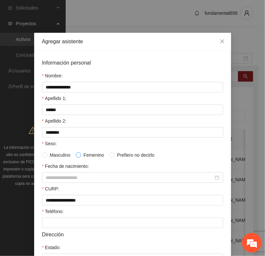
click at [76, 158] on span at bounding box center [78, 155] width 5 height 5
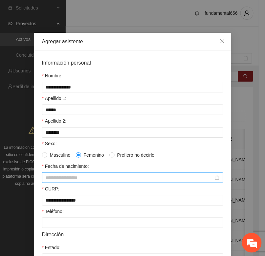
click at [46, 181] on input "Fecha de nacimiento:" at bounding box center [129, 177] width 167 height 7
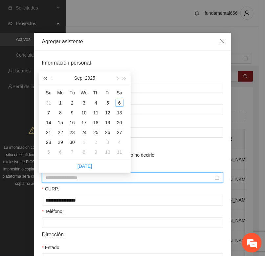
click at [44, 80] on button "button" at bounding box center [44, 78] width 7 height 13
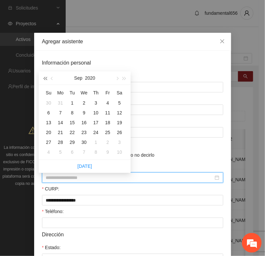
click at [44, 80] on button "button" at bounding box center [44, 78] width 7 height 13
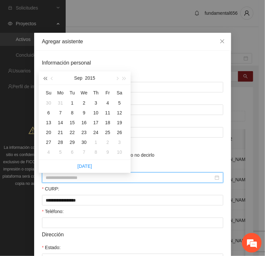
click at [44, 80] on button "button" at bounding box center [44, 78] width 7 height 13
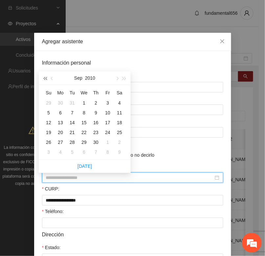
click at [44, 80] on button "button" at bounding box center [44, 78] width 7 height 13
click at [118, 78] on button "button" at bounding box center [116, 78] width 7 height 13
click at [118, 77] on button "button" at bounding box center [116, 78] width 7 height 13
drag, startPoint x: 107, startPoint y: 102, endPoint x: 99, endPoint y: 128, distance: 27.2
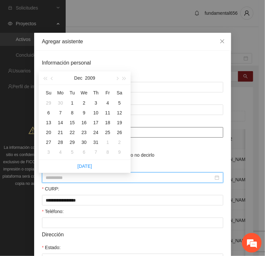
click at [107, 103] on div "4" at bounding box center [108, 103] width 8 height 8
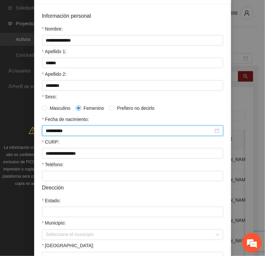
scroll to position [82, 0]
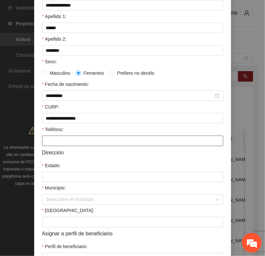
click at [60, 144] on input "Teléfono:" at bounding box center [132, 141] width 181 height 11
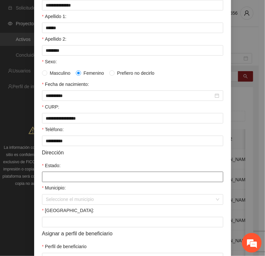
click at [47, 182] on input "Estado:" at bounding box center [132, 177] width 181 height 11
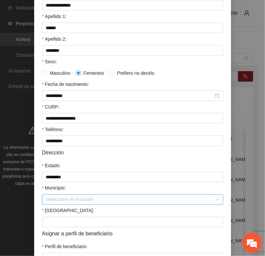
click at [66, 204] on input "Municipio:" at bounding box center [130, 200] width 169 height 10
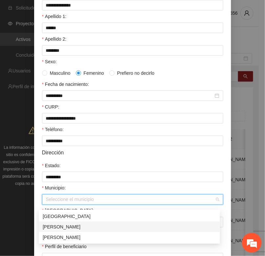
click at [61, 227] on div "[PERSON_NAME]" at bounding box center [129, 226] width 173 height 7
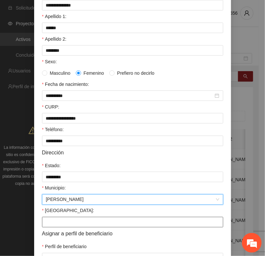
click at [50, 227] on input "[GEOGRAPHIC_DATA]:" at bounding box center [132, 222] width 181 height 11
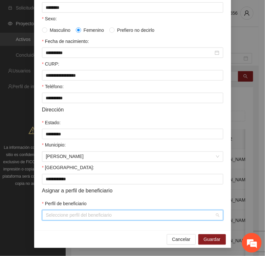
click at [56, 215] on input "Perfil de beneficiario" at bounding box center [130, 216] width 169 height 10
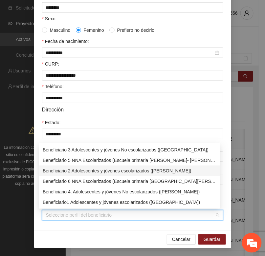
click at [64, 173] on div "Beneficiario 2 Adolescentes y jóvenes escolarizados ([PERSON_NAME])" at bounding box center [129, 170] width 173 height 7
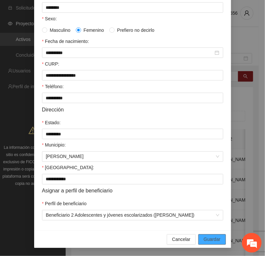
click at [205, 241] on span "Guardar" at bounding box center [211, 239] width 17 height 7
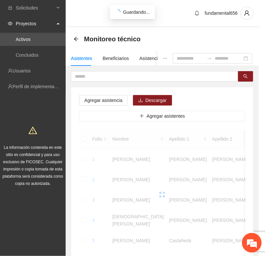
scroll to position [97, 0]
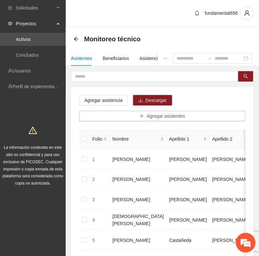
click at [135, 117] on button "Agregar asistentes" at bounding box center [162, 116] width 166 height 11
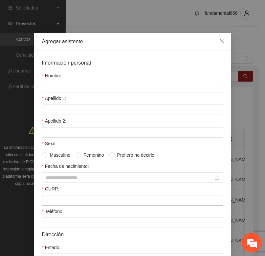
click at [51, 200] on input "CURP:" at bounding box center [132, 200] width 181 height 11
paste input "**********"
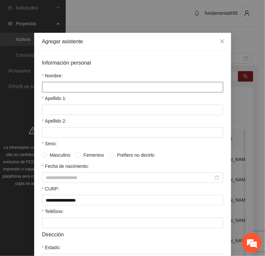
click at [43, 88] on input "Nombre:" at bounding box center [132, 87] width 181 height 11
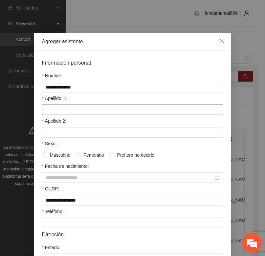
click at [44, 113] on input "Apellido 1:" at bounding box center [132, 110] width 181 height 11
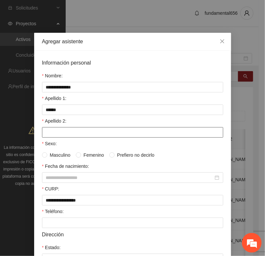
click at [46, 133] on input "Apellido 2:" at bounding box center [132, 132] width 181 height 11
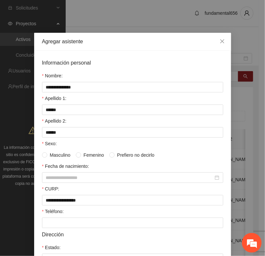
click at [81, 156] on span "Femenino" at bounding box center [94, 155] width 26 height 7
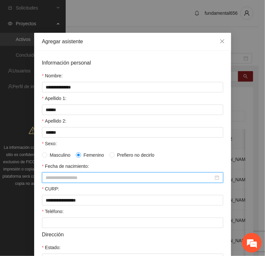
click at [53, 177] on input "Fecha de nacimiento:" at bounding box center [129, 177] width 167 height 7
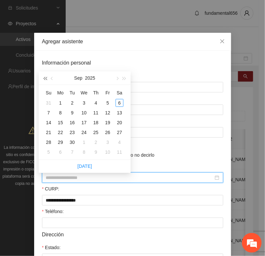
click at [46, 79] on button "button" at bounding box center [44, 78] width 7 height 13
click at [46, 79] on span "button" at bounding box center [44, 78] width 3 height 3
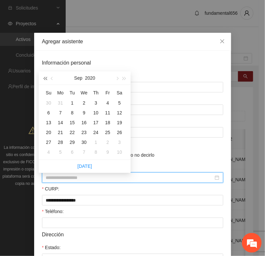
click at [46, 79] on span "button" at bounding box center [44, 78] width 3 height 3
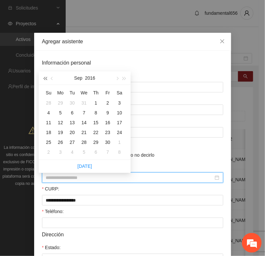
click at [46, 79] on span "button" at bounding box center [44, 78] width 3 height 3
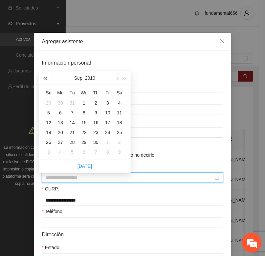
click at [46, 79] on span "button" at bounding box center [44, 78] width 3 height 3
click at [52, 80] on button "button" at bounding box center [52, 78] width 7 height 13
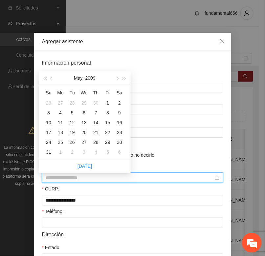
click at [52, 80] on button "button" at bounding box center [52, 78] width 7 height 13
click at [73, 132] on div "21" at bounding box center [72, 133] width 8 height 8
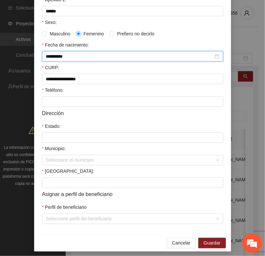
scroll to position [123, 0]
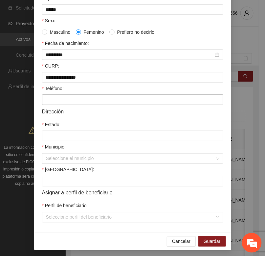
click at [55, 104] on input "Teléfono:" at bounding box center [132, 100] width 181 height 11
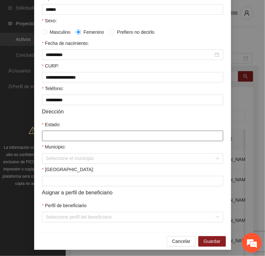
click at [54, 140] on input "Estado:" at bounding box center [132, 136] width 181 height 11
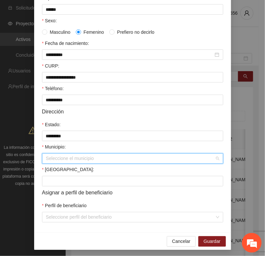
click at [52, 163] on input "Municipio:" at bounding box center [130, 159] width 169 height 10
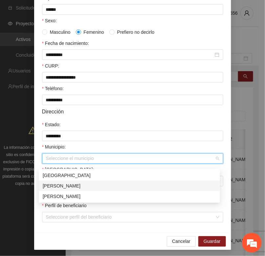
click at [56, 185] on div "[PERSON_NAME]" at bounding box center [129, 185] width 173 height 7
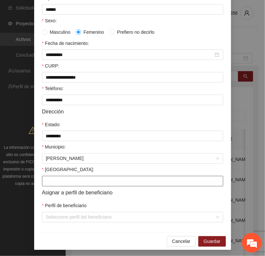
click at [46, 184] on input "[GEOGRAPHIC_DATA]:" at bounding box center [132, 181] width 181 height 11
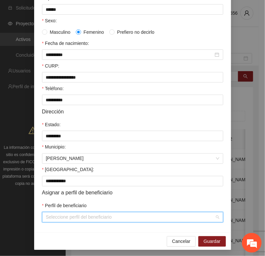
click at [46, 222] on input "Perfil de beneficiario" at bounding box center [130, 218] width 169 height 10
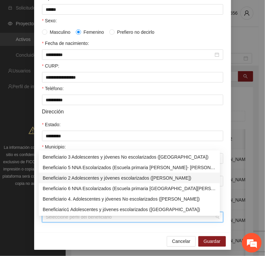
click at [61, 178] on div "Beneficiario 2 Adolescentes y jóvenes escolarizados ([PERSON_NAME])" at bounding box center [129, 178] width 173 height 7
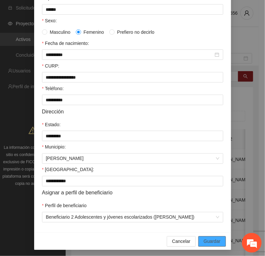
click at [203, 245] on span "Guardar" at bounding box center [211, 241] width 17 height 7
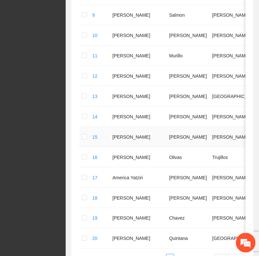
scroll to position [370, 0]
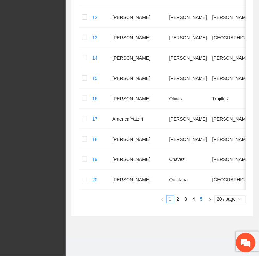
click at [201, 199] on link "5" at bounding box center [201, 199] width 7 height 7
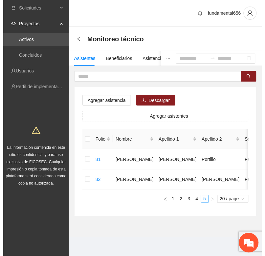
scroll to position [6, 0]
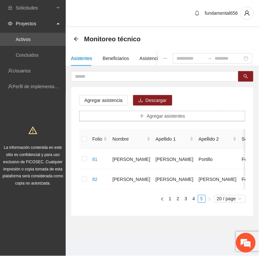
click at [142, 114] on icon "plus" at bounding box center [141, 116] width 5 height 5
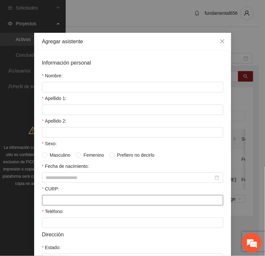
click at [42, 202] on input "CURP:" at bounding box center [132, 200] width 181 height 11
paste input "**********"
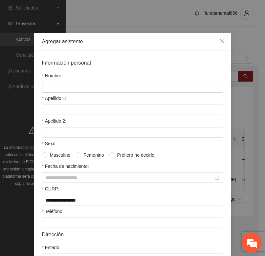
click at [72, 89] on input "Nombre:" at bounding box center [132, 87] width 181 height 11
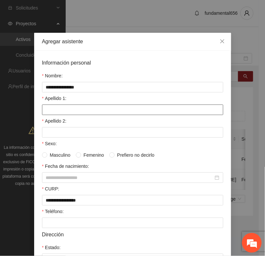
click at [58, 112] on input "Apellido 1:" at bounding box center [132, 110] width 181 height 11
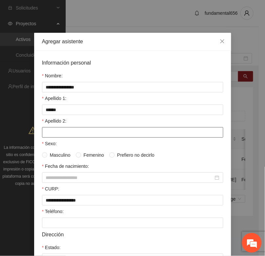
click at [54, 131] on input "Apellido 2:" at bounding box center [132, 132] width 181 height 11
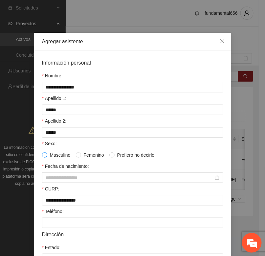
click at [42, 158] on span at bounding box center [44, 155] width 5 height 5
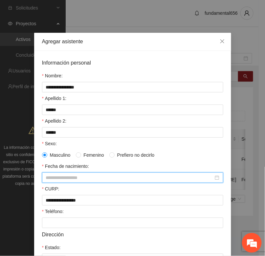
click at [49, 178] on input "Fecha de nacimiento:" at bounding box center [129, 177] width 167 height 7
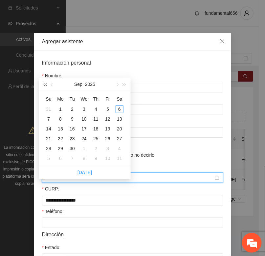
click at [43, 79] on button "button" at bounding box center [44, 84] width 7 height 13
click at [44, 83] on span "button" at bounding box center [44, 84] width 3 height 3
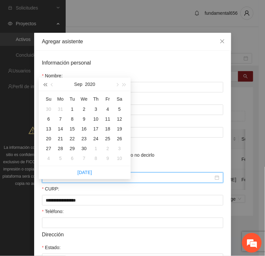
click at [44, 83] on span "button" at bounding box center [44, 84] width 3 height 3
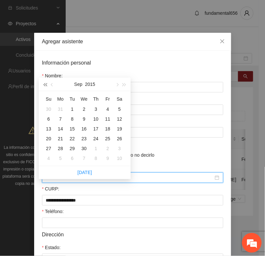
click at [44, 83] on span "button" at bounding box center [44, 84] width 3 height 3
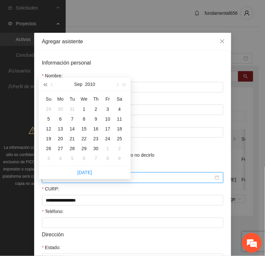
click at [44, 83] on span "button" at bounding box center [44, 84] width 3 height 3
click at [53, 78] on button "button" at bounding box center [52, 84] width 7 height 13
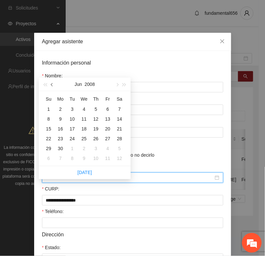
click at [53, 78] on button "button" at bounding box center [52, 84] width 7 height 13
drag, startPoint x: 74, startPoint y: 104, endPoint x: 51, endPoint y: 141, distance: 43.5
click at [74, 105] on div "1" at bounding box center [72, 109] width 8 height 8
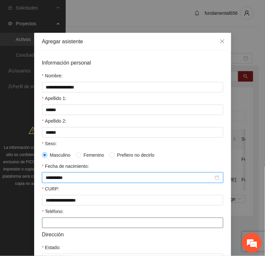
click at [61, 224] on input "Teléfono:" at bounding box center [132, 223] width 181 height 11
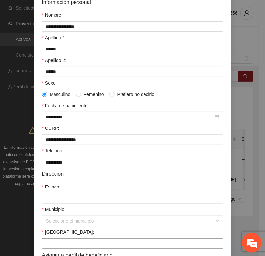
scroll to position [123, 0]
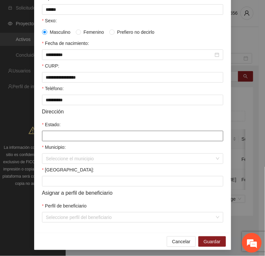
click at [42, 141] on input "Estado:" at bounding box center [132, 136] width 181 height 11
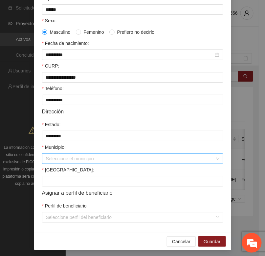
click at [52, 163] on input "Municipio:" at bounding box center [130, 159] width 169 height 10
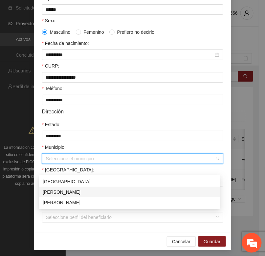
click at [57, 189] on div "[PERSON_NAME]" at bounding box center [129, 192] width 173 height 7
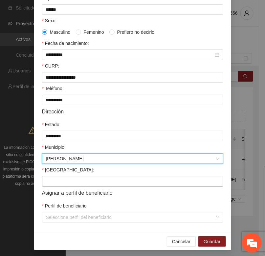
click at [53, 187] on input "[GEOGRAPHIC_DATA]:" at bounding box center [132, 181] width 181 height 11
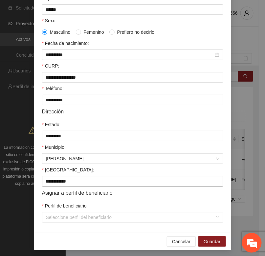
scroll to position [130, 0]
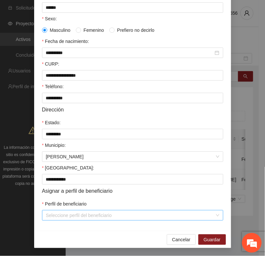
click at [52, 220] on input "Perfil de beneficiario" at bounding box center [130, 216] width 169 height 10
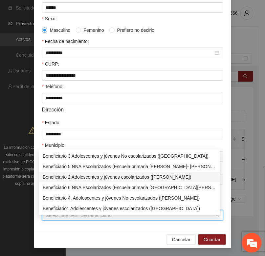
click at [66, 174] on div "Beneficiario 2 Adolescentes y jóvenes escolarizados ([PERSON_NAME])" at bounding box center [129, 177] width 173 height 7
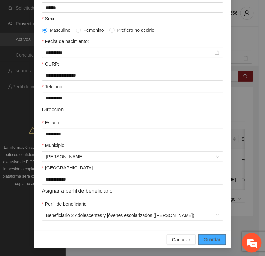
click at [203, 241] on span "Guardar" at bounding box center [211, 239] width 17 height 7
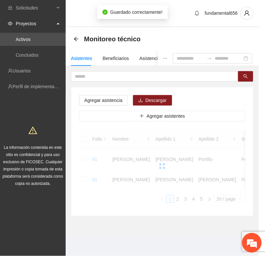
scroll to position [97, 0]
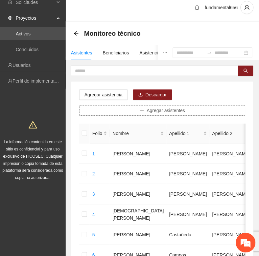
click at [150, 114] on span "Agregar asistentes" at bounding box center [166, 110] width 38 height 7
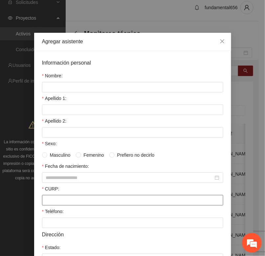
click at [46, 203] on input "CURP:" at bounding box center [132, 200] width 181 height 11
paste input "**********"
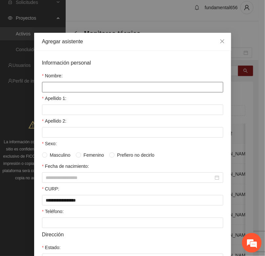
click at [49, 87] on input "Nombre:" at bounding box center [132, 87] width 181 height 11
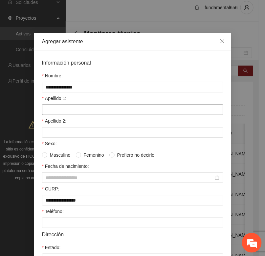
click at [47, 112] on input "Apellido 1:" at bounding box center [132, 110] width 181 height 11
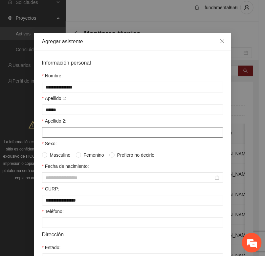
click at [65, 134] on input "Apellido 2:" at bounding box center [132, 132] width 181 height 11
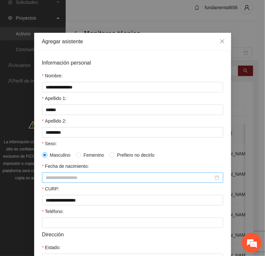
click at [46, 180] on input "Fecha de nacimiento:" at bounding box center [129, 177] width 167 height 7
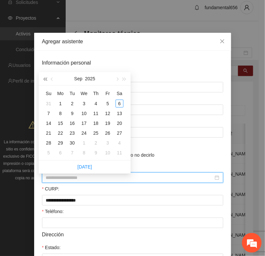
click at [44, 79] on span "button" at bounding box center [44, 78] width 3 height 3
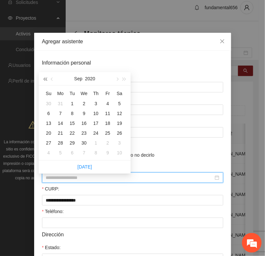
click at [44, 79] on span "button" at bounding box center [44, 78] width 3 height 3
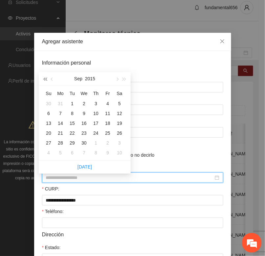
click at [44, 79] on span "button" at bounding box center [44, 78] width 3 height 3
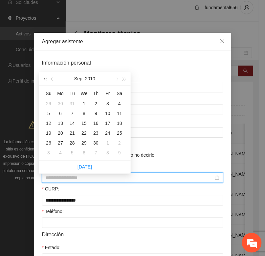
click at [44, 79] on span "button" at bounding box center [44, 78] width 3 height 3
click at [117, 79] on span "button" at bounding box center [116, 78] width 3 height 3
click at [84, 113] on div "9" at bounding box center [84, 114] width 8 height 8
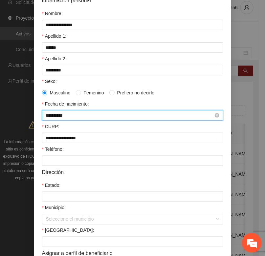
scroll to position [82, 0]
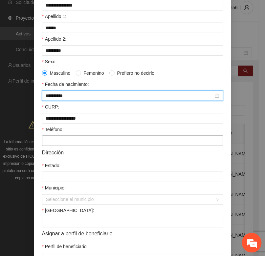
click at [50, 141] on input "Teléfono:" at bounding box center [132, 141] width 181 height 11
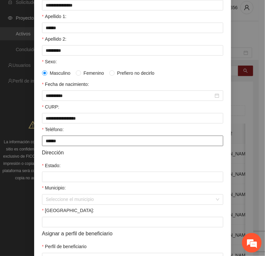
click at [82, 146] on input "******" at bounding box center [132, 141] width 181 height 11
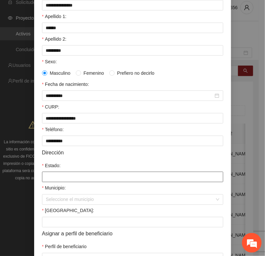
click at [55, 181] on input "Estado:" at bounding box center [132, 177] width 181 height 11
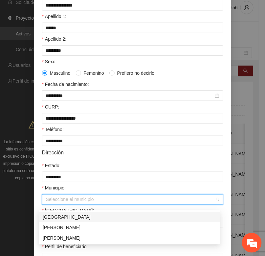
click at [74, 205] on input "Municipio:" at bounding box center [130, 200] width 169 height 10
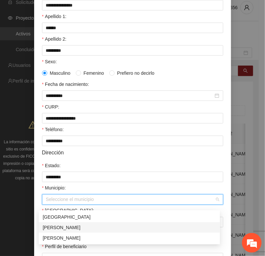
click at [58, 226] on div "[PERSON_NAME]" at bounding box center [129, 227] width 173 height 7
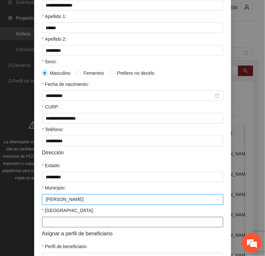
click at [52, 227] on input "[GEOGRAPHIC_DATA]:" at bounding box center [132, 222] width 181 height 11
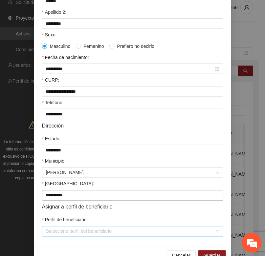
scroll to position [130, 0]
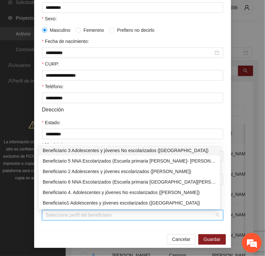
click at [54, 217] on input "Perfil de beneficiario" at bounding box center [130, 216] width 169 height 10
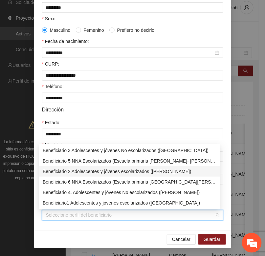
click at [66, 168] on div "Beneficiario 2 Adolescentes y jóvenes escolarizados ([PERSON_NAME])" at bounding box center [129, 171] width 173 height 7
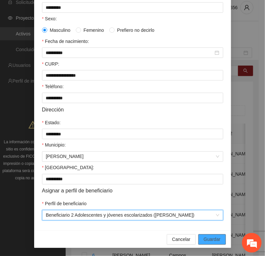
click at [205, 241] on span "Guardar" at bounding box center [211, 239] width 17 height 7
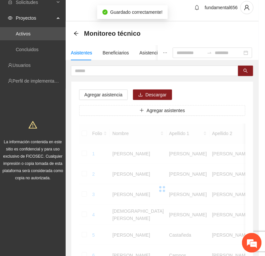
scroll to position [97, 0]
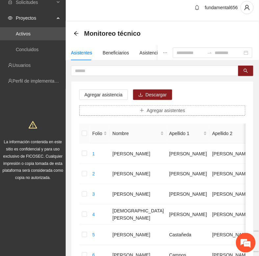
click at [144, 112] on icon "plus" at bounding box center [141, 110] width 5 height 5
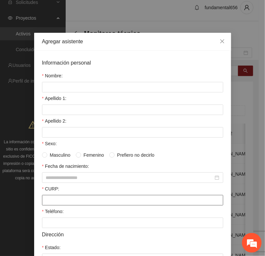
click at [43, 202] on input "CURP:" at bounding box center [132, 200] width 181 height 11
paste input "**********"
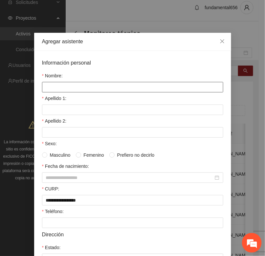
click at [48, 86] on input "Nombre:" at bounding box center [132, 87] width 181 height 11
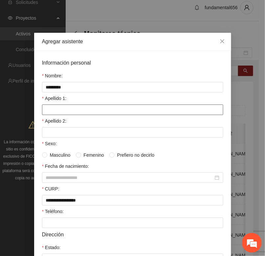
click at [48, 111] on input "Apellido 1:" at bounding box center [132, 110] width 181 height 11
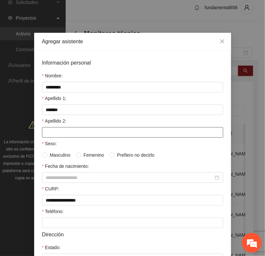
click at [53, 137] on form "**********" at bounding box center [132, 202] width 181 height 287
click at [54, 138] on input "Apellido 2:" at bounding box center [132, 132] width 181 height 11
click at [53, 135] on input "Apellido 2:" at bounding box center [132, 132] width 181 height 11
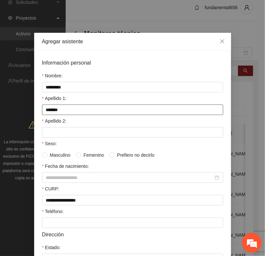
click at [58, 112] on input "*******" at bounding box center [132, 110] width 181 height 11
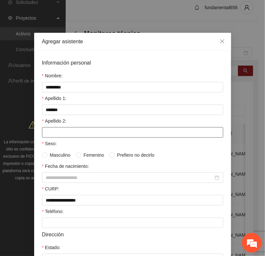
click at [56, 130] on input "Apellido 2:" at bounding box center [132, 132] width 181 height 11
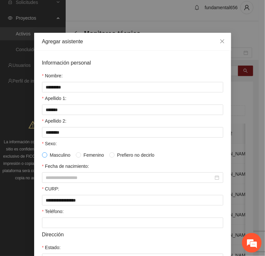
click at [44, 158] on span at bounding box center [44, 155] width 5 height 5
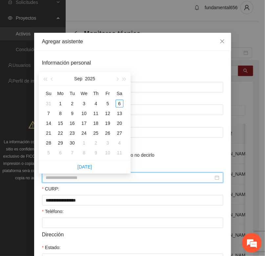
click at [46, 179] on input "Fecha de nacimiento:" at bounding box center [129, 177] width 167 height 7
click at [45, 77] on span "button" at bounding box center [44, 78] width 3 height 3
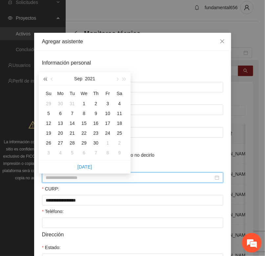
click at [45, 77] on span "button" at bounding box center [44, 78] width 3 height 3
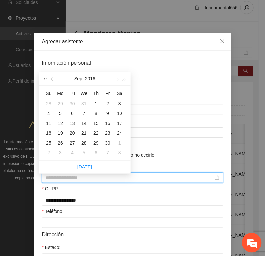
click at [45, 77] on span "button" at bounding box center [44, 78] width 3 height 3
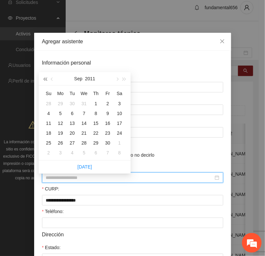
click at [45, 77] on span "button" at bounding box center [44, 78] width 3 height 3
click at [52, 79] on span "button" at bounding box center [52, 78] width 3 height 3
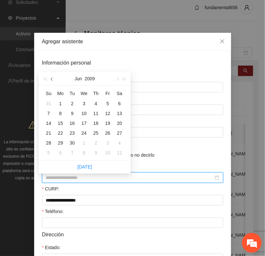
click at [52, 79] on span "button" at bounding box center [52, 78] width 3 height 3
click at [109, 124] on div "15" at bounding box center [108, 123] width 8 height 8
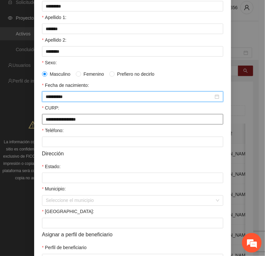
scroll to position [82, 0]
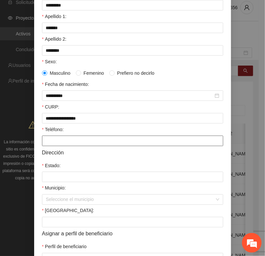
click at [49, 144] on input "Teléfono:" at bounding box center [132, 141] width 181 height 11
click at [57, 143] on input "Teléfono:" at bounding box center [132, 141] width 181 height 11
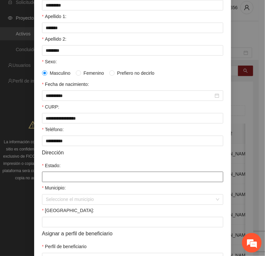
click at [48, 181] on input "Estado:" at bounding box center [132, 177] width 181 height 11
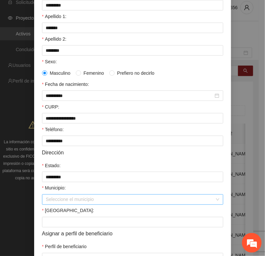
click at [64, 204] on input "Municipio:" at bounding box center [130, 200] width 169 height 10
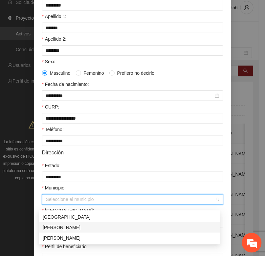
click at [56, 230] on div "[PERSON_NAME]" at bounding box center [129, 227] width 173 height 7
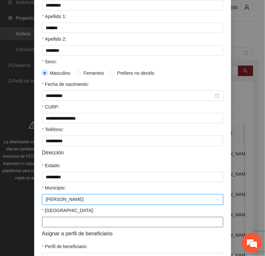
click at [53, 227] on input "[GEOGRAPHIC_DATA]:" at bounding box center [132, 222] width 181 height 11
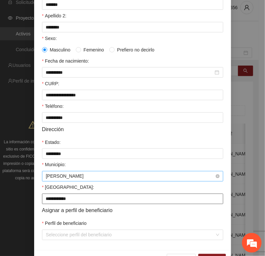
scroll to position [130, 0]
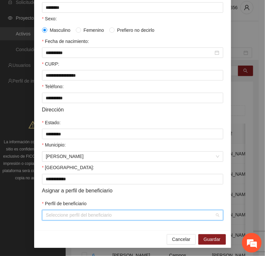
click at [48, 218] on input "Perfil de beneficiario" at bounding box center [130, 216] width 169 height 10
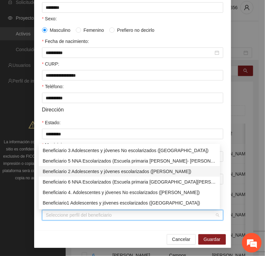
click at [61, 172] on div "Beneficiario 2 Adolescentes y jóvenes escolarizados ([PERSON_NAME])" at bounding box center [129, 171] width 173 height 7
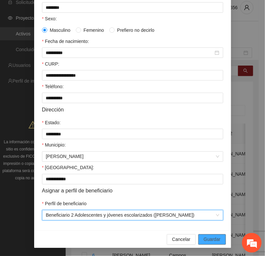
click at [209, 240] on span "Guardar" at bounding box center [211, 239] width 17 height 7
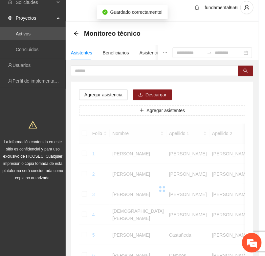
scroll to position [97, 0]
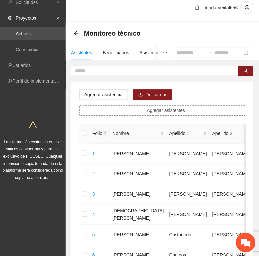
click at [123, 109] on button "Agregar asistentes" at bounding box center [162, 110] width 166 height 11
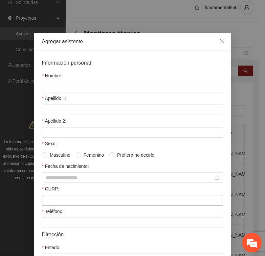
click at [42, 203] on input "CURP:" at bounding box center [132, 200] width 181 height 11
paste input "**********"
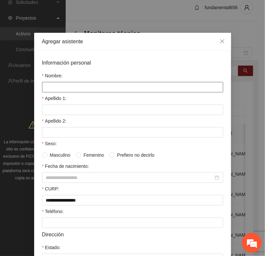
click at [44, 89] on input "Nombre:" at bounding box center [132, 87] width 181 height 11
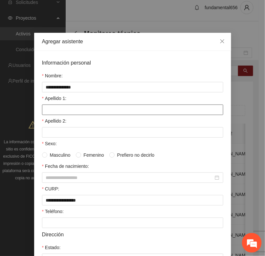
click at [44, 107] on input "Apellido 1:" at bounding box center [132, 110] width 181 height 11
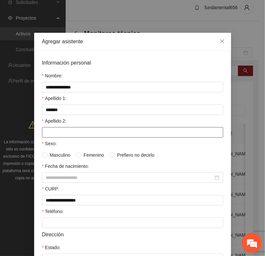
click at [50, 130] on input "Apellido 2:" at bounding box center [132, 132] width 181 height 11
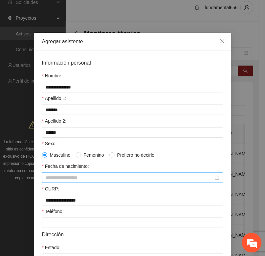
click at [46, 178] on input "Fecha de nacimiento:" at bounding box center [129, 177] width 167 height 7
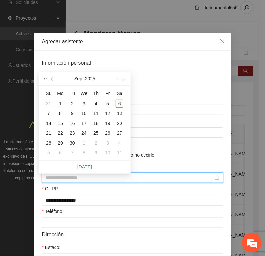
click at [44, 80] on span "button" at bounding box center [44, 78] width 3 height 3
click at [45, 80] on span "button" at bounding box center [44, 78] width 3 height 3
click at [45, 79] on span "button" at bounding box center [44, 78] width 3 height 3
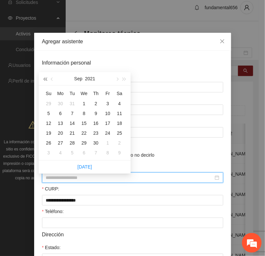
click at [45, 79] on span "button" at bounding box center [44, 78] width 3 height 3
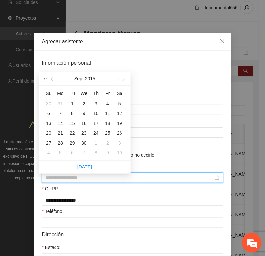
click at [45, 79] on span "button" at bounding box center [44, 78] width 3 height 3
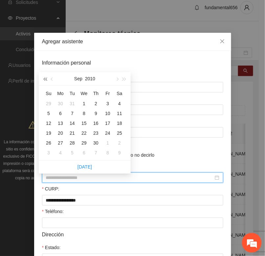
click at [45, 79] on span "button" at bounding box center [44, 78] width 3 height 3
click at [117, 79] on span "button" at bounding box center [116, 78] width 3 height 3
click at [97, 122] on div "17" at bounding box center [96, 123] width 8 height 8
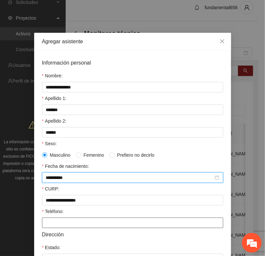
click at [55, 225] on input "Teléfono:" at bounding box center [132, 223] width 181 height 11
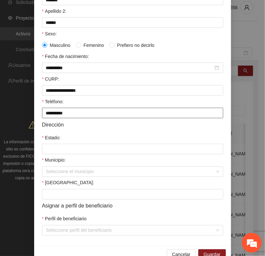
scroll to position [123, 0]
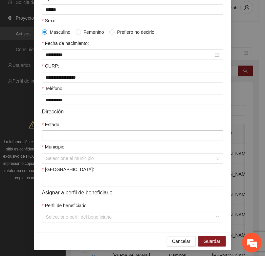
click at [60, 138] on input "Estado:" at bounding box center [132, 136] width 181 height 11
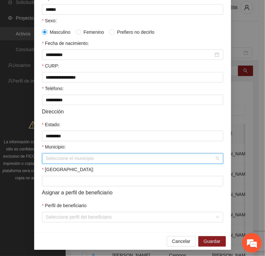
click at [56, 163] on input "Municipio:" at bounding box center [130, 159] width 169 height 10
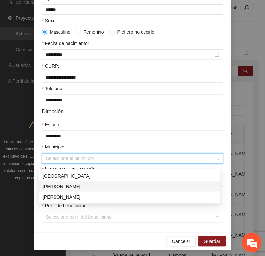
click at [57, 186] on div "[PERSON_NAME]" at bounding box center [129, 186] width 173 height 7
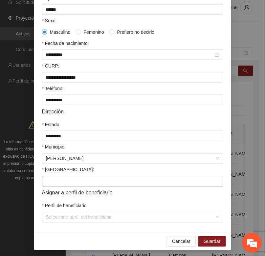
click at [50, 187] on input "[GEOGRAPHIC_DATA]:" at bounding box center [132, 181] width 181 height 11
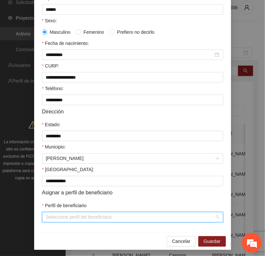
click at [50, 221] on input "Perfil de beneficiario" at bounding box center [130, 218] width 169 height 10
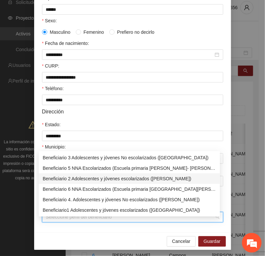
click at [67, 179] on div "Beneficiario 2 Adolescentes y jóvenes escolarizados ([PERSON_NAME])" at bounding box center [129, 178] width 173 height 7
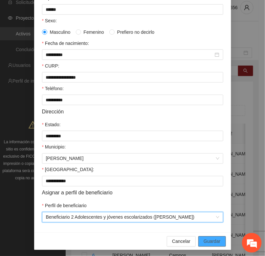
drag, startPoint x: 205, startPoint y: 247, endPoint x: 200, endPoint y: 242, distance: 6.7
click at [205, 245] on span "Guardar" at bounding box center [211, 241] width 17 height 7
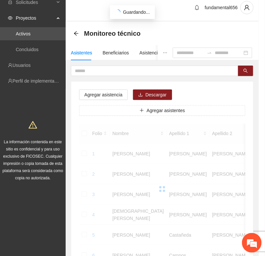
scroll to position [97, 0]
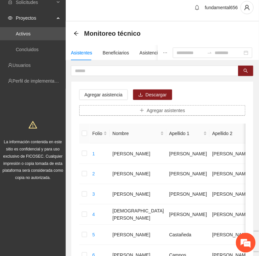
click at [132, 109] on button "Agregar asistentes" at bounding box center [162, 110] width 166 height 11
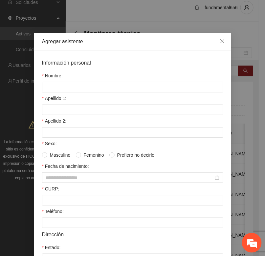
click at [52, 215] on label "Teléfono:" at bounding box center [53, 211] width 22 height 7
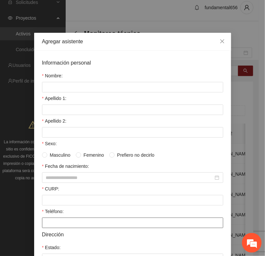
click at [52, 218] on input "Teléfono:" at bounding box center [132, 223] width 181 height 11
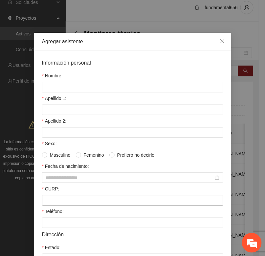
click at [47, 202] on input "CURP:" at bounding box center [132, 200] width 181 height 11
paste input "**********"
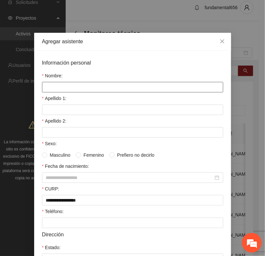
click at [47, 83] on input "Nombre:" at bounding box center [132, 87] width 181 height 11
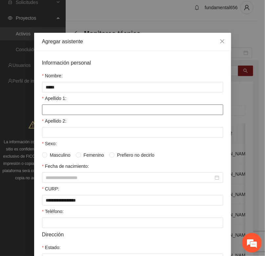
click at [55, 113] on input "Apellido 1:" at bounding box center [132, 110] width 181 height 11
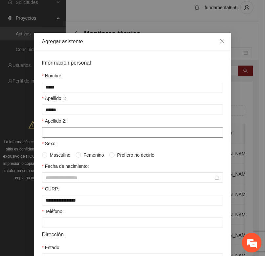
click at [53, 138] on input "Apellido 2:" at bounding box center [132, 132] width 181 height 11
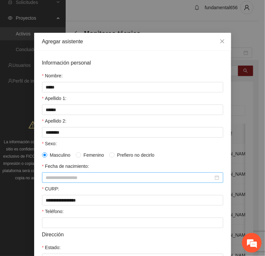
click at [47, 179] on input "Fecha de nacimiento:" at bounding box center [129, 177] width 167 height 7
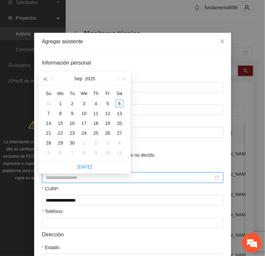
click at [43, 77] on button "button" at bounding box center [44, 78] width 7 height 13
click at [43, 76] on button "button" at bounding box center [44, 78] width 7 height 13
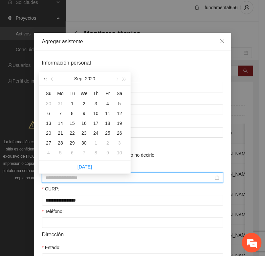
click at [43, 76] on button "button" at bounding box center [44, 78] width 7 height 13
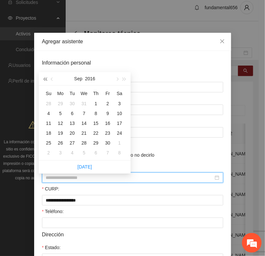
click at [43, 76] on button "button" at bounding box center [44, 78] width 7 height 13
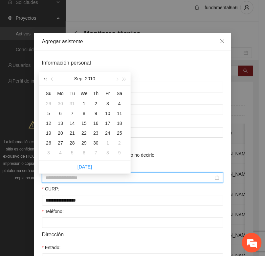
click at [43, 76] on button "button" at bounding box center [44, 78] width 7 height 13
click at [52, 79] on span "button" at bounding box center [52, 78] width 3 height 3
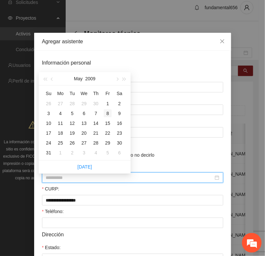
click at [107, 115] on div "8" at bounding box center [108, 114] width 8 height 8
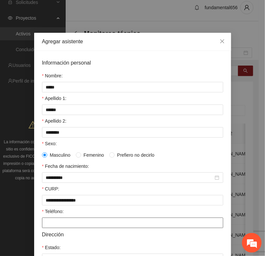
click at [46, 227] on input "Teléfono:" at bounding box center [132, 223] width 181 height 11
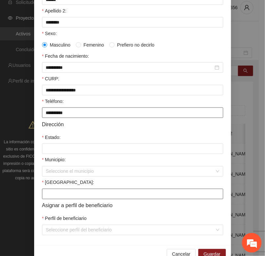
scroll to position [123, 0]
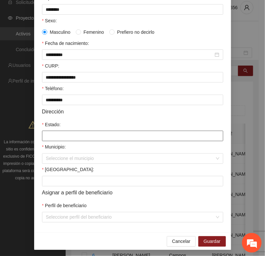
click at [56, 141] on input "Estado:" at bounding box center [132, 136] width 181 height 11
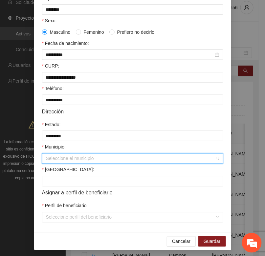
click at [48, 161] on input "Municipio:" at bounding box center [130, 159] width 169 height 10
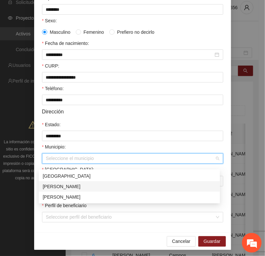
click at [60, 186] on div "[PERSON_NAME]" at bounding box center [129, 186] width 173 height 7
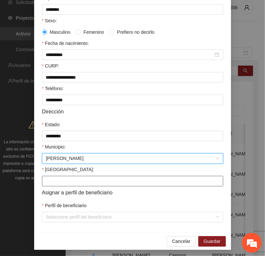
click at [49, 187] on input "[GEOGRAPHIC_DATA]:" at bounding box center [132, 181] width 181 height 11
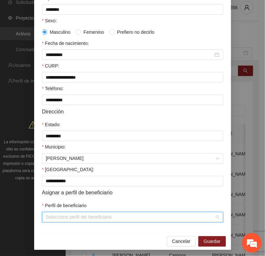
click at [46, 221] on input "Perfil de beneficiario" at bounding box center [130, 218] width 169 height 10
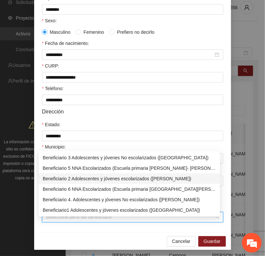
click at [57, 177] on div "Beneficiario 2 Adolescentes y jóvenes escolarizados ([PERSON_NAME])" at bounding box center [129, 178] width 173 height 7
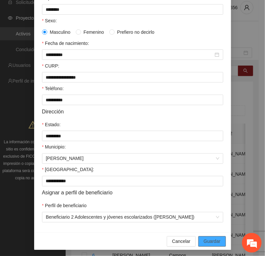
click at [203, 245] on span "Guardar" at bounding box center [211, 241] width 17 height 7
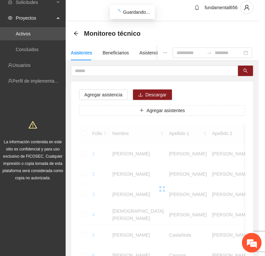
scroll to position [97, 0]
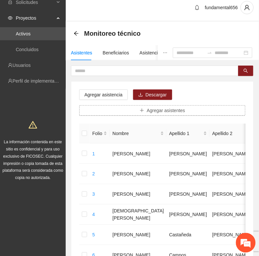
click at [127, 114] on button "Agregar asistentes" at bounding box center [162, 110] width 166 height 11
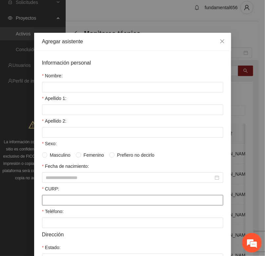
click at [43, 205] on input "CURP:" at bounding box center [132, 200] width 181 height 11
paste input "**********"
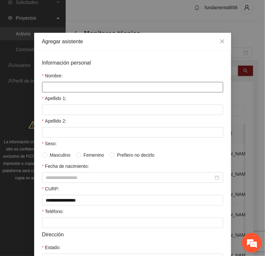
click at [47, 84] on input "Nombre:" at bounding box center [132, 87] width 181 height 11
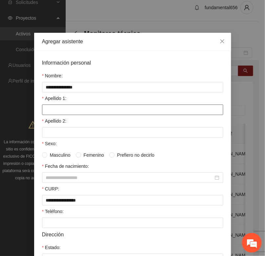
click at [42, 115] on input "Apellido 1:" at bounding box center [132, 110] width 181 height 11
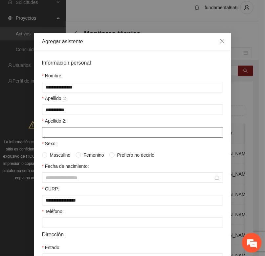
click at [46, 133] on input "Apellido 2:" at bounding box center [132, 132] width 181 height 11
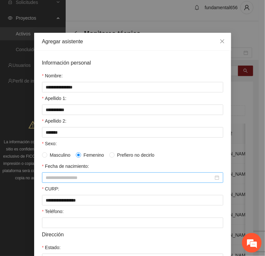
click at [54, 181] on input "Fecha de nacimiento:" at bounding box center [129, 177] width 167 height 7
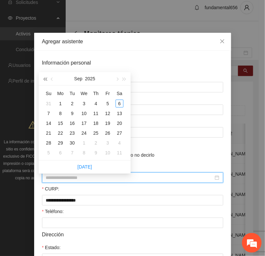
click at [45, 78] on span "button" at bounding box center [44, 78] width 3 height 3
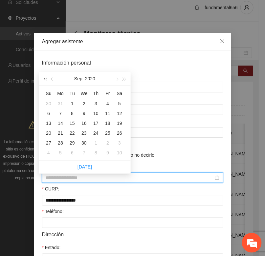
click at [45, 78] on span "button" at bounding box center [44, 78] width 3 height 3
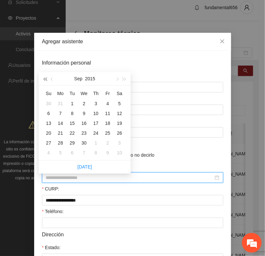
click at [45, 78] on span "button" at bounding box center [44, 78] width 3 height 3
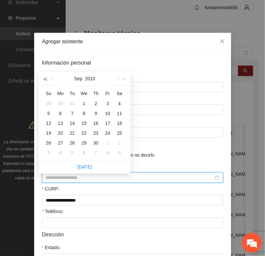
click at [45, 78] on span "button" at bounding box center [44, 78] width 3 height 3
click at [117, 78] on span "button" at bounding box center [116, 78] width 3 height 3
click at [119, 122] on div "15" at bounding box center [120, 123] width 8 height 8
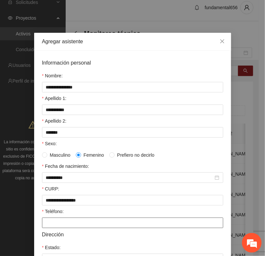
click at [48, 228] on input "Teléfono:" at bounding box center [132, 223] width 181 height 11
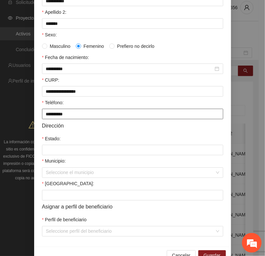
scroll to position [130, 0]
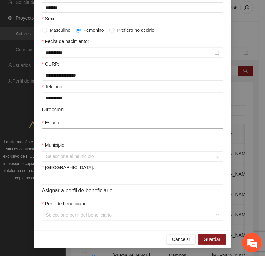
click at [48, 133] on input "Estado:" at bounding box center [132, 134] width 181 height 11
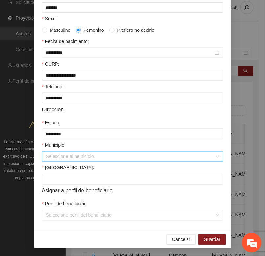
click at [58, 152] on input "Municipio:" at bounding box center [130, 157] width 169 height 10
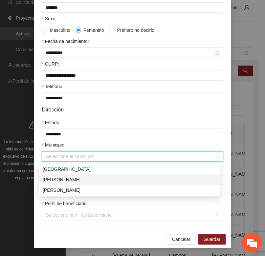
click at [58, 179] on div "[PERSON_NAME]" at bounding box center [129, 179] width 173 height 7
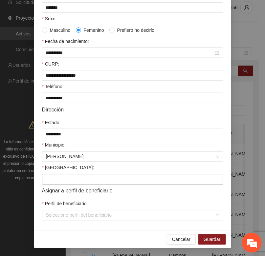
click at [53, 176] on input "[GEOGRAPHIC_DATA]:" at bounding box center [132, 179] width 181 height 11
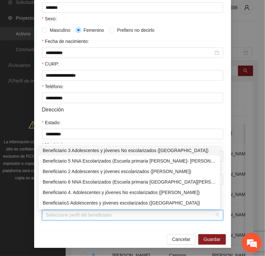
click at [53, 216] on input "Perfil de beneficiario" at bounding box center [130, 216] width 169 height 10
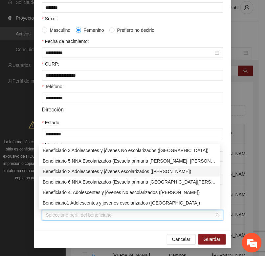
click at [61, 174] on div "Beneficiario 2 Adolescentes y jóvenes escolarizados ([PERSON_NAME])" at bounding box center [129, 171] width 173 height 7
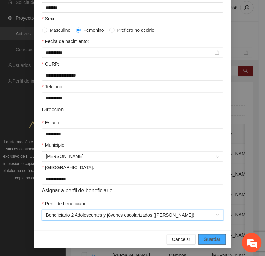
click at [204, 237] on span "Guardar" at bounding box center [211, 239] width 17 height 7
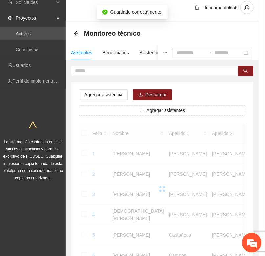
scroll to position [97, 0]
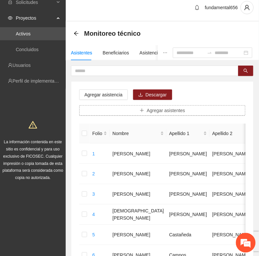
click at [146, 109] on button "Agregar asistentes" at bounding box center [162, 110] width 166 height 11
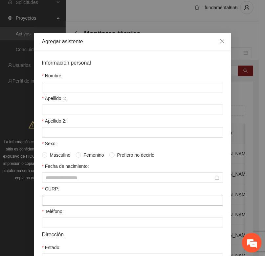
click at [56, 204] on input "CURP:" at bounding box center [132, 200] width 181 height 11
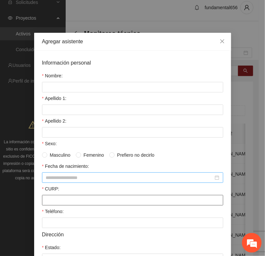
paste input "**********"
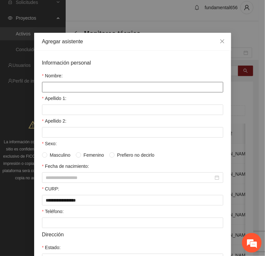
click at [46, 85] on input "Nombre:" at bounding box center [132, 87] width 181 height 11
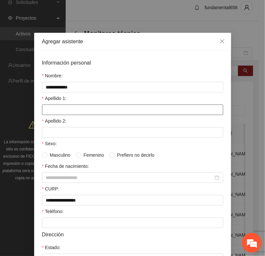
click at [45, 112] on input "Apellido 1:" at bounding box center [132, 110] width 181 height 11
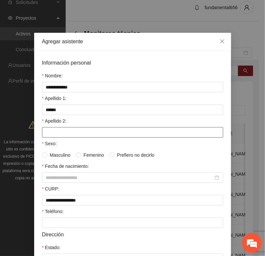
click at [49, 137] on input "Apellido 2:" at bounding box center [132, 132] width 181 height 11
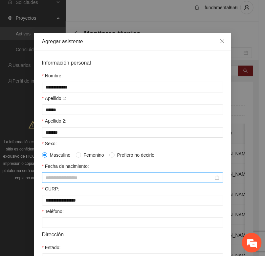
click at [47, 177] on input "Fecha de nacimiento:" at bounding box center [129, 177] width 167 height 7
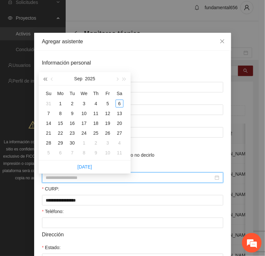
click at [46, 76] on button "button" at bounding box center [44, 78] width 7 height 13
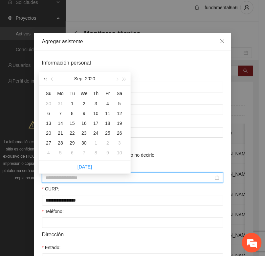
click at [46, 76] on button "button" at bounding box center [44, 78] width 7 height 13
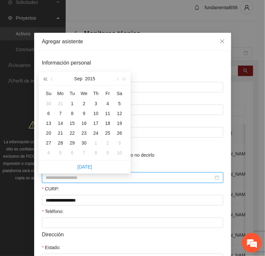
click at [46, 76] on button "button" at bounding box center [44, 78] width 7 height 13
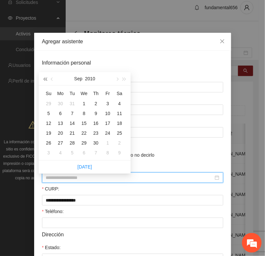
click at [46, 76] on button "button" at bounding box center [44, 78] width 7 height 13
click at [46, 75] on button "button" at bounding box center [44, 78] width 7 height 13
click at [51, 78] on span "button" at bounding box center [52, 78] width 3 height 3
click at [52, 78] on span "button" at bounding box center [52, 78] width 3 height 3
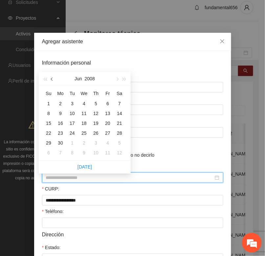
click at [52, 78] on span "button" at bounding box center [52, 78] width 3 height 3
click at [63, 142] on div "25" at bounding box center [60, 143] width 8 height 8
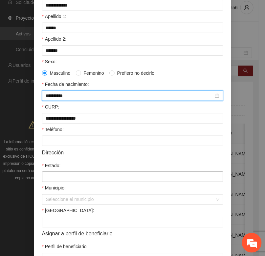
scroll to position [123, 0]
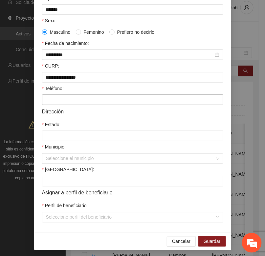
click at [53, 105] on input "Teléfono:" at bounding box center [132, 100] width 181 height 11
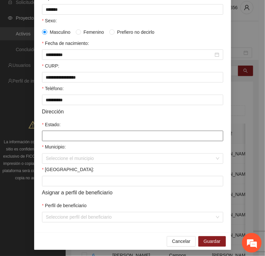
click at [49, 139] on input "Estado:" at bounding box center [132, 136] width 181 height 11
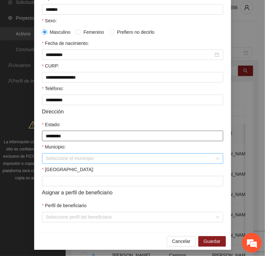
click at [60, 158] on div "Seleccione el municipio" at bounding box center [132, 159] width 181 height 11
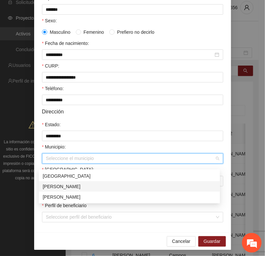
click at [53, 185] on div "[PERSON_NAME]" at bounding box center [129, 186] width 173 height 7
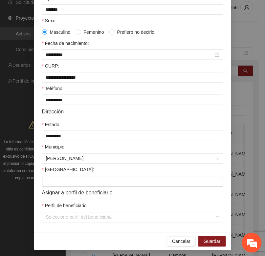
click at [53, 185] on input "[GEOGRAPHIC_DATA]:" at bounding box center [132, 181] width 181 height 11
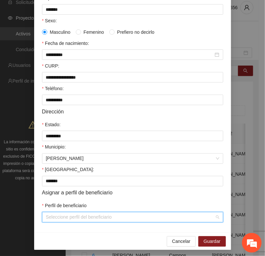
click at [52, 220] on input "Perfil de beneficiario" at bounding box center [130, 218] width 169 height 10
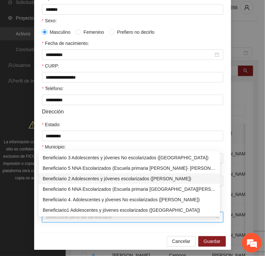
click at [63, 175] on div "Beneficiario 2 Adolescentes y jóvenes escolarizados ([PERSON_NAME])" at bounding box center [129, 178] width 173 height 7
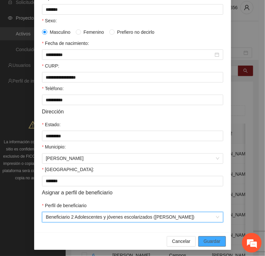
drag, startPoint x: 205, startPoint y: 246, endPoint x: 184, endPoint y: 238, distance: 23.0
click at [205, 245] on span "Guardar" at bounding box center [211, 241] width 17 height 7
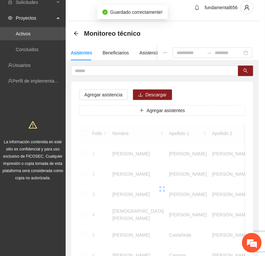
scroll to position [97, 0]
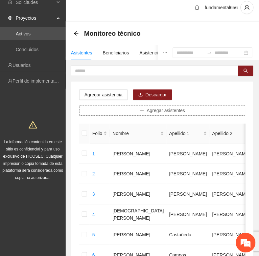
click at [139, 109] on button "Agregar asistentes" at bounding box center [162, 110] width 166 height 11
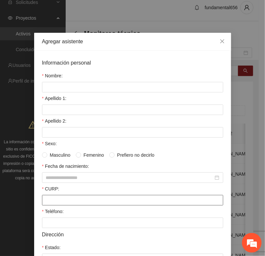
click at [47, 202] on input "CURP:" at bounding box center [132, 200] width 181 height 11
paste input "**********"
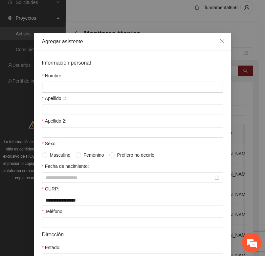
click at [43, 87] on input "Nombre:" at bounding box center [132, 87] width 181 height 11
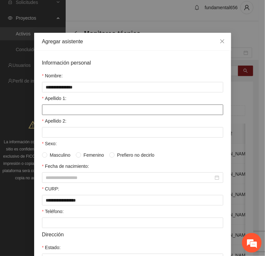
click at [46, 108] on input "Apellido 1:" at bounding box center [132, 110] width 181 height 11
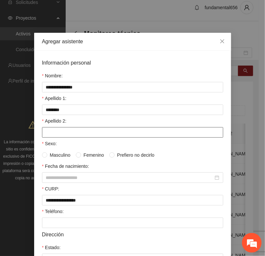
click at [53, 138] on input "Apellido 2:" at bounding box center [132, 132] width 181 height 11
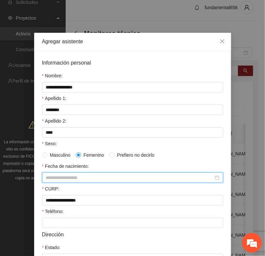
click at [60, 179] on input "Fecha de nacimiento:" at bounding box center [129, 177] width 167 height 7
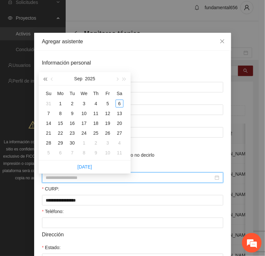
click at [43, 78] on button "button" at bounding box center [44, 78] width 7 height 13
click at [43, 77] on button "button" at bounding box center [44, 78] width 7 height 13
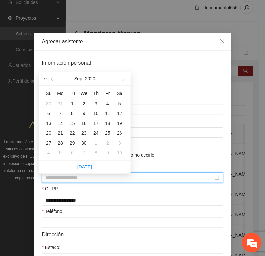
click at [43, 77] on button "button" at bounding box center [44, 78] width 7 height 13
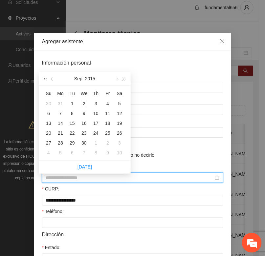
click at [43, 77] on button "button" at bounding box center [44, 78] width 7 height 13
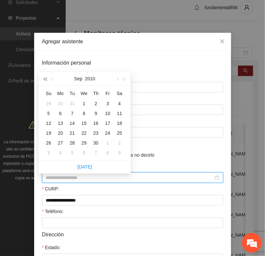
click at [43, 77] on button "button" at bounding box center [44, 78] width 7 height 13
click at [51, 79] on span "button" at bounding box center [52, 78] width 3 height 3
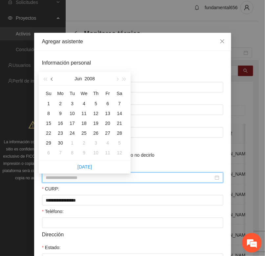
click at [51, 79] on span "button" at bounding box center [52, 78] width 3 height 3
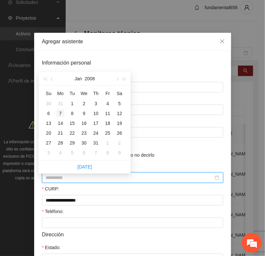
click at [62, 113] on div "7" at bounding box center [60, 114] width 8 height 8
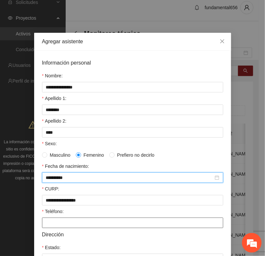
click at [57, 226] on input "Teléfono:" at bounding box center [132, 223] width 181 height 11
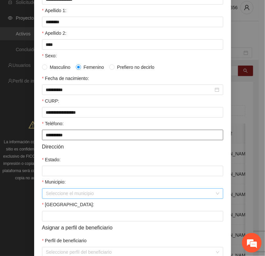
scroll to position [130, 0]
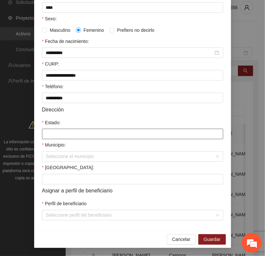
click at [51, 131] on input "Estado:" at bounding box center [132, 134] width 181 height 11
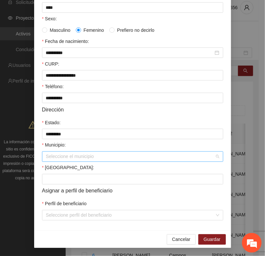
click at [49, 157] on input "Municipio:" at bounding box center [130, 157] width 169 height 10
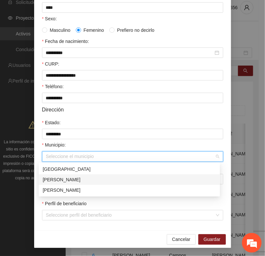
click at [49, 181] on div "[PERSON_NAME]" at bounding box center [129, 179] width 173 height 7
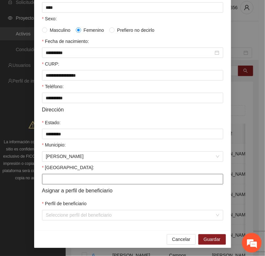
click at [50, 181] on input "[GEOGRAPHIC_DATA]:" at bounding box center [132, 179] width 181 height 11
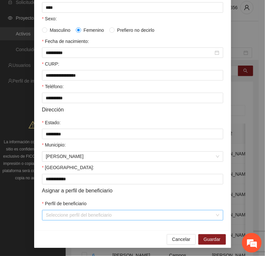
click at [54, 213] on input "Perfil de beneficiario" at bounding box center [130, 216] width 169 height 10
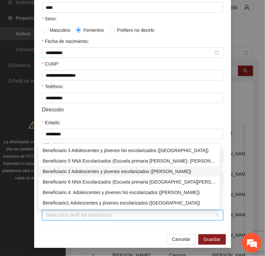
click at [71, 172] on div "Beneficiario 2 Adolescentes y jóvenes escolarizados ([PERSON_NAME])" at bounding box center [129, 171] width 173 height 7
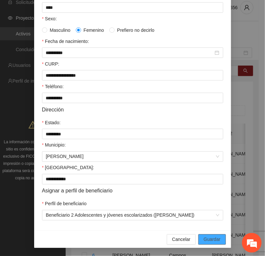
click at [203, 241] on span "Guardar" at bounding box center [211, 239] width 17 height 7
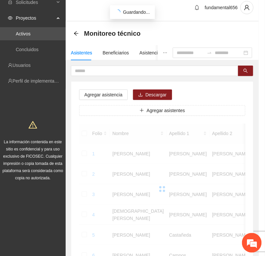
scroll to position [97, 0]
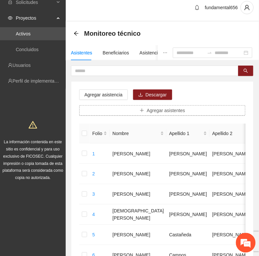
click at [132, 109] on button "Agregar asistentes" at bounding box center [162, 110] width 166 height 11
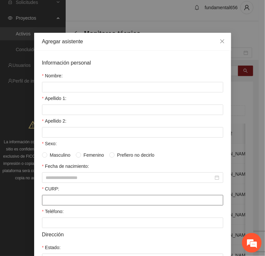
click at [49, 203] on input "CURP:" at bounding box center [132, 200] width 181 height 11
paste input "**********"
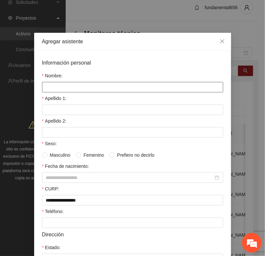
click at [48, 86] on input "Nombre:" at bounding box center [132, 87] width 181 height 11
click at [45, 84] on input "Nombre:" at bounding box center [132, 87] width 181 height 11
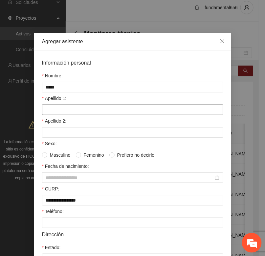
click at [48, 113] on input "Apellido 1:" at bounding box center [132, 110] width 181 height 11
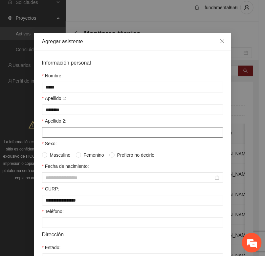
click at [48, 135] on input "Apellido 2:" at bounding box center [132, 132] width 181 height 11
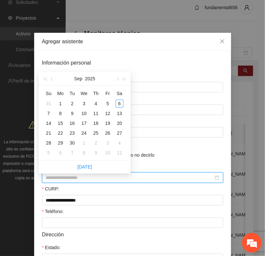
click at [61, 178] on input "Fecha de nacimiento:" at bounding box center [129, 177] width 167 height 7
click at [44, 76] on button "button" at bounding box center [44, 78] width 7 height 13
click at [44, 80] on button "button" at bounding box center [44, 78] width 7 height 13
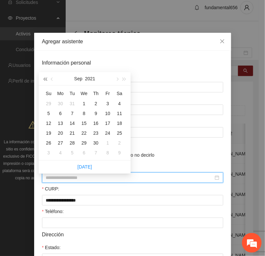
click at [44, 80] on button "button" at bounding box center [44, 78] width 7 height 13
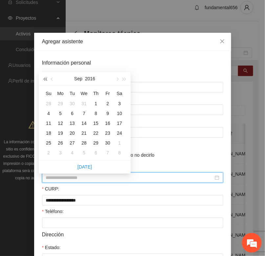
click at [44, 79] on button "button" at bounding box center [44, 78] width 7 height 13
click at [44, 79] on span "button" at bounding box center [44, 78] width 3 height 3
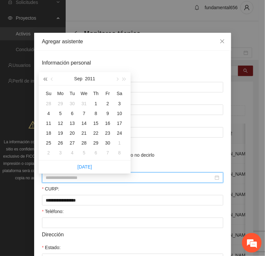
click at [44, 79] on span "button" at bounding box center [44, 78] width 3 height 3
click at [123, 81] on button "button" at bounding box center [124, 78] width 7 height 13
click at [53, 81] on button "button" at bounding box center [52, 78] width 7 height 13
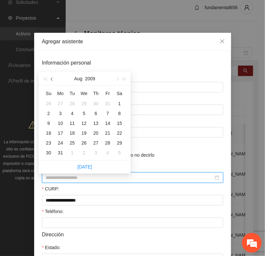
click at [53, 80] on button "button" at bounding box center [52, 78] width 7 height 13
click at [53, 80] on span "button" at bounding box center [52, 78] width 3 height 3
click at [95, 137] on div "21" at bounding box center [96, 133] width 8 height 8
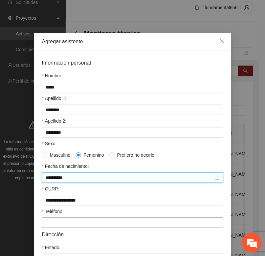
click at [49, 224] on input "Teléfono:" at bounding box center [132, 223] width 181 height 11
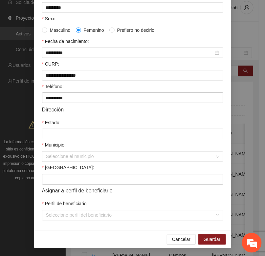
scroll to position [130, 0]
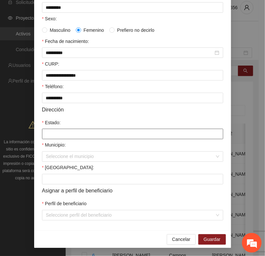
click at [51, 133] on input "Estado:" at bounding box center [132, 134] width 181 height 11
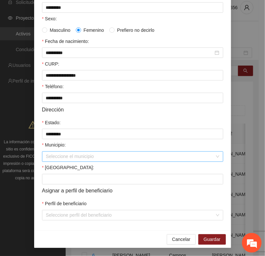
click at [67, 156] on input "Municipio:" at bounding box center [130, 157] width 169 height 10
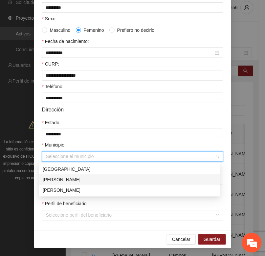
click at [64, 179] on div "[PERSON_NAME]" at bounding box center [129, 179] width 173 height 7
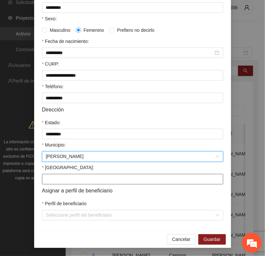
click at [53, 183] on input "[GEOGRAPHIC_DATA]:" at bounding box center [132, 179] width 181 height 11
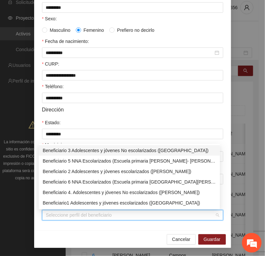
click at [60, 212] on input "Perfil de beneficiario" at bounding box center [130, 216] width 169 height 10
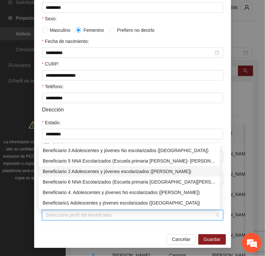
click at [55, 170] on div "Beneficiario 2 Adolescentes y jóvenes escolarizados ([PERSON_NAME])" at bounding box center [129, 171] width 173 height 7
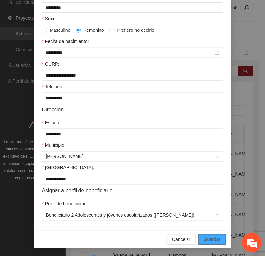
click at [206, 242] on span "Guardar" at bounding box center [211, 239] width 17 height 7
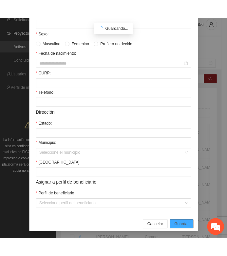
scroll to position [97, 0]
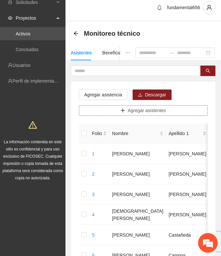
click at [114, 111] on button "Agregar asistentes" at bounding box center [143, 110] width 129 height 11
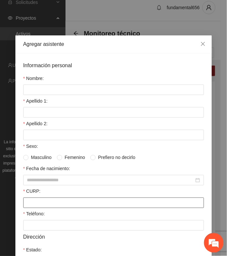
click at [25, 205] on input "CURP:" at bounding box center [113, 203] width 181 height 11
paste input "**********"
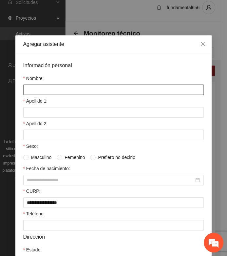
click at [34, 90] on input "Nombre:" at bounding box center [113, 90] width 181 height 11
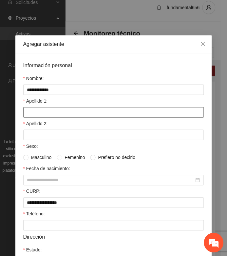
click at [31, 114] on input "Apellido 1:" at bounding box center [113, 112] width 181 height 11
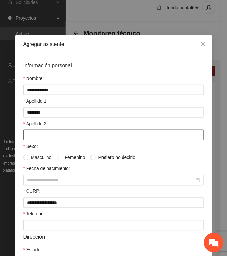
click at [45, 139] on input "Apellido 2:" at bounding box center [113, 135] width 181 height 11
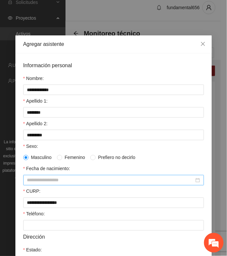
click at [27, 181] on input "Fecha de nacimiento:" at bounding box center [110, 180] width 167 height 7
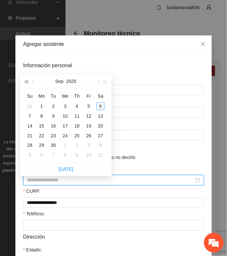
click at [26, 82] on span "button" at bounding box center [26, 81] width 3 height 3
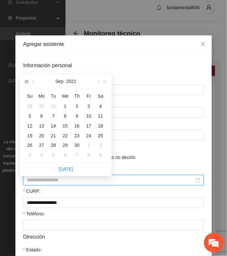
click at [26, 82] on span "button" at bounding box center [26, 81] width 3 height 3
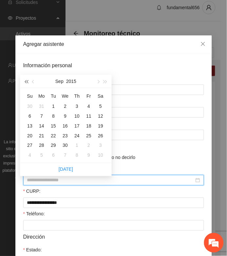
click at [26, 82] on span "button" at bounding box center [26, 81] width 3 height 3
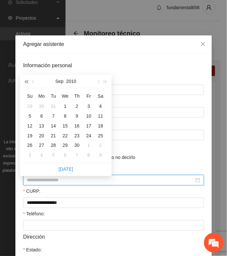
click at [26, 82] on span "button" at bounding box center [26, 81] width 3 height 3
click at [97, 82] on button "button" at bounding box center [98, 81] width 7 height 13
click at [64, 146] on div "30" at bounding box center [65, 146] width 8 height 8
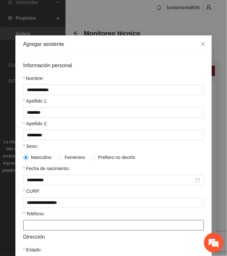
click at [33, 227] on input "Teléfono:" at bounding box center [113, 226] width 181 height 11
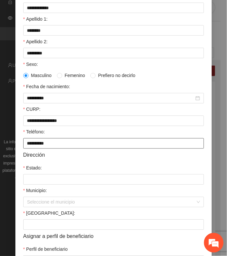
scroll to position [123, 0]
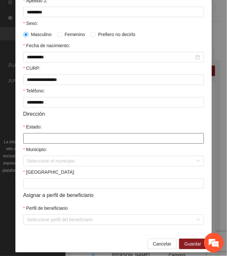
click at [33, 142] on input "Estado:" at bounding box center [113, 139] width 181 height 11
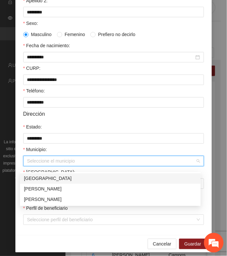
click at [30, 166] on input "Municipio:" at bounding box center [111, 162] width 169 height 10
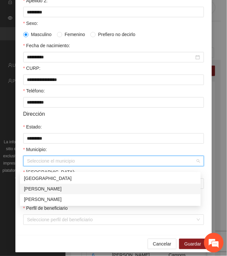
click at [40, 186] on div "[PERSON_NAME]" at bounding box center [110, 189] width 173 height 7
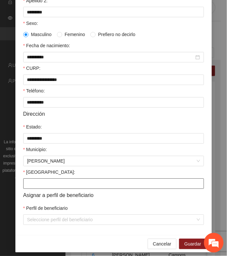
click at [33, 189] on input "[GEOGRAPHIC_DATA]:" at bounding box center [113, 184] width 181 height 11
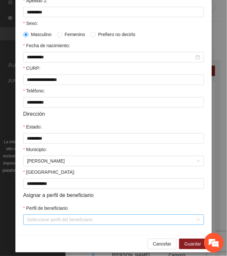
click at [27, 224] on input "Perfil de beneficiario" at bounding box center [111, 220] width 169 height 10
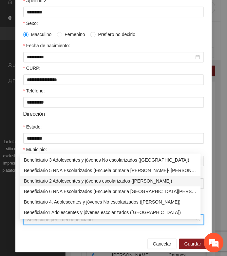
click at [50, 181] on div "Beneficiario 2 Adolescentes y jóvenes escolarizados ([PERSON_NAME])" at bounding box center [110, 181] width 173 height 7
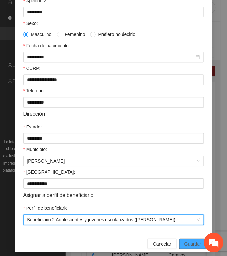
click at [181, 249] on button "Guardar" at bounding box center [192, 244] width 27 height 11
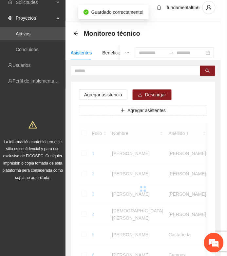
scroll to position [102, 0]
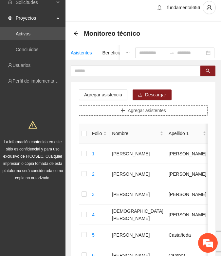
click at [114, 114] on button "Agregar asistentes" at bounding box center [143, 110] width 129 height 11
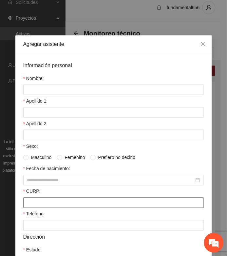
click at [25, 207] on input "CURP:" at bounding box center [113, 203] width 181 height 11
paste input "**********"
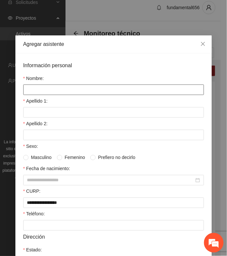
click at [30, 87] on input "Nombre:" at bounding box center [113, 90] width 181 height 11
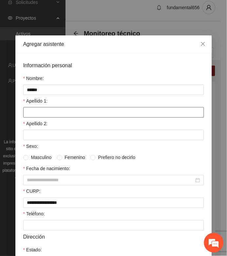
click at [38, 111] on input "Apellido 1:" at bounding box center [113, 112] width 181 height 11
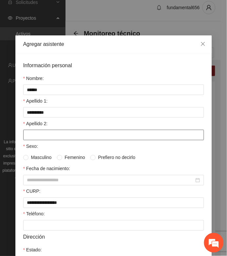
click at [32, 136] on input "Apellido 2:" at bounding box center [113, 135] width 181 height 11
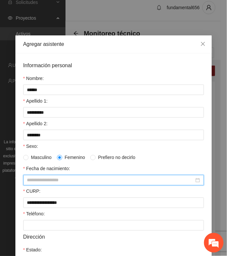
click at [39, 183] on input "Fecha de nacimiento:" at bounding box center [110, 180] width 167 height 7
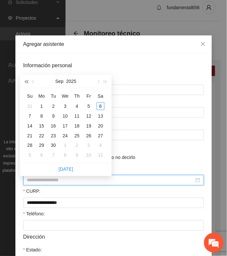
click at [25, 80] on button "button" at bounding box center [26, 81] width 7 height 13
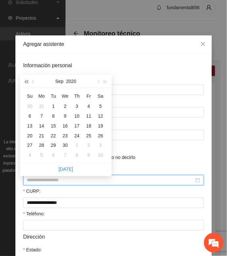
click at [25, 80] on button "button" at bounding box center [26, 81] width 7 height 13
click at [25, 81] on button "button" at bounding box center [26, 81] width 7 height 13
click at [25, 81] on span "button" at bounding box center [26, 81] width 3 height 3
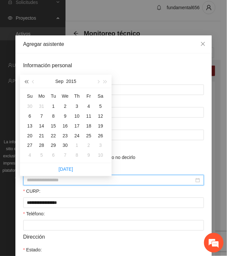
click at [25, 81] on span "button" at bounding box center [26, 81] width 3 height 3
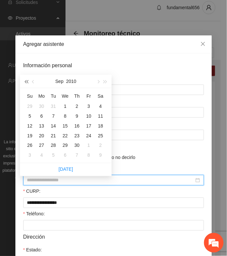
click at [25, 81] on span "button" at bounding box center [26, 81] width 3 height 3
click at [32, 81] on span "button" at bounding box center [33, 81] width 3 height 3
click at [30, 155] on div "30" at bounding box center [30, 156] width 8 height 8
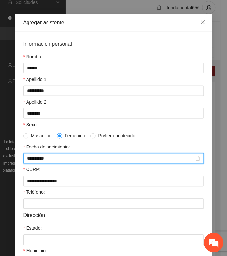
scroll to position [41, 0]
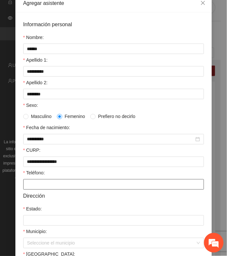
click at [25, 188] on input "Teléfono:" at bounding box center [113, 184] width 181 height 11
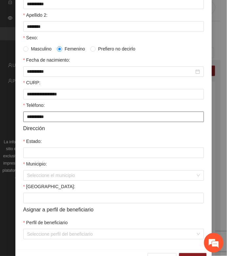
scroll to position [123, 0]
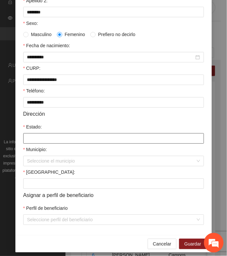
click at [27, 141] on input "Estado:" at bounding box center [113, 139] width 181 height 11
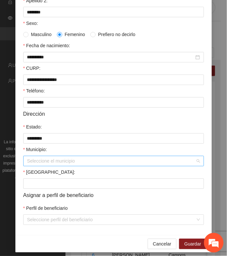
click at [43, 166] on input "Municipio:" at bounding box center [111, 162] width 169 height 10
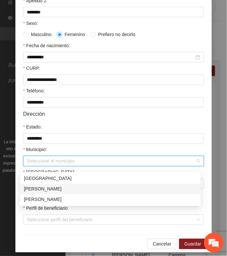
click at [42, 186] on div "[PERSON_NAME]" at bounding box center [110, 189] width 173 height 7
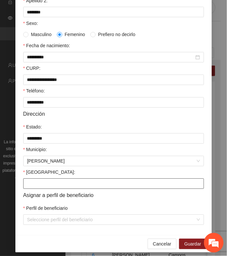
click at [35, 187] on input "[GEOGRAPHIC_DATA]:" at bounding box center [113, 184] width 181 height 11
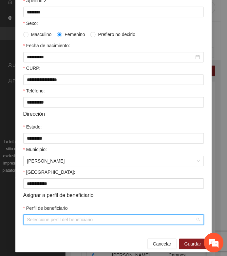
click at [28, 225] on input "Perfil de beneficiario" at bounding box center [111, 220] width 169 height 10
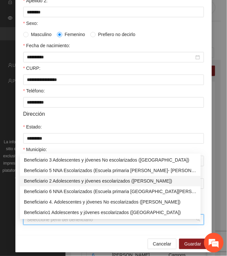
click at [43, 181] on div "Beneficiario 2 Adolescentes y jóvenes escolarizados ([PERSON_NAME])" at bounding box center [110, 181] width 173 height 7
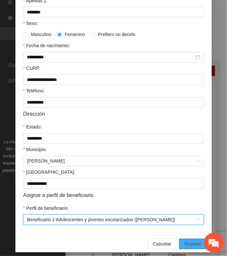
click at [187, 248] on span "Guardar" at bounding box center [193, 244] width 17 height 7
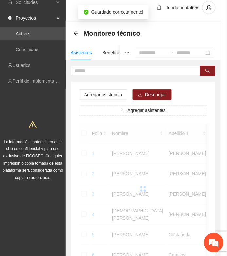
scroll to position [102, 0]
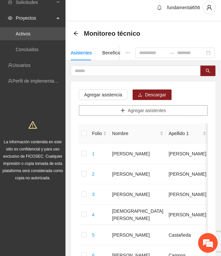
click at [127, 110] on button "Agregar asistentes" at bounding box center [143, 110] width 129 height 11
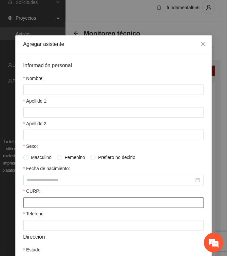
click at [31, 208] on input "CURP:" at bounding box center [113, 203] width 181 height 11
paste input "**********"
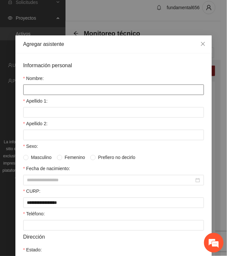
click at [32, 87] on input "Nombre:" at bounding box center [113, 90] width 181 height 11
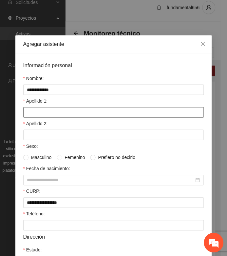
click at [26, 113] on input "Apellido 1:" at bounding box center [113, 112] width 181 height 11
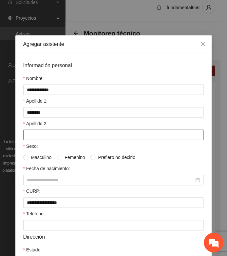
click at [49, 136] on input "Apellido 2:" at bounding box center [113, 135] width 181 height 11
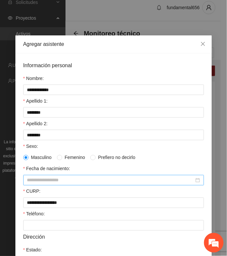
click at [30, 179] on input "Fecha de nacimiento:" at bounding box center [110, 180] width 167 height 7
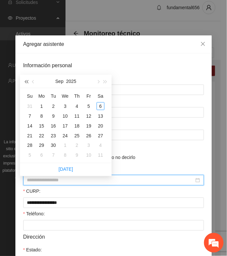
click at [26, 81] on span "button" at bounding box center [26, 81] width 3 height 3
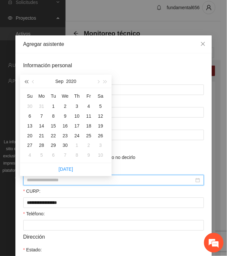
click at [26, 81] on span "button" at bounding box center [26, 81] width 3 height 3
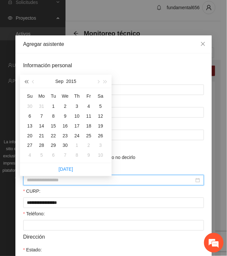
click at [26, 81] on span "button" at bounding box center [26, 81] width 3 height 3
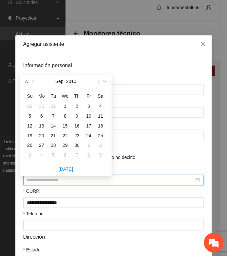
click at [26, 81] on span "button" at bounding box center [26, 81] width 3 height 3
click at [34, 79] on button "button" at bounding box center [33, 81] width 7 height 13
click at [29, 154] on div "30" at bounding box center [30, 156] width 8 height 8
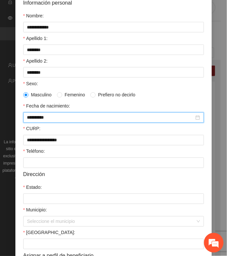
scroll to position [82, 0]
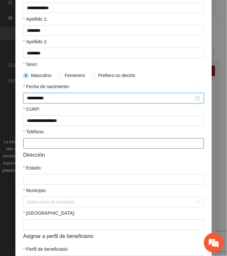
click at [30, 149] on input "Teléfono:" at bounding box center [113, 143] width 181 height 11
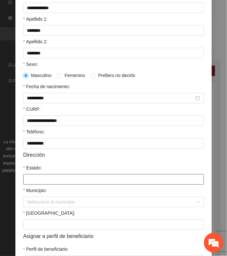
click at [27, 185] on input "Estado:" at bounding box center [113, 180] width 181 height 11
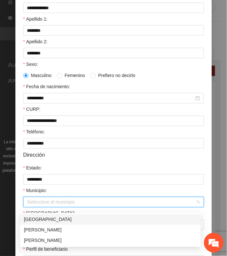
click at [39, 207] on input "Municipio:" at bounding box center [111, 203] width 169 height 10
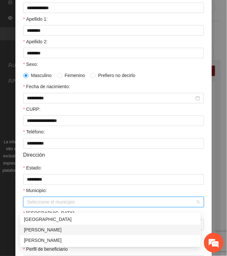
click at [41, 228] on div "[PERSON_NAME]" at bounding box center [110, 230] width 173 height 7
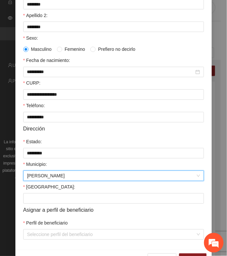
scroll to position [132, 0]
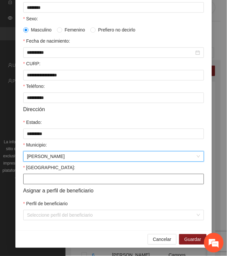
click at [23, 178] on input "[GEOGRAPHIC_DATA]:" at bounding box center [113, 179] width 181 height 11
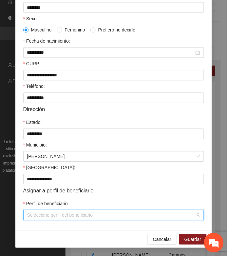
click at [50, 216] on input "Perfil de beneficiario" at bounding box center [111, 216] width 169 height 10
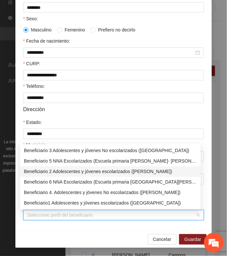
click at [58, 173] on div "Beneficiario 2 Adolescentes y jóvenes escolarizados ([PERSON_NAME])" at bounding box center [110, 171] width 173 height 7
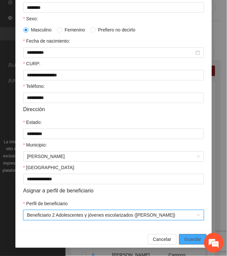
click at [185, 241] on span "Guardar" at bounding box center [193, 239] width 17 height 7
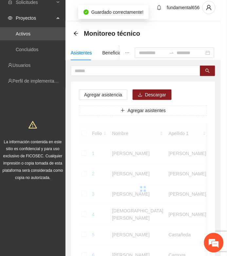
scroll to position [102, 0]
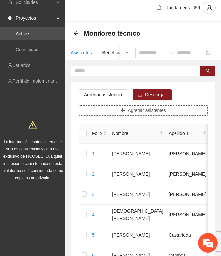
click at [120, 109] on button "Agregar asistentes" at bounding box center [143, 110] width 129 height 11
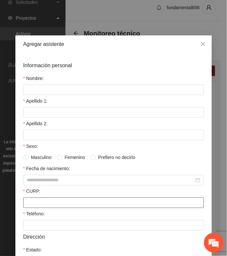
click at [25, 204] on input "CURP:" at bounding box center [113, 203] width 181 height 11
paste input "**********"
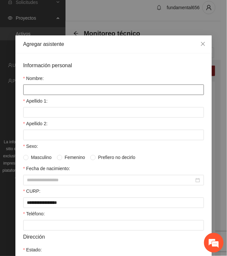
click at [26, 91] on input "Nombre:" at bounding box center [113, 90] width 181 height 11
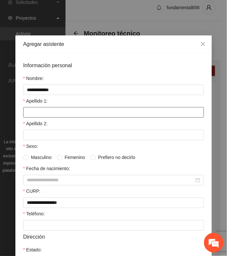
click at [28, 111] on input "Apellido 1:" at bounding box center [113, 112] width 181 height 11
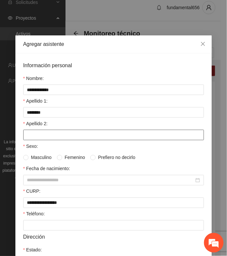
click at [51, 140] on input "Apellido 2:" at bounding box center [113, 135] width 181 height 11
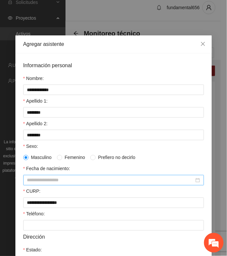
click at [29, 183] on input "Fecha de nacimiento:" at bounding box center [110, 180] width 167 height 7
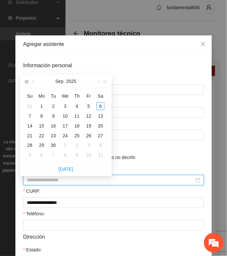
click at [25, 82] on button "button" at bounding box center [26, 81] width 7 height 13
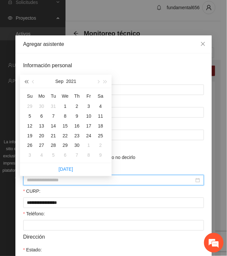
click at [25, 82] on button "button" at bounding box center [26, 81] width 7 height 13
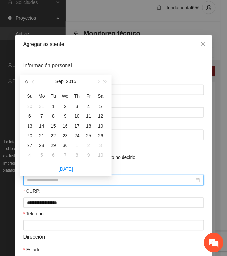
click at [25, 82] on button "button" at bounding box center [26, 81] width 7 height 13
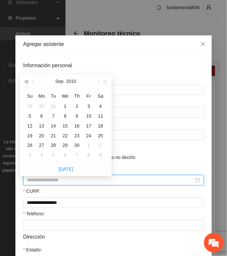
click at [25, 82] on button "button" at bounding box center [26, 81] width 7 height 13
click at [34, 80] on button "button" at bounding box center [33, 81] width 7 height 13
click at [30, 155] on div "30" at bounding box center [30, 156] width 8 height 8
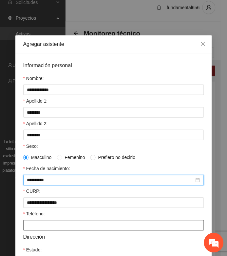
click at [41, 227] on input "Teléfono:" at bounding box center [113, 226] width 181 height 11
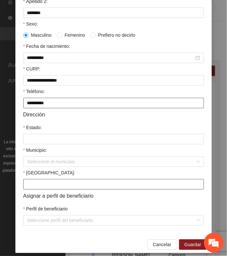
scroll to position [123, 0]
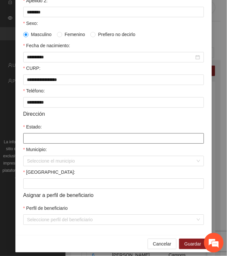
click at [32, 141] on input "Estado:" at bounding box center [113, 139] width 181 height 11
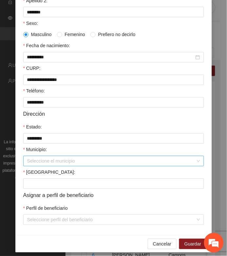
click at [33, 161] on input "Municipio:" at bounding box center [111, 162] width 169 height 10
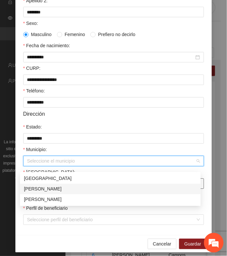
drag, startPoint x: 35, startPoint y: 186, endPoint x: 31, endPoint y: 192, distance: 6.8
click at [34, 188] on div "[PERSON_NAME]" at bounding box center [110, 189] width 173 height 7
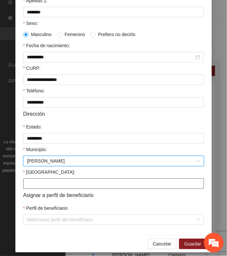
click at [31, 189] on input "[GEOGRAPHIC_DATA]:" at bounding box center [113, 184] width 181 height 11
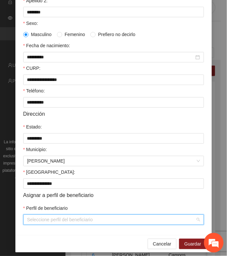
click at [36, 225] on input "Perfil de beneficiario" at bounding box center [111, 220] width 169 height 10
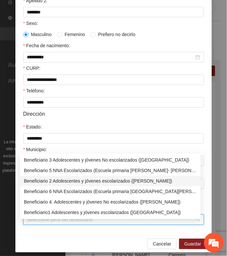
click at [48, 181] on div "Beneficiario 2 Adolescentes y jóvenes escolarizados ([PERSON_NAME])" at bounding box center [110, 181] width 173 height 7
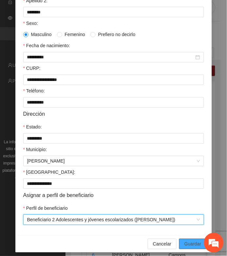
click at [187, 248] on span "Guardar" at bounding box center [193, 244] width 17 height 7
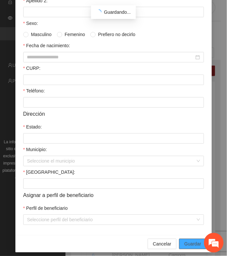
scroll to position [102, 0]
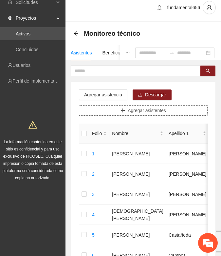
click at [120, 114] on button "Agregar asistentes" at bounding box center [143, 110] width 129 height 11
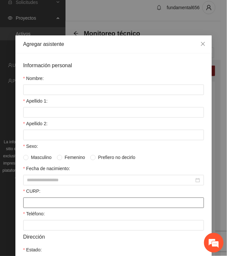
click at [28, 208] on input "CURP:" at bounding box center [113, 203] width 181 height 11
paste input "**********"
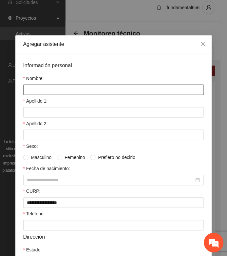
click at [32, 91] on input "Nombre:" at bounding box center [113, 90] width 181 height 11
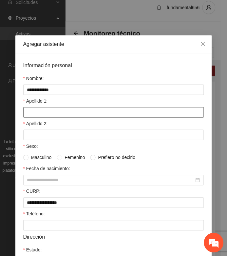
click at [37, 112] on input "Apellido 1:" at bounding box center [113, 112] width 181 height 11
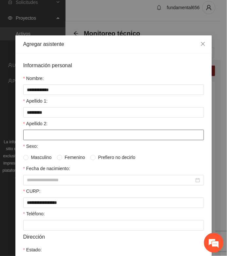
click at [39, 136] on input "Apellido 2:" at bounding box center [113, 135] width 181 height 11
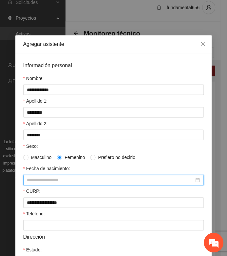
click at [40, 184] on input "Fecha de nacimiento:" at bounding box center [110, 180] width 167 height 7
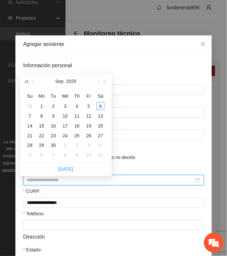
click at [27, 83] on button "button" at bounding box center [26, 81] width 7 height 13
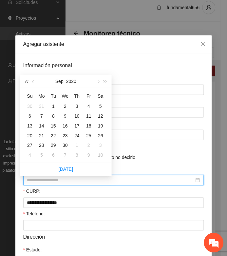
click at [27, 83] on button "button" at bounding box center [26, 81] width 7 height 13
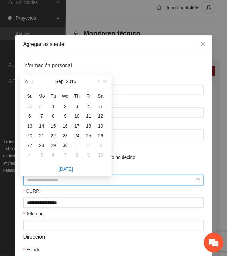
click at [27, 83] on button "button" at bounding box center [26, 81] width 7 height 13
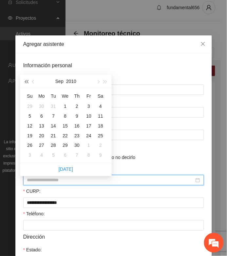
click at [27, 83] on button "button" at bounding box center [26, 81] width 7 height 13
click at [53, 135] on div "22" at bounding box center [54, 136] width 8 height 8
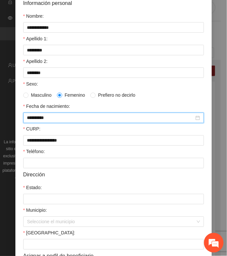
scroll to position [82, 0]
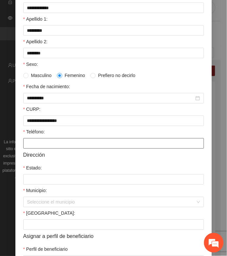
click at [24, 148] on input "Teléfono:" at bounding box center [113, 143] width 181 height 11
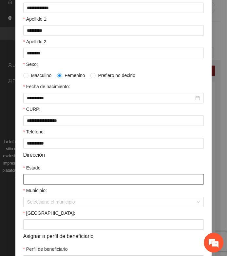
click at [35, 185] on input "Estado:" at bounding box center [113, 180] width 181 height 11
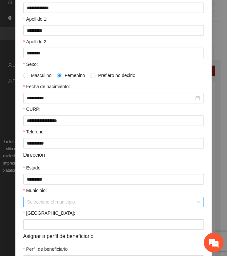
click at [51, 206] on input "Municipio:" at bounding box center [111, 203] width 169 height 10
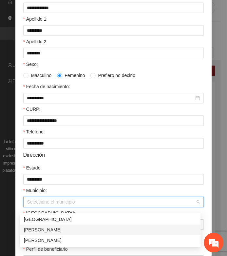
click at [43, 229] on div "[PERSON_NAME]" at bounding box center [110, 230] width 173 height 7
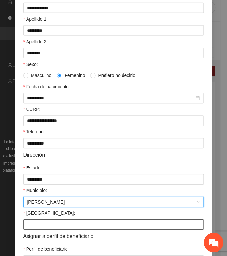
click at [35, 230] on input "[GEOGRAPHIC_DATA]:" at bounding box center [113, 225] width 181 height 11
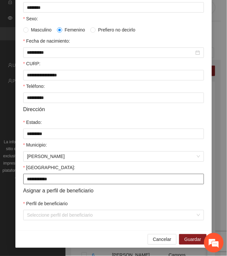
scroll to position [132, 0]
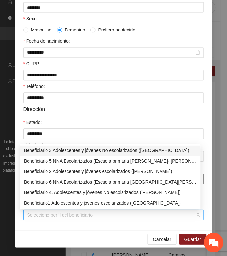
click at [23, 217] on div "Seleccione perfil del beneficiario" at bounding box center [113, 215] width 181 height 11
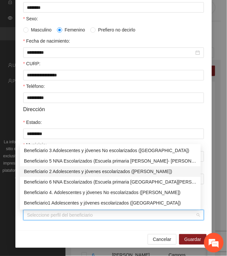
click at [38, 170] on div "Beneficiario 2 Adolescentes y jóvenes escolarizados ([PERSON_NAME])" at bounding box center [110, 171] width 173 height 7
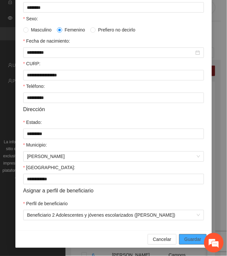
click at [190, 240] on span "Guardar" at bounding box center [193, 239] width 17 height 7
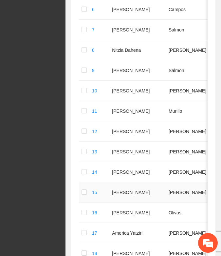
scroll to position [370, 0]
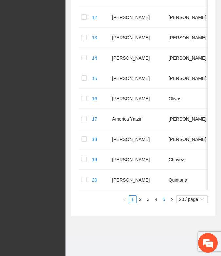
click at [163, 201] on link "5" at bounding box center [164, 199] width 7 height 7
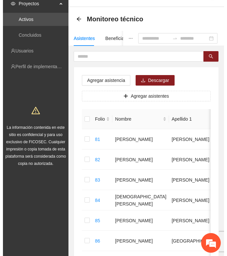
scroll to position [0, 0]
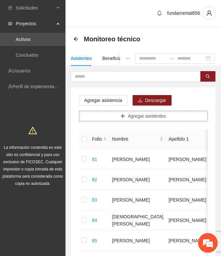
click at [125, 114] on icon "plus" at bounding box center [123, 116] width 5 height 5
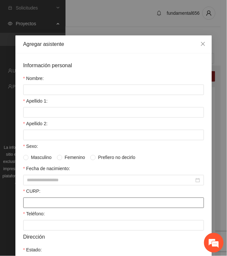
click at [27, 203] on input "CURP:" at bounding box center [113, 203] width 181 height 11
paste input "**********"
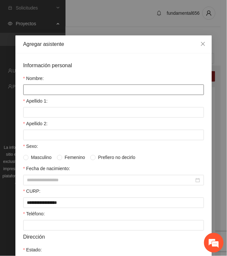
click at [29, 91] on input "Nombre:" at bounding box center [113, 90] width 181 height 11
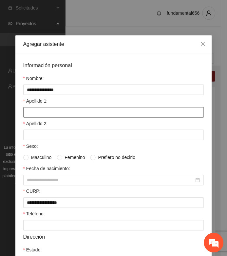
click at [29, 115] on input "Apellido 1:" at bounding box center [113, 112] width 181 height 11
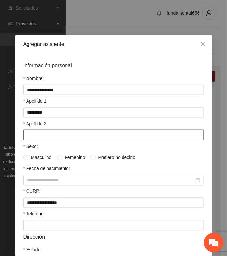
click at [32, 137] on input "Apellido 2:" at bounding box center [113, 135] width 181 height 11
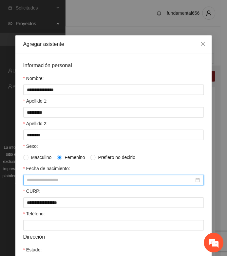
click at [35, 182] on input "Fecha de nacimiento:" at bounding box center [110, 180] width 167 height 7
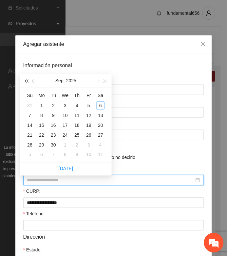
click at [25, 78] on button "button" at bounding box center [26, 80] width 7 height 13
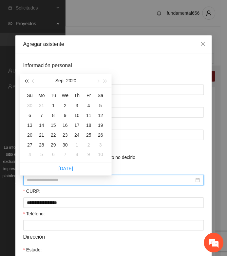
click at [25, 78] on button "button" at bounding box center [26, 80] width 7 height 13
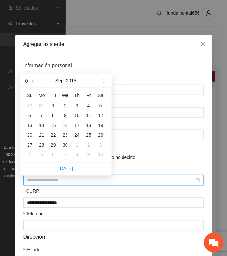
click at [25, 78] on button "button" at bounding box center [26, 80] width 7 height 13
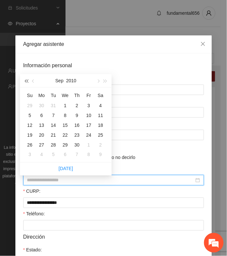
click at [25, 78] on button "button" at bounding box center [26, 80] width 7 height 13
click at [33, 81] on span "button" at bounding box center [33, 81] width 3 height 3
click at [78, 107] on div "2" at bounding box center [77, 106] width 8 height 8
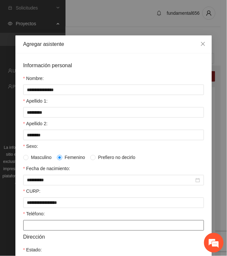
click at [48, 227] on input "Teléfono:" at bounding box center [113, 226] width 181 height 11
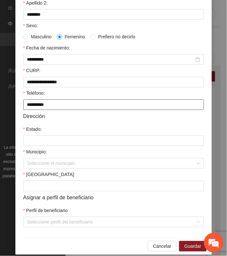
scroll to position [123, 0]
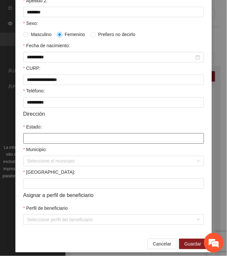
click at [32, 143] on input "Estado:" at bounding box center [113, 139] width 181 height 11
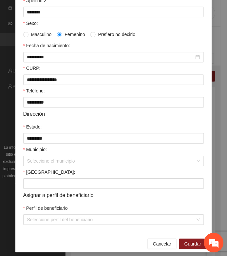
click at [34, 156] on div "Municipio:" at bounding box center [113, 151] width 181 height 10
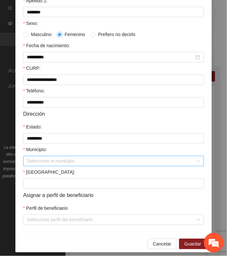
click at [34, 161] on input "Municipio:" at bounding box center [111, 162] width 169 height 10
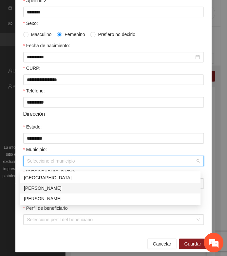
click at [45, 190] on div "[PERSON_NAME]" at bounding box center [110, 188] width 173 height 7
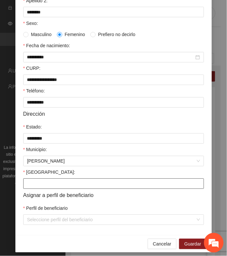
click at [42, 189] on input "[GEOGRAPHIC_DATA]:" at bounding box center [113, 184] width 181 height 11
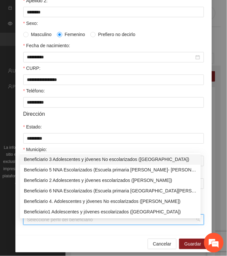
click at [43, 225] on input "Perfil de beneficiario" at bounding box center [111, 220] width 169 height 10
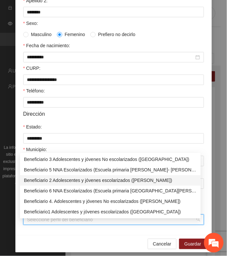
click at [52, 181] on div "Beneficiario 2 Adolescentes y jóvenes escolarizados ([PERSON_NAME])" at bounding box center [110, 180] width 173 height 7
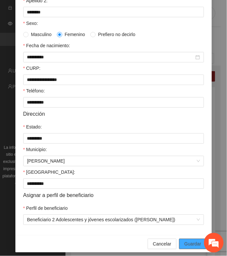
click at [185, 248] on span "Guardar" at bounding box center [193, 244] width 17 height 7
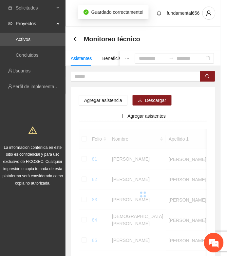
scroll to position [102, 0]
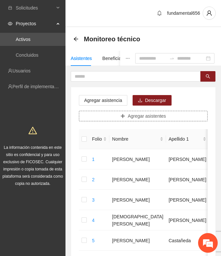
click at [122, 116] on icon "plus" at bounding box center [123, 116] width 5 height 5
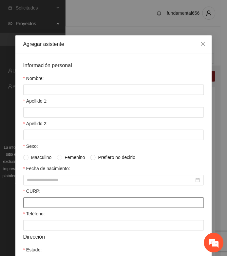
click at [26, 207] on input "CURP:" at bounding box center [113, 203] width 181 height 11
paste input "**********"
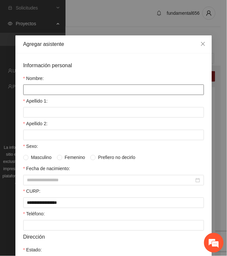
click at [32, 91] on input "Nombre:" at bounding box center [113, 90] width 181 height 11
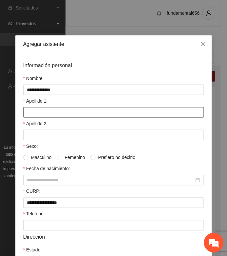
click at [48, 118] on input "Apellido 1:" at bounding box center [113, 112] width 181 height 11
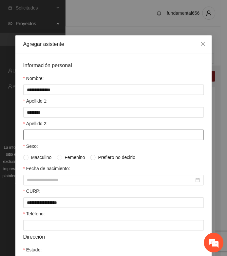
click at [36, 138] on input "Apellido 2:" at bounding box center [113, 135] width 181 height 11
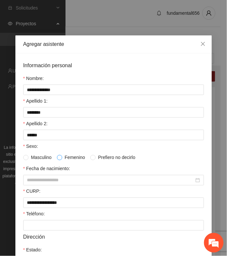
click at [58, 160] on span at bounding box center [59, 157] width 5 height 5
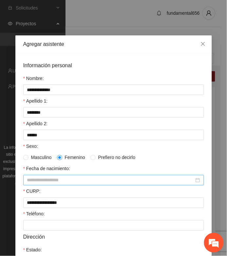
click at [39, 181] on input "Fecha de nacimiento:" at bounding box center [110, 180] width 167 height 7
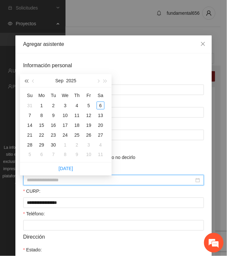
click at [27, 80] on span "button" at bounding box center [26, 81] width 3 height 3
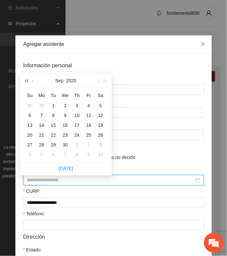
click at [27, 80] on span "button" at bounding box center [26, 81] width 3 height 3
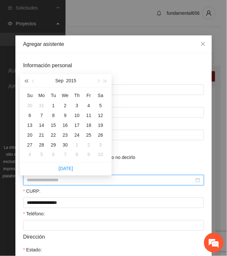
click at [27, 80] on span "button" at bounding box center [26, 81] width 3 height 3
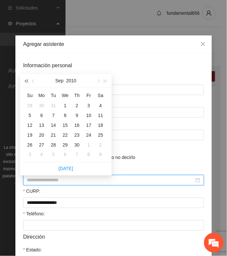
click at [27, 80] on span "button" at bounding box center [26, 81] width 3 height 3
click at [35, 81] on button "button" at bounding box center [33, 80] width 7 height 13
click at [35, 81] on span "button" at bounding box center [33, 81] width 3 height 3
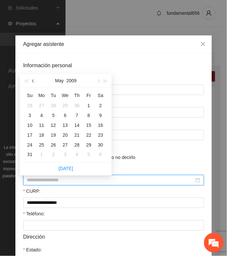
click at [35, 81] on span "button" at bounding box center [33, 81] width 3 height 3
click at [29, 148] on div "25" at bounding box center [30, 145] width 8 height 8
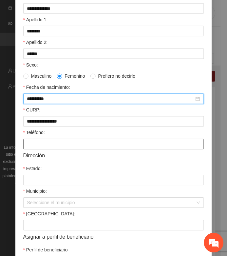
scroll to position [82, 0]
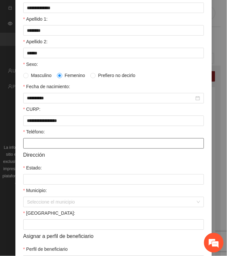
click at [28, 148] on input "Teléfono:" at bounding box center [113, 143] width 181 height 11
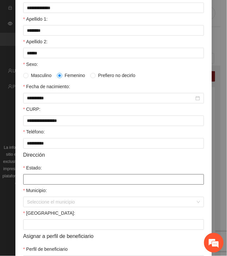
click at [26, 183] on input "Estado:" at bounding box center [113, 180] width 181 height 11
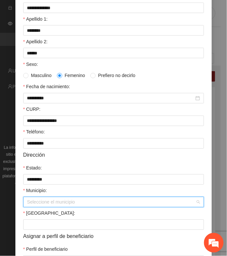
click at [38, 207] on input "Municipio:" at bounding box center [111, 203] width 169 height 10
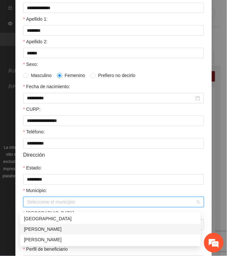
click at [38, 233] on div "[PERSON_NAME]" at bounding box center [110, 229] width 181 height 11
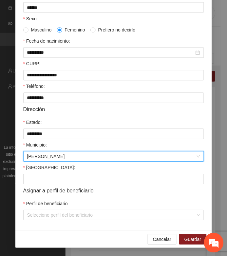
scroll to position [132, 0]
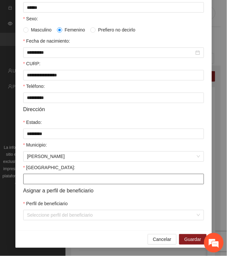
click at [41, 178] on input "[GEOGRAPHIC_DATA]:" at bounding box center [113, 179] width 181 height 11
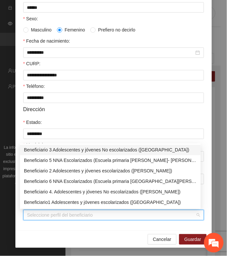
click at [47, 215] on input "Perfil de beneficiario" at bounding box center [111, 216] width 169 height 10
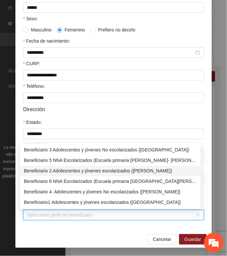
click at [42, 173] on div "Beneficiario 2 Adolescentes y jóvenes escolarizados ([PERSON_NAME])" at bounding box center [110, 171] width 173 height 7
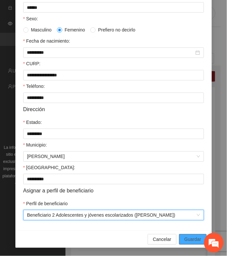
click at [179, 240] on button "Guardar" at bounding box center [192, 240] width 27 height 11
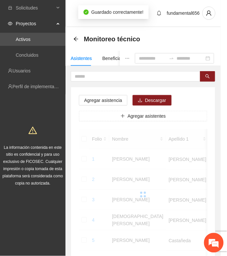
scroll to position [102, 0]
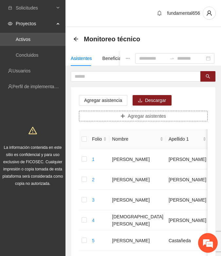
click at [128, 113] on button "Agregar asistentes" at bounding box center [143, 116] width 129 height 11
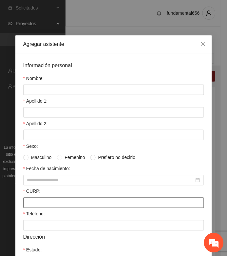
click at [25, 204] on input "CURP:" at bounding box center [113, 203] width 181 height 11
paste input "**********"
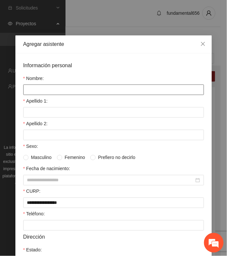
click at [33, 90] on input "Nombre:" at bounding box center [113, 90] width 181 height 11
click at [38, 91] on input "**********" at bounding box center [113, 90] width 181 height 11
click at [30, 91] on input "**********" at bounding box center [113, 90] width 181 height 11
click at [29, 91] on input "**********" at bounding box center [113, 90] width 181 height 11
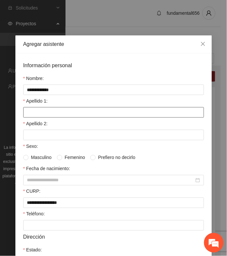
click at [28, 112] on input "Apellido 1:" at bounding box center [113, 112] width 181 height 11
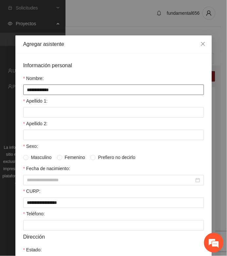
click at [41, 89] on input "**********" at bounding box center [113, 90] width 181 height 11
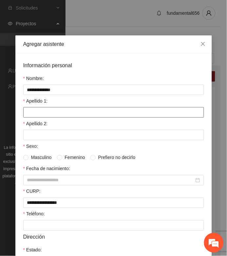
click at [31, 114] on input "Apellido 1:" at bounding box center [113, 112] width 181 height 11
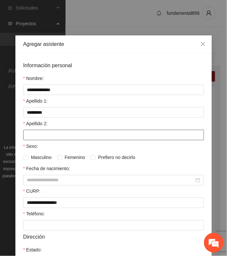
click at [27, 138] on input "Apellido 2:" at bounding box center [113, 135] width 181 height 11
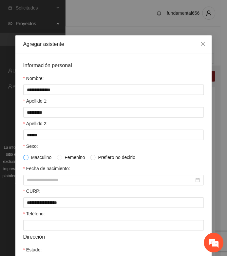
click at [25, 160] on span at bounding box center [25, 157] width 5 height 5
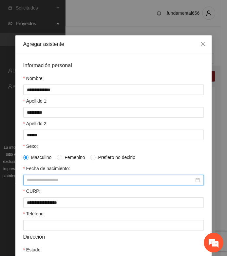
click at [30, 181] on input "Fecha de nacimiento:" at bounding box center [110, 180] width 167 height 7
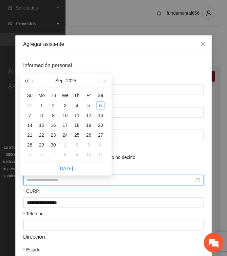
click at [25, 79] on button "button" at bounding box center [26, 80] width 7 height 13
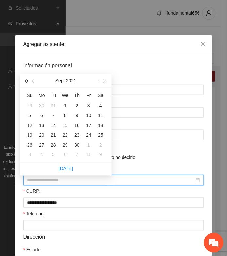
click at [25, 79] on button "button" at bounding box center [26, 80] width 7 height 13
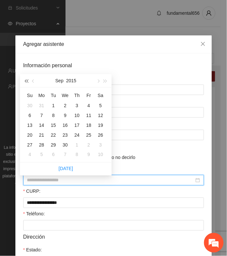
click at [25, 79] on button "button" at bounding box center [26, 80] width 7 height 13
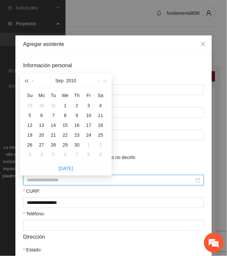
click at [25, 79] on button "button" at bounding box center [26, 80] width 7 height 13
click at [99, 82] on span "button" at bounding box center [97, 81] width 3 height 3
click at [91, 106] on div "3" at bounding box center [89, 106] width 8 height 8
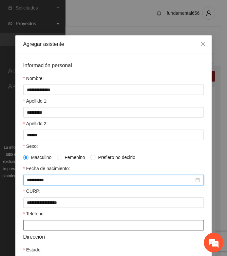
click at [35, 225] on input "Teléfono:" at bounding box center [113, 226] width 181 height 11
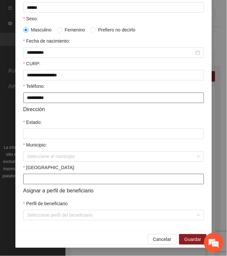
scroll to position [132, 0]
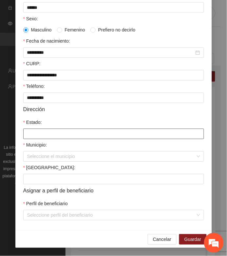
click at [31, 132] on input "Estado:" at bounding box center [113, 134] width 181 height 11
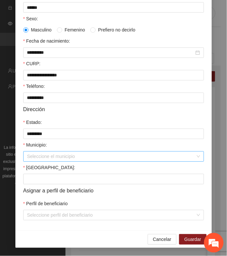
click at [46, 152] on input "Municipio:" at bounding box center [111, 157] width 169 height 10
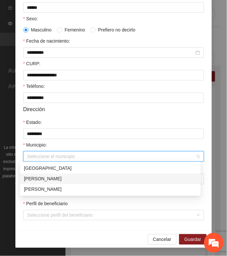
click at [43, 179] on div "[PERSON_NAME]" at bounding box center [110, 179] width 173 height 7
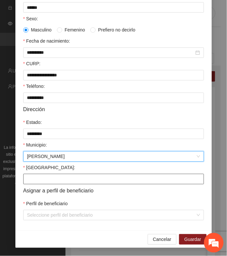
click at [32, 178] on input "[GEOGRAPHIC_DATA]:" at bounding box center [113, 179] width 181 height 11
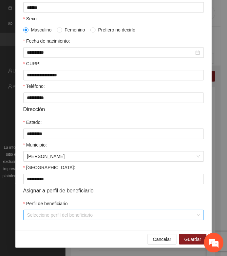
click at [47, 216] on input "Perfil de beneficiario" at bounding box center [111, 216] width 169 height 10
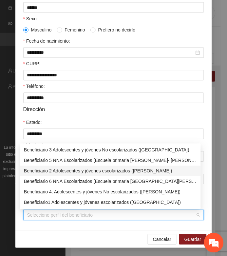
click at [48, 170] on div "Beneficiario 2 Adolescentes y jóvenes escolarizados ([PERSON_NAME])" at bounding box center [110, 171] width 173 height 7
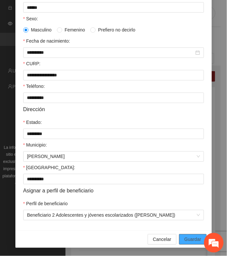
drag, startPoint x: 183, startPoint y: 239, endPoint x: 4, endPoint y: 173, distance: 190.9
click at [179, 239] on button "Guardar" at bounding box center [192, 240] width 27 height 11
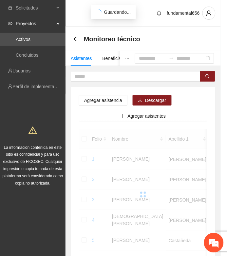
scroll to position [102, 0]
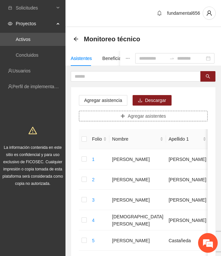
click at [120, 115] on button "Agregar asistentes" at bounding box center [143, 116] width 129 height 11
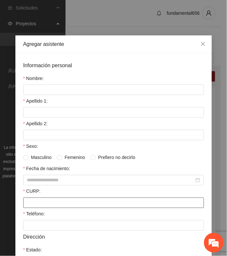
click at [23, 204] on input "CURP:" at bounding box center [113, 203] width 181 height 11
paste input "**********"
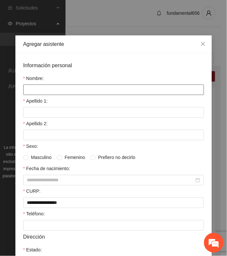
click at [30, 89] on input "Nombre:" at bounding box center [113, 90] width 181 height 11
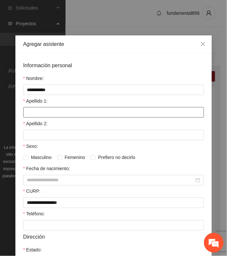
click at [38, 112] on input "Apellido 1:" at bounding box center [113, 112] width 181 height 11
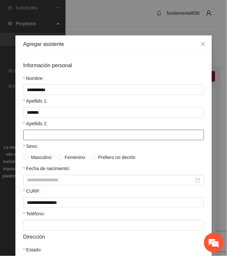
click at [34, 136] on input "Apellido 2:" at bounding box center [113, 135] width 181 height 11
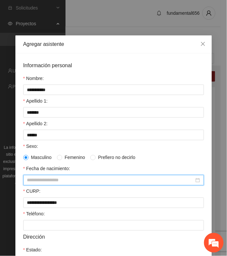
click at [31, 183] on input "Fecha de nacimiento:" at bounding box center [110, 180] width 167 height 7
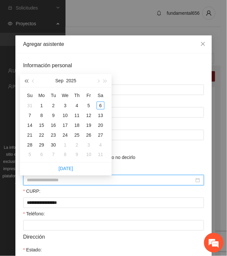
click at [25, 79] on button "button" at bounding box center [26, 80] width 7 height 13
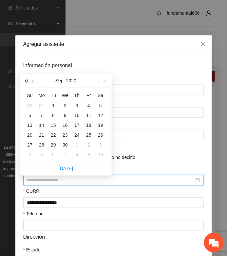
click at [25, 79] on button "button" at bounding box center [26, 80] width 7 height 13
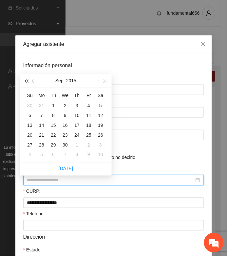
click at [25, 79] on button "button" at bounding box center [26, 80] width 7 height 13
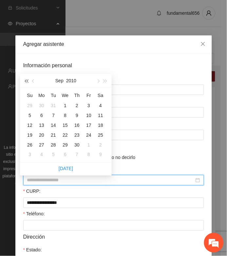
click at [25, 78] on button "button" at bounding box center [26, 80] width 7 height 13
click at [98, 84] on button "button" at bounding box center [98, 80] width 7 height 13
click at [52, 135] on div "18" at bounding box center [54, 135] width 8 height 8
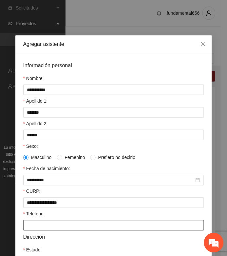
click at [26, 227] on input "Teléfono:" at bounding box center [113, 226] width 181 height 11
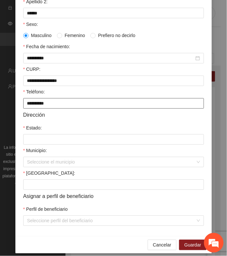
scroll to position [123, 0]
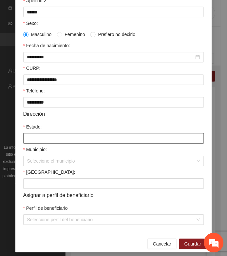
click at [31, 141] on input "Estado:" at bounding box center [113, 139] width 181 height 11
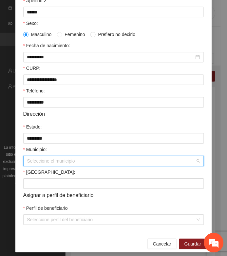
click at [36, 163] on input "Municipio:" at bounding box center [111, 162] width 169 height 10
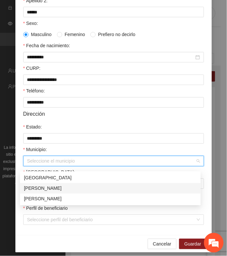
click at [36, 189] on div "[PERSON_NAME]" at bounding box center [110, 188] width 173 height 7
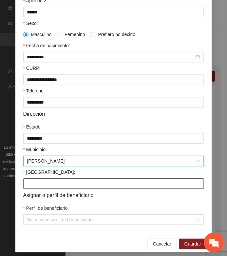
click at [35, 189] on input "[GEOGRAPHIC_DATA]:" at bounding box center [113, 184] width 181 height 11
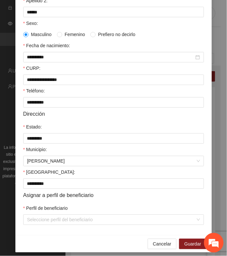
click at [42, 230] on div "**********" at bounding box center [113, 82] width 197 height 305
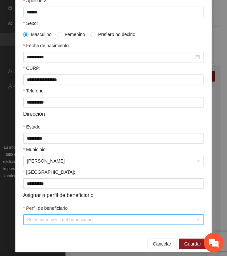
click at [39, 224] on input "Perfil de beneficiario" at bounding box center [111, 220] width 169 height 10
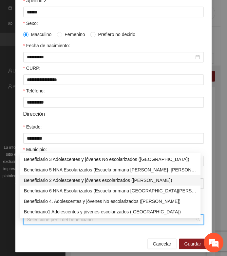
click at [42, 180] on div "Beneficiario 2 Adolescentes y jóvenes escolarizados ([PERSON_NAME])" at bounding box center [110, 180] width 173 height 7
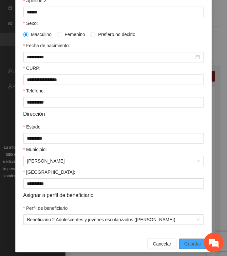
click at [189, 244] on button "Guardar" at bounding box center [192, 244] width 27 height 11
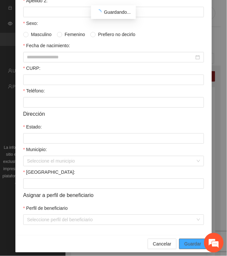
scroll to position [102, 0]
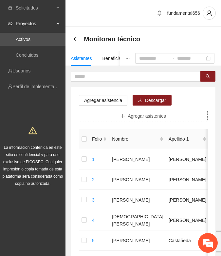
click at [120, 118] on button "Agregar asistentes" at bounding box center [143, 116] width 129 height 11
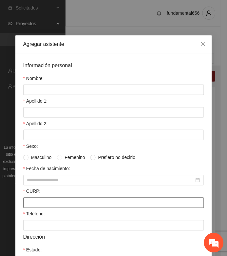
click at [33, 205] on input "CURP:" at bounding box center [113, 203] width 181 height 11
paste input "**********"
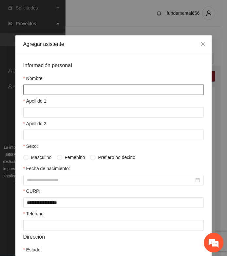
click at [26, 90] on input "Nombre:" at bounding box center [113, 90] width 181 height 11
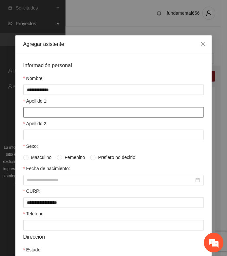
click at [29, 114] on input "Apellido 1:" at bounding box center [113, 112] width 181 height 11
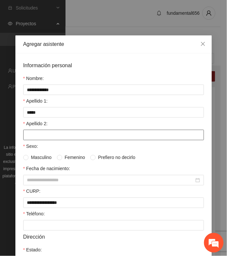
click at [36, 135] on input "Apellido 2:" at bounding box center [113, 135] width 181 height 11
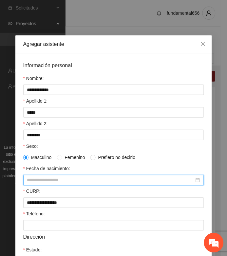
click at [32, 180] on input "Fecha de nacimiento:" at bounding box center [110, 180] width 167 height 7
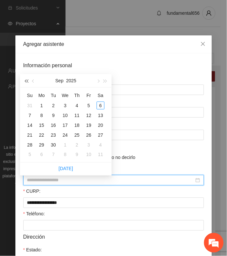
click at [28, 78] on button "button" at bounding box center [26, 80] width 7 height 13
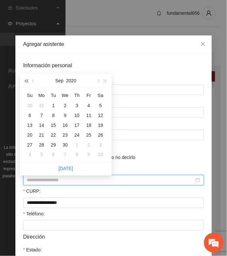
click at [28, 78] on button "button" at bounding box center [26, 80] width 7 height 13
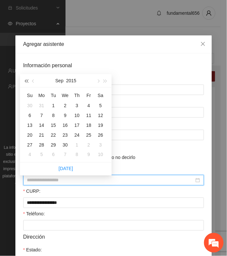
click at [28, 78] on button "button" at bounding box center [26, 80] width 7 height 13
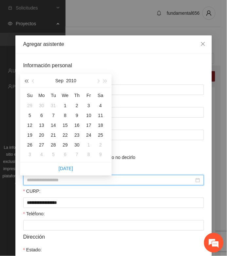
click at [28, 78] on button "button" at bounding box center [26, 80] width 7 height 13
click at [66, 134] on div "23" at bounding box center [65, 135] width 8 height 8
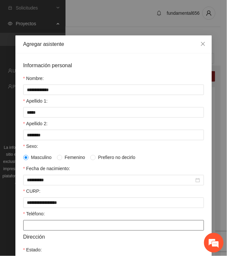
click at [23, 231] on input "Teléfono:" at bounding box center [113, 226] width 181 height 11
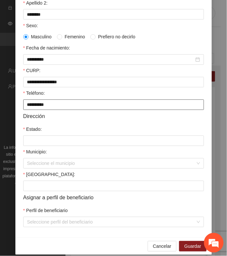
scroll to position [123, 0]
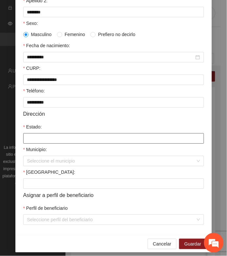
click at [25, 139] on input "Estado:" at bounding box center [113, 139] width 181 height 11
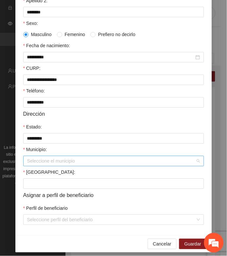
click at [34, 166] on input "Municipio:" at bounding box center [111, 162] width 169 height 10
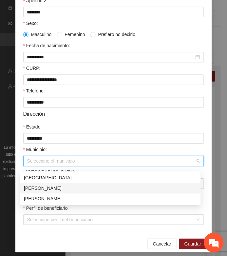
click at [38, 186] on div "[PERSON_NAME]" at bounding box center [110, 188] width 173 height 7
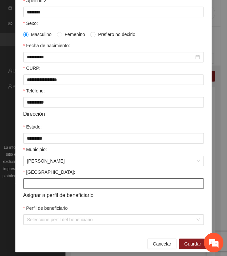
click at [32, 189] on input "[GEOGRAPHIC_DATA]:" at bounding box center [113, 184] width 181 height 11
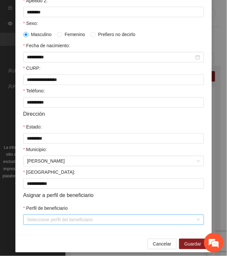
click at [34, 225] on input "Perfil de beneficiario" at bounding box center [111, 220] width 169 height 10
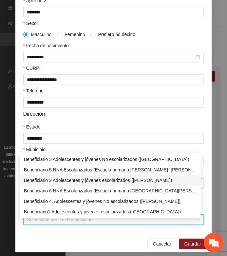
click at [44, 181] on div "Beneficiario 2 Adolescentes y jóvenes escolarizados ([PERSON_NAME])" at bounding box center [110, 180] width 173 height 7
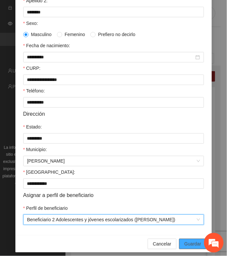
click at [188, 248] on span "Guardar" at bounding box center [193, 244] width 17 height 7
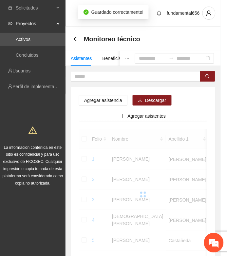
scroll to position [102, 0]
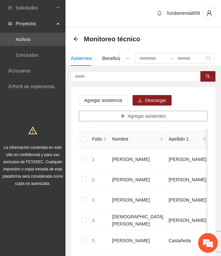
click at [101, 117] on button "Agregar asistentes" at bounding box center [143, 116] width 129 height 11
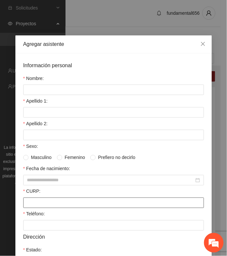
click at [25, 202] on input "CURP:" at bounding box center [113, 203] width 181 height 11
paste input "**********"
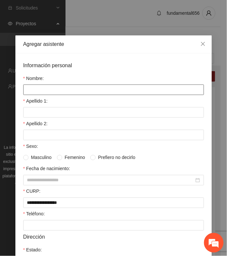
click at [25, 90] on input "Nombre:" at bounding box center [113, 90] width 181 height 11
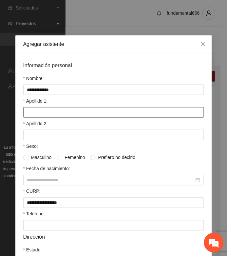
click at [41, 117] on input "Apellido 1:" at bounding box center [113, 112] width 181 height 11
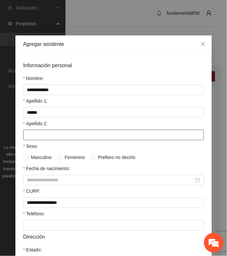
click at [33, 137] on input "Apellido 2:" at bounding box center [113, 135] width 181 height 11
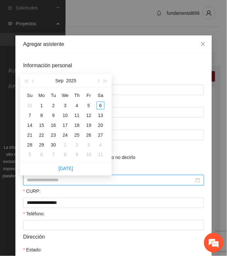
click at [39, 181] on input "Fecha de nacimiento:" at bounding box center [110, 180] width 167 height 7
click at [25, 81] on span "button" at bounding box center [26, 81] width 3 height 3
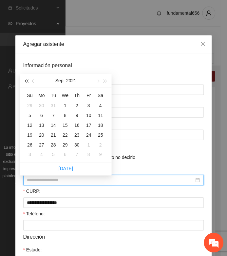
click at [25, 81] on span "button" at bounding box center [26, 81] width 3 height 3
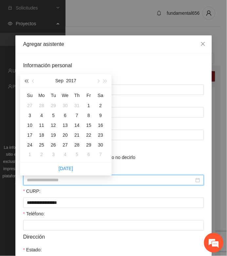
click at [25, 81] on span "button" at bounding box center [26, 81] width 3 height 3
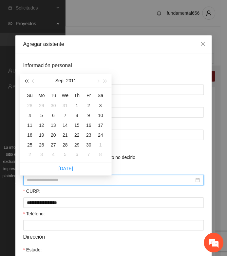
click at [25, 81] on span "button" at bounding box center [26, 81] width 3 height 3
click at [32, 81] on span "button" at bounding box center [33, 81] width 3 height 3
click at [41, 126] on div "10" at bounding box center [42, 125] width 8 height 8
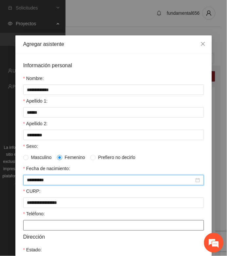
click at [40, 229] on input "Teléfono:" at bounding box center [113, 226] width 181 height 11
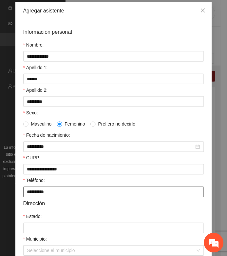
scroll to position [82, 0]
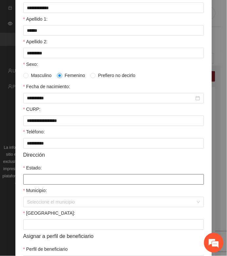
click at [29, 182] on input "Estado:" at bounding box center [113, 180] width 181 height 11
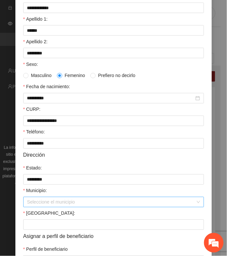
click at [31, 204] on input "Municipio:" at bounding box center [111, 203] width 169 height 10
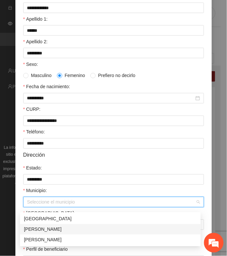
click at [28, 227] on div "[PERSON_NAME]" at bounding box center [110, 229] width 173 height 7
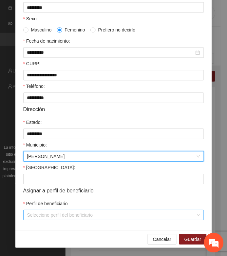
scroll to position [132, 0]
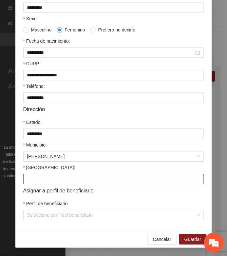
click at [26, 181] on input "[GEOGRAPHIC_DATA]:" at bounding box center [113, 179] width 181 height 11
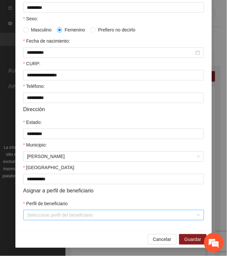
click at [40, 216] on input "Perfil de beneficiario" at bounding box center [111, 216] width 169 height 10
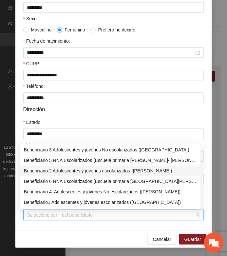
click at [46, 169] on div "Beneficiario 2 Adolescentes y jóvenes escolarizados ([PERSON_NAME])" at bounding box center [110, 171] width 173 height 7
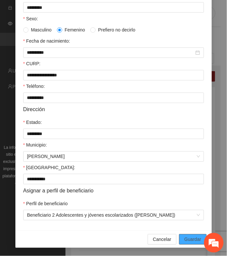
click at [185, 238] on span "Guardar" at bounding box center [193, 239] width 17 height 7
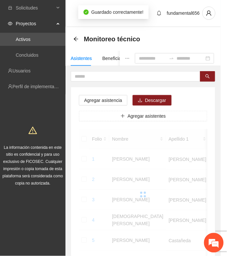
scroll to position [102, 0]
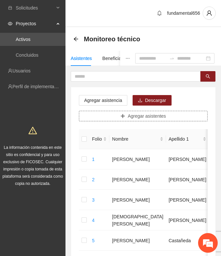
click at [115, 114] on button "Agregar asistentes" at bounding box center [143, 116] width 129 height 11
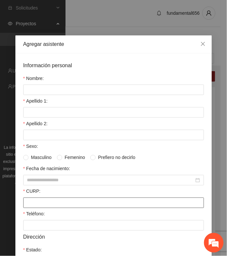
click at [23, 207] on input "CURP:" at bounding box center [113, 203] width 181 height 11
paste input "**********"
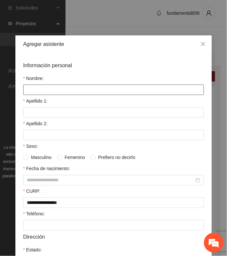
click at [29, 85] on input "Nombre:" at bounding box center [113, 90] width 181 height 11
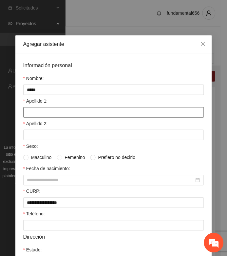
click at [24, 113] on input "Apellido 1:" at bounding box center [113, 112] width 181 height 11
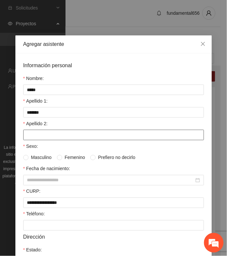
click at [37, 140] on input "Apellido 2:" at bounding box center [113, 135] width 181 height 11
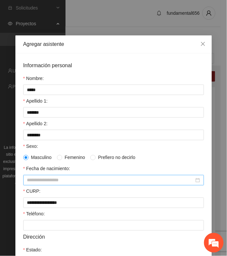
click at [27, 182] on input "Fecha de nacimiento:" at bounding box center [110, 180] width 167 height 7
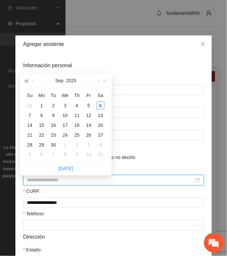
click at [26, 81] on span "button" at bounding box center [26, 81] width 3 height 3
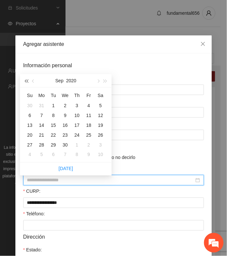
click at [26, 81] on span "button" at bounding box center [26, 81] width 3 height 3
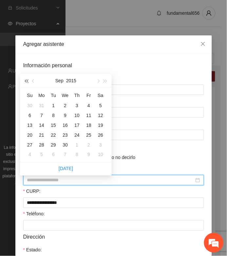
click at [26, 81] on span "button" at bounding box center [26, 81] width 3 height 3
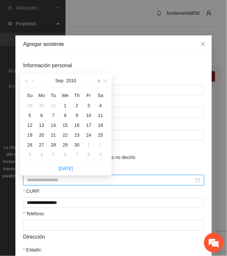
click at [98, 81] on span "button" at bounding box center [97, 81] width 3 height 3
click at [78, 125] on div "16" at bounding box center [77, 125] width 8 height 8
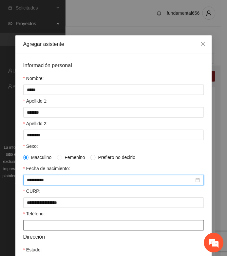
click at [34, 228] on input "Teléfono:" at bounding box center [113, 226] width 181 height 11
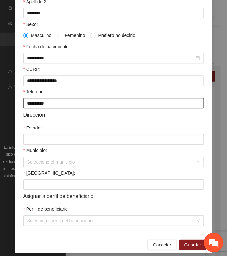
scroll to position [123, 0]
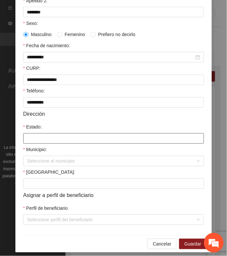
click at [35, 141] on input "Estado:" at bounding box center [113, 139] width 181 height 11
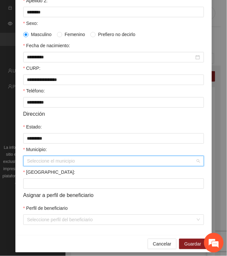
click at [34, 166] on input "Municipio:" at bounding box center [111, 162] width 169 height 10
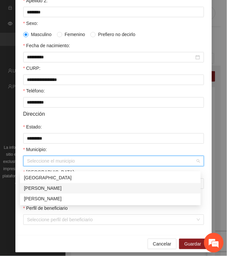
click at [35, 188] on div "[PERSON_NAME]" at bounding box center [110, 188] width 173 height 7
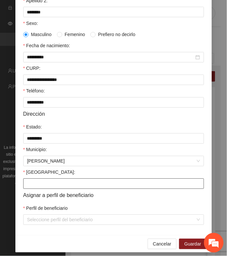
click at [31, 189] on input "[GEOGRAPHIC_DATA]:" at bounding box center [113, 184] width 181 height 11
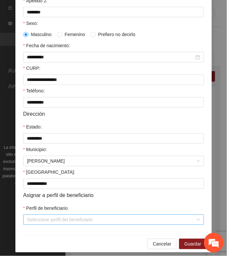
click at [27, 225] on input "Perfil de beneficiario" at bounding box center [111, 220] width 169 height 10
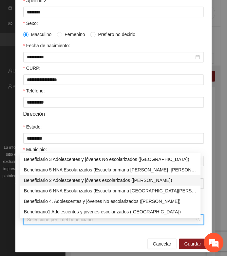
click at [42, 181] on div "Beneficiario 2 Adolescentes y jóvenes escolarizados ([PERSON_NAME])" at bounding box center [110, 180] width 173 height 7
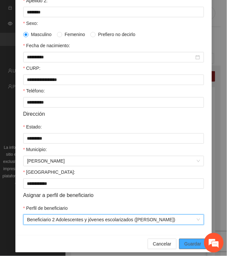
drag, startPoint x: 183, startPoint y: 249, endPoint x: 111, endPoint y: 226, distance: 76.0
click at [185, 248] on span "Guardar" at bounding box center [193, 244] width 17 height 7
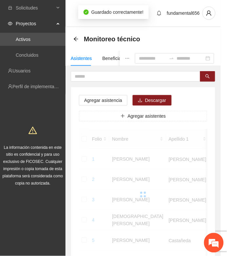
scroll to position [102, 0]
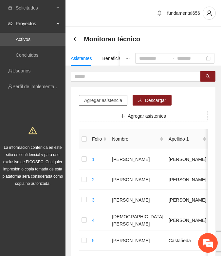
click at [93, 102] on span "Agregar asistencia" at bounding box center [103, 100] width 38 height 7
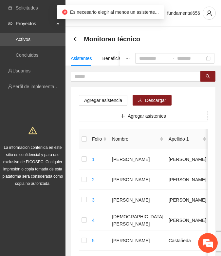
click at [104, 115] on button "Agregar asistentes" at bounding box center [143, 116] width 129 height 11
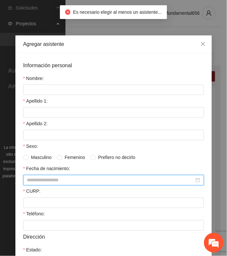
click at [32, 184] on input "Fecha de nacimiento:" at bounding box center [110, 180] width 167 height 7
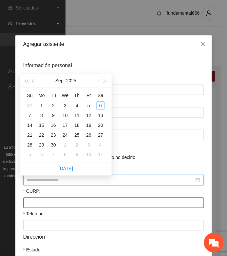
click at [27, 203] on input "CURP:" at bounding box center [113, 203] width 181 height 11
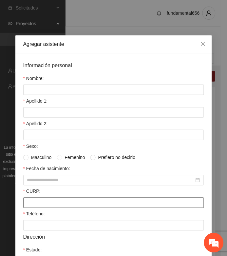
paste input "**********"
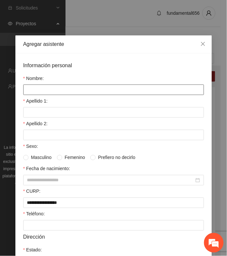
click at [25, 87] on input "Nombre:" at bounding box center [113, 90] width 181 height 11
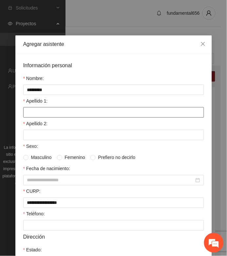
click at [23, 116] on input "Apellido 1:" at bounding box center [113, 112] width 181 height 11
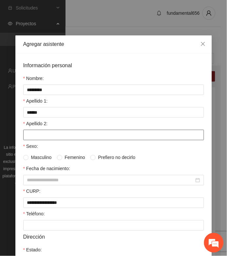
click at [42, 138] on input "Apellido 2:" at bounding box center [113, 135] width 181 height 11
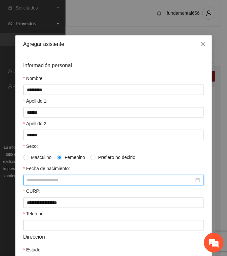
click at [31, 180] on input "Fecha de nacimiento:" at bounding box center [110, 180] width 167 height 7
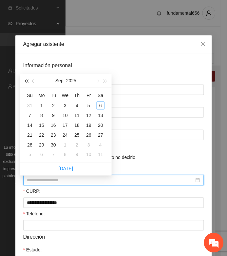
click at [26, 82] on span "button" at bounding box center [26, 81] width 3 height 3
click at [26, 81] on span "button" at bounding box center [26, 81] width 3 height 3
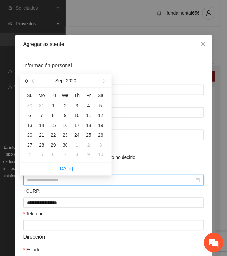
click at [26, 81] on span "button" at bounding box center [26, 81] width 3 height 3
click at [27, 81] on span "button" at bounding box center [26, 81] width 3 height 3
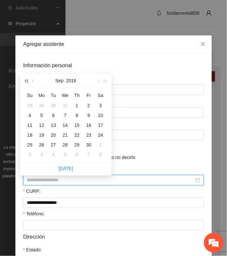
click at [27, 81] on span "button" at bounding box center [26, 81] width 3 height 3
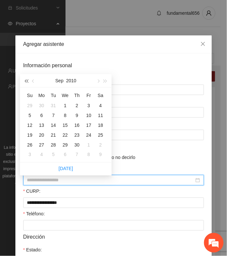
click at [27, 81] on span "button" at bounding box center [26, 81] width 3 height 3
click at [34, 80] on button "button" at bounding box center [33, 80] width 7 height 13
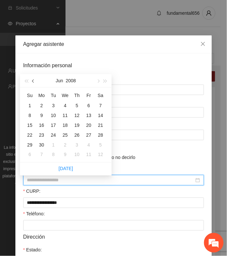
click at [34, 80] on button "button" at bounding box center [33, 80] width 7 height 13
click at [40, 135] on div "21" at bounding box center [42, 135] width 8 height 8
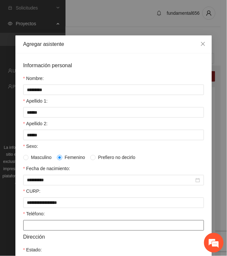
click at [39, 231] on input "Teléfono:" at bounding box center [113, 226] width 181 height 11
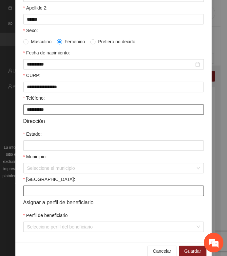
scroll to position [132, 0]
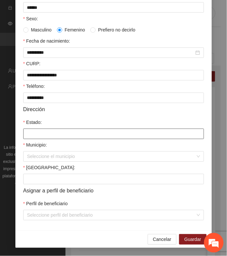
click at [26, 136] on input "Estado:" at bounding box center [113, 134] width 181 height 11
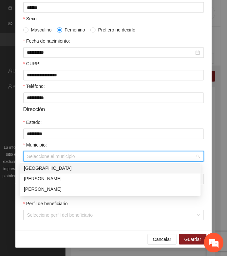
click at [42, 154] on input "Municipio:" at bounding box center [111, 157] width 169 height 10
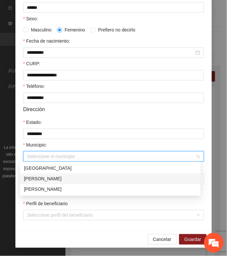
click at [40, 181] on div "[PERSON_NAME]" at bounding box center [110, 179] width 173 height 7
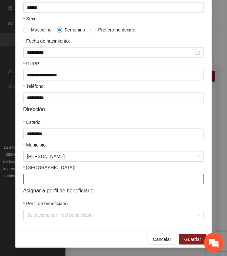
click at [39, 180] on input "[GEOGRAPHIC_DATA]:" at bounding box center [113, 179] width 181 height 11
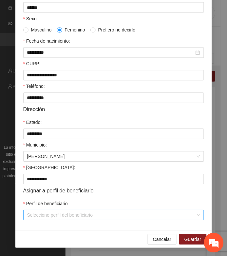
click at [27, 220] on input "Perfil de beneficiario" at bounding box center [111, 216] width 169 height 10
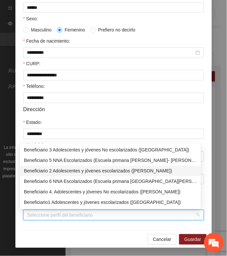
click at [45, 170] on div "Beneficiario 2 Adolescentes y jóvenes escolarizados ([PERSON_NAME])" at bounding box center [110, 171] width 173 height 7
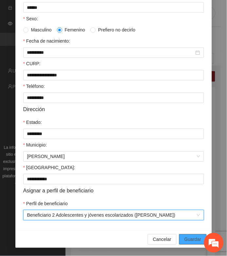
drag, startPoint x: 184, startPoint y: 241, endPoint x: 28, endPoint y: 189, distance: 164.6
click at [179, 241] on button "Guardar" at bounding box center [192, 240] width 27 height 11
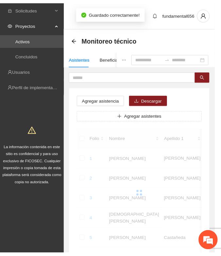
scroll to position [102, 0]
